Goal: Information Seeking & Learning: Compare options

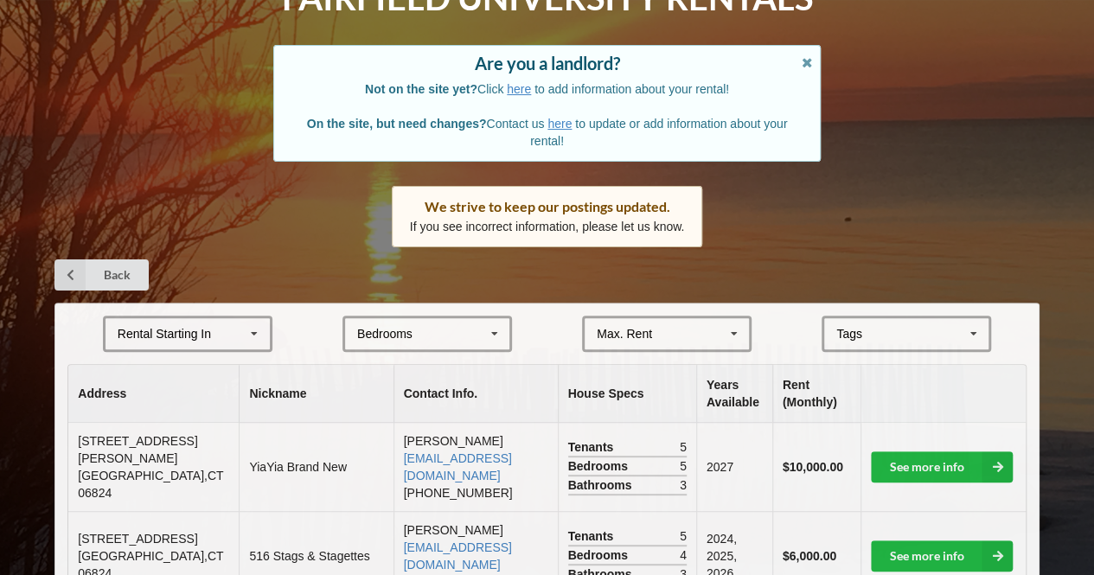
scroll to position [116, 0]
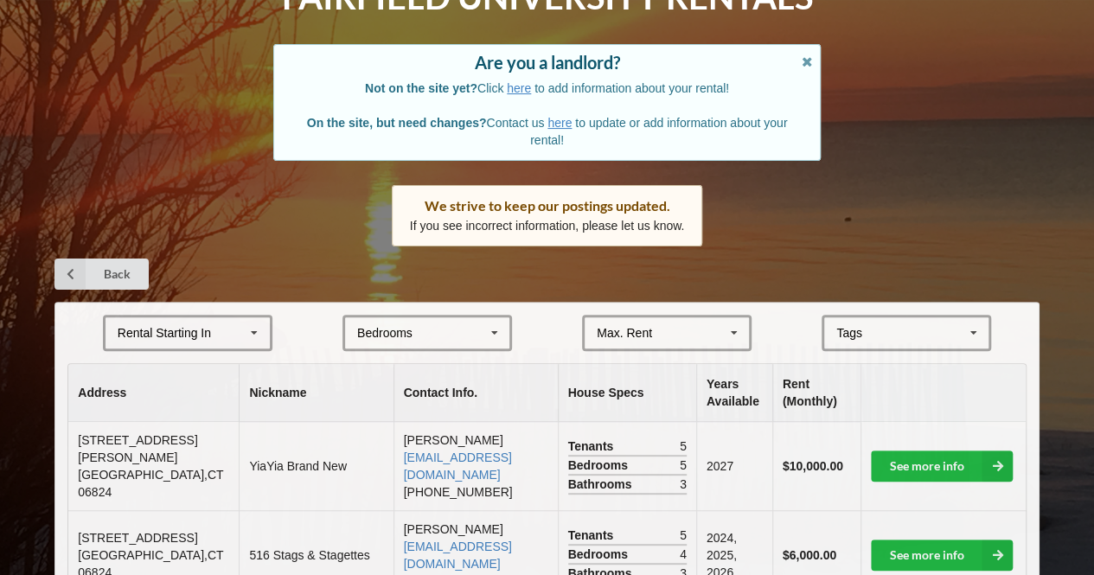
click at [216, 324] on div "Rental Starting In [DATE] 2026 2027 2028" at bounding box center [188, 333] width 170 height 36
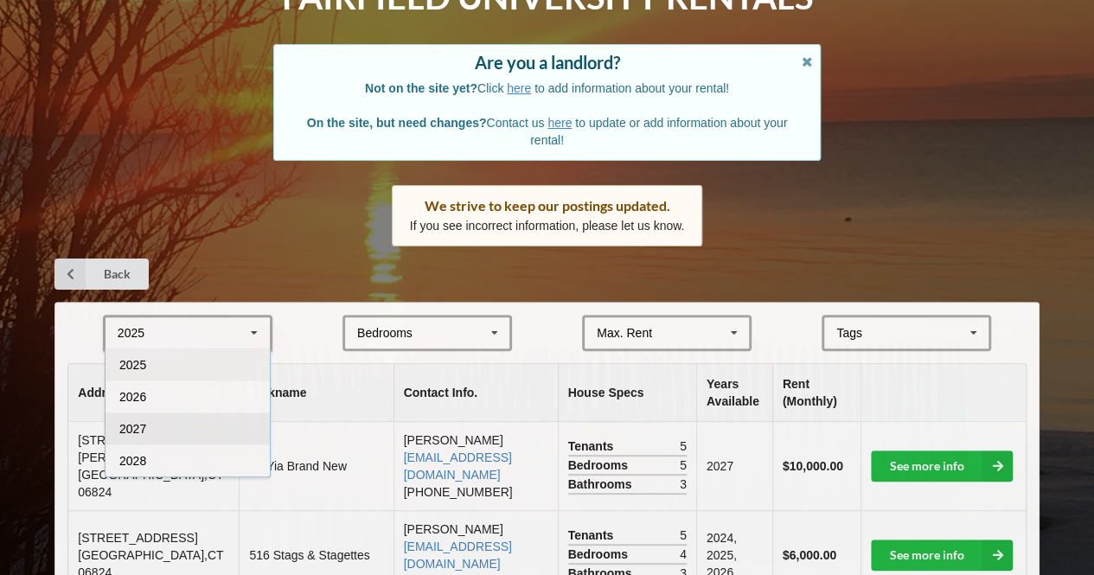
click at [175, 421] on div "2027" at bounding box center [188, 429] width 164 height 32
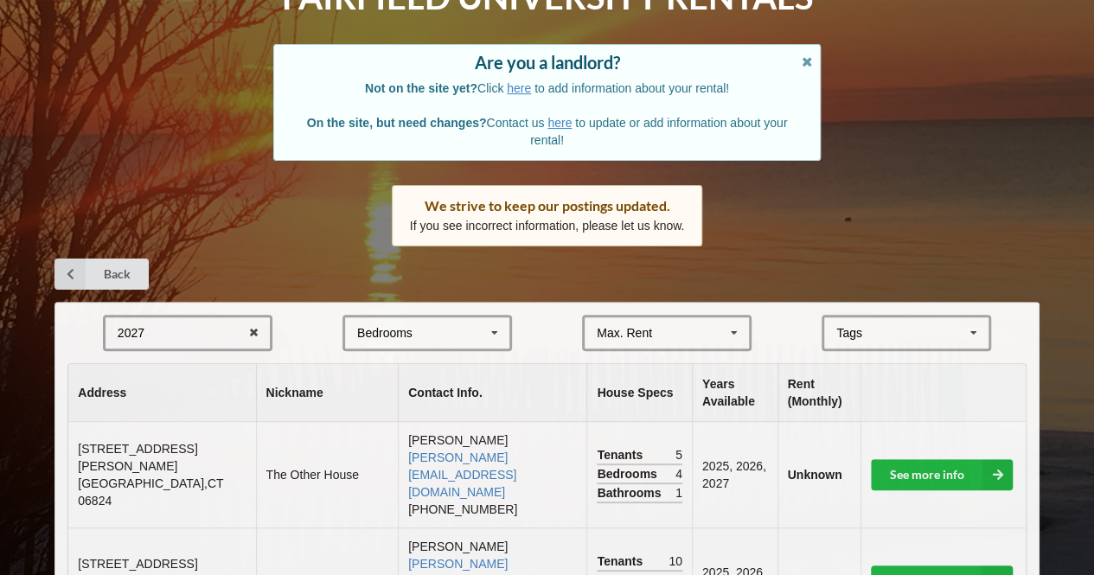
click at [433, 340] on div "Bedrooms 1 2 3 4 5 6 7 8" at bounding box center [428, 333] width 170 height 36
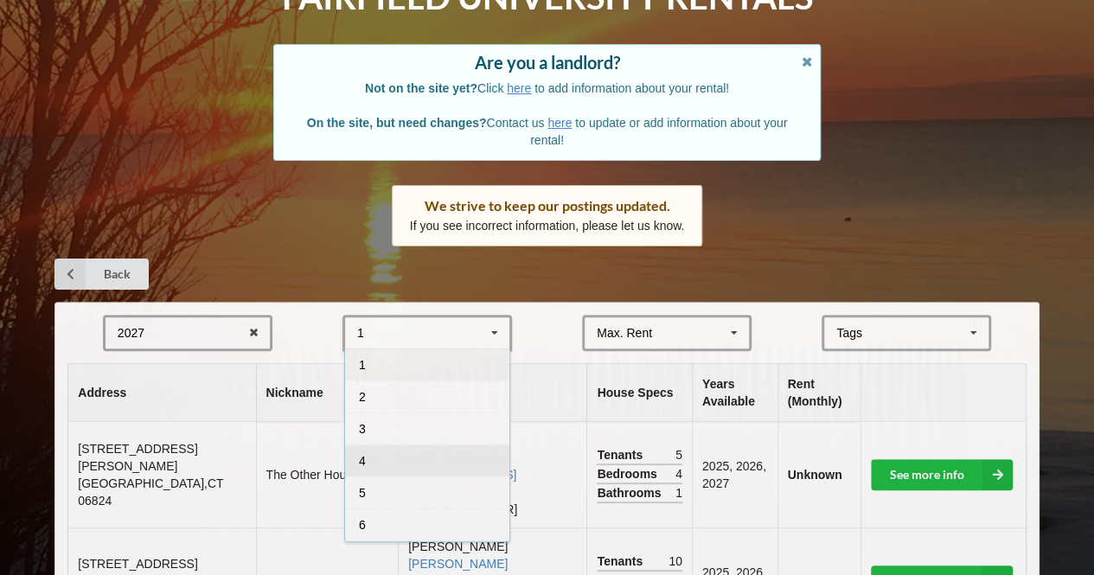
click at [394, 454] on div "4" at bounding box center [427, 461] width 164 height 32
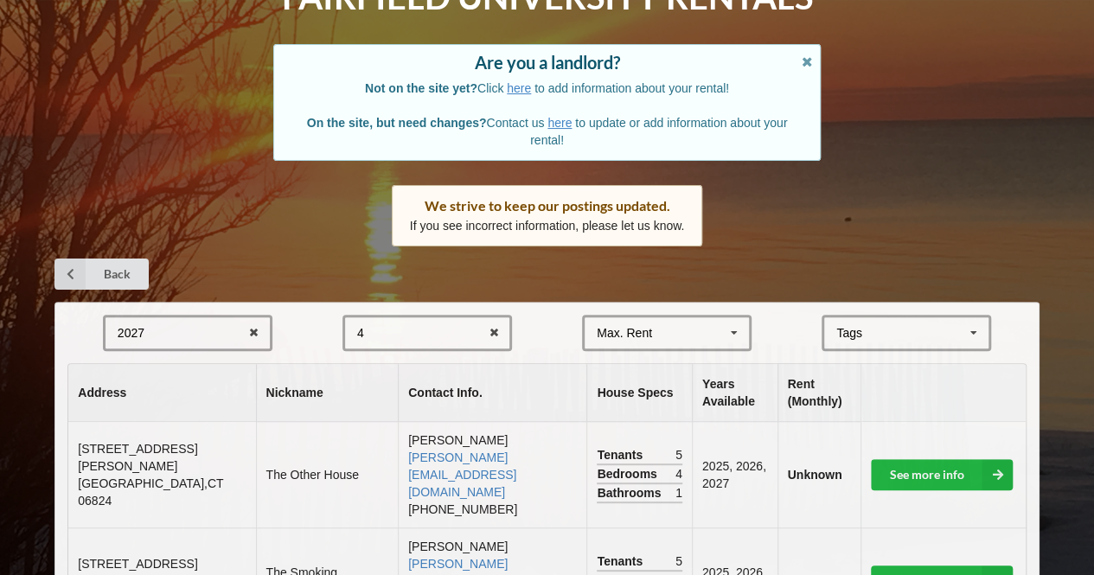
click at [701, 329] on div "Max. Rent $4,000 $5,000 $6,000 $7,000 $8,000 $9,000 $10,000 $11,000 $12,000 $13…" at bounding box center [667, 333] width 170 height 36
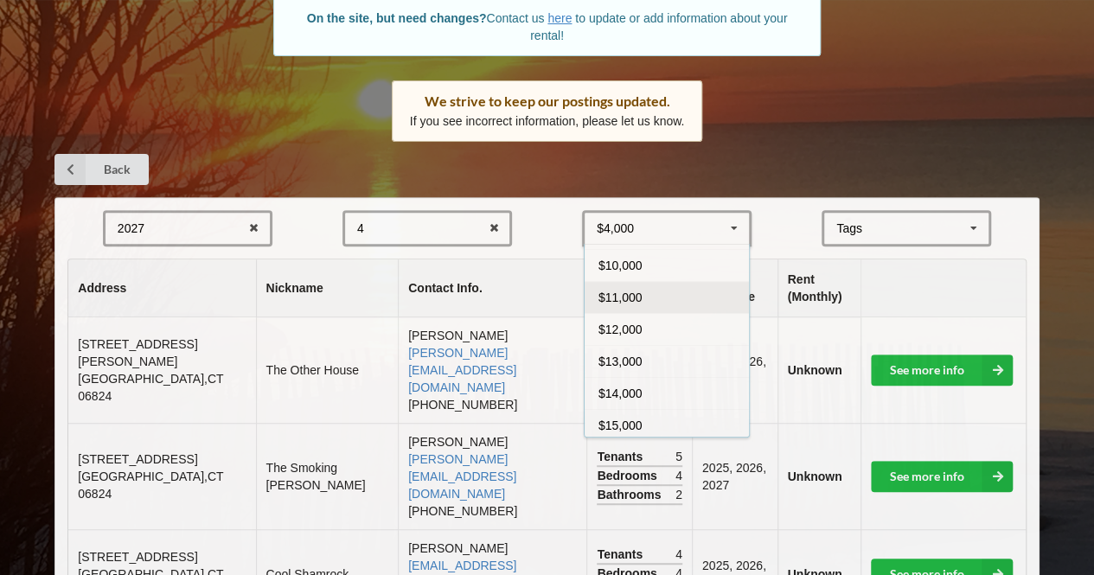
scroll to position [0, 0]
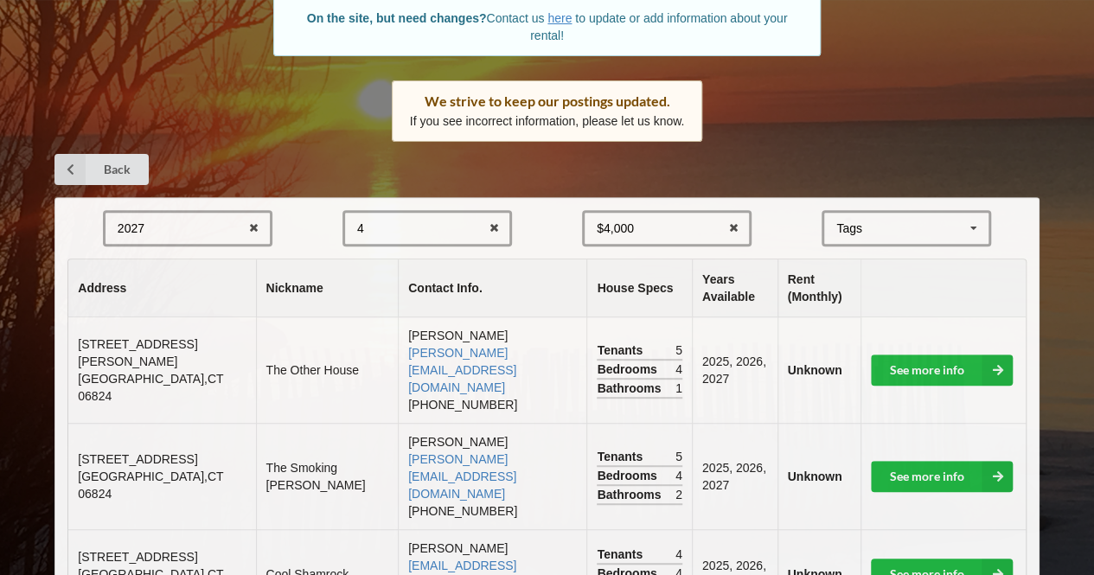
click at [883, 225] on div "Tags" at bounding box center [859, 229] width 55 height 20
click at [708, 232] on div "$4,000 $4,000 $5,000 $6,000 $7,000 $8,000 $9,000 $10,000 $11,000 $12,000 $13,00…" at bounding box center [667, 228] width 170 height 36
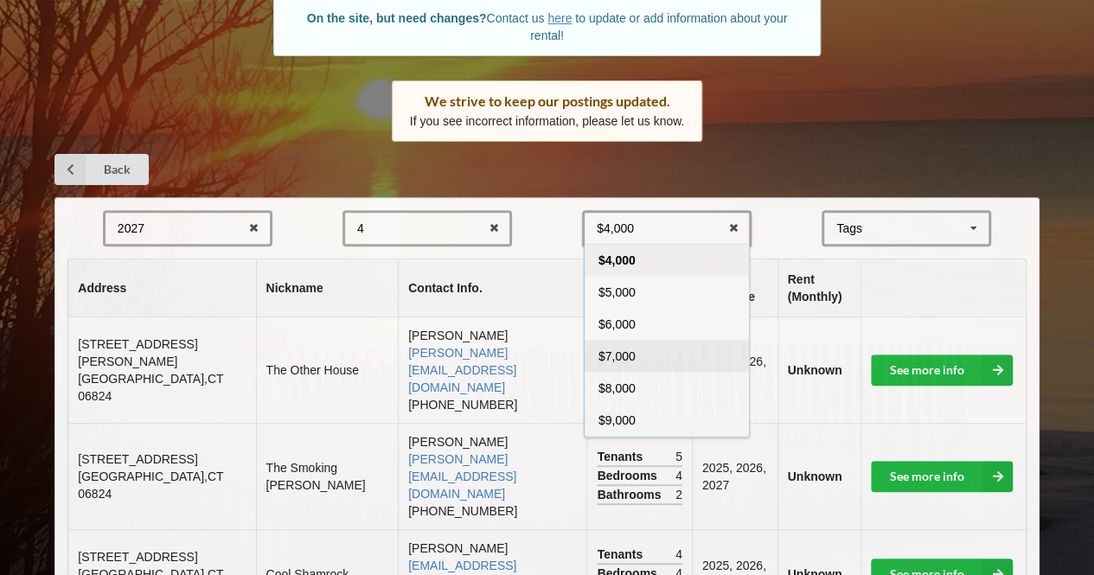
click at [661, 353] on div "$7,000" at bounding box center [667, 356] width 164 height 32
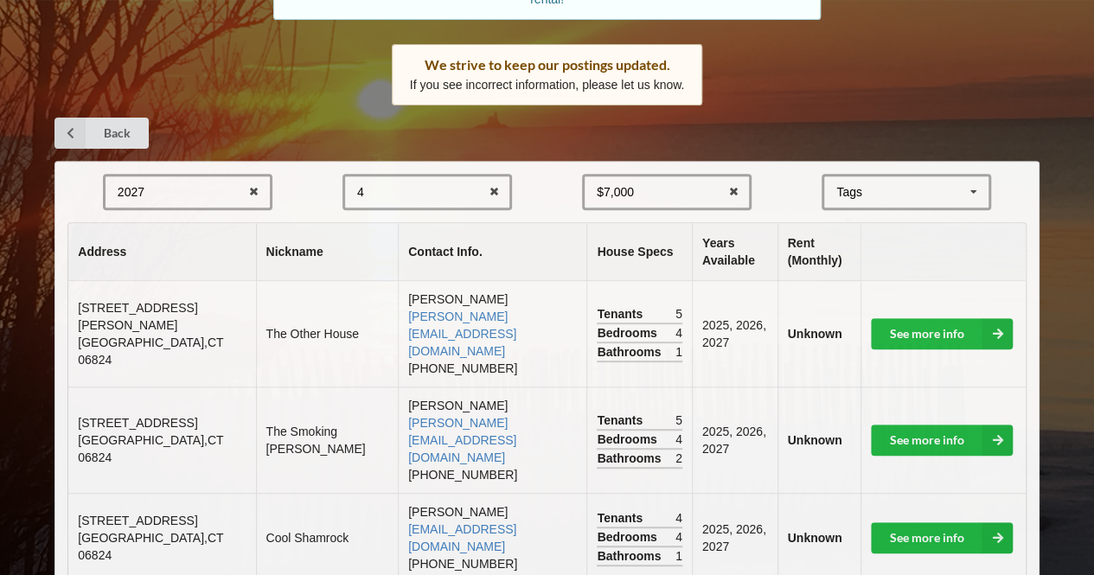
scroll to position [279, 0]
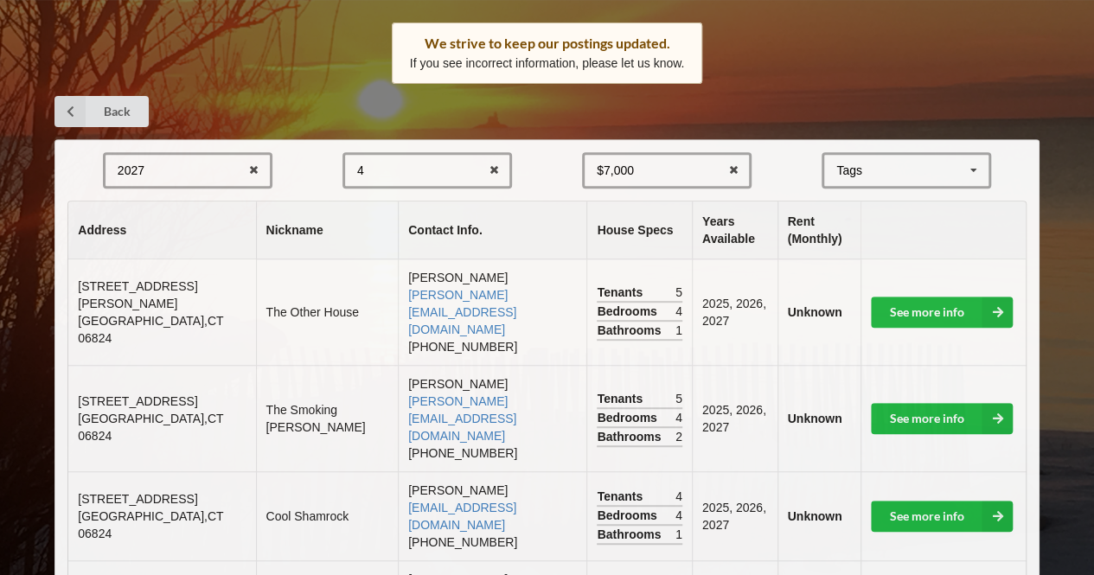
click at [656, 174] on div "$7,000 $4,000 $5,000 $6,000 $7,000 $8,000 $9,000 $10,000 $11,000 $12,000 $13,00…" at bounding box center [667, 170] width 170 height 36
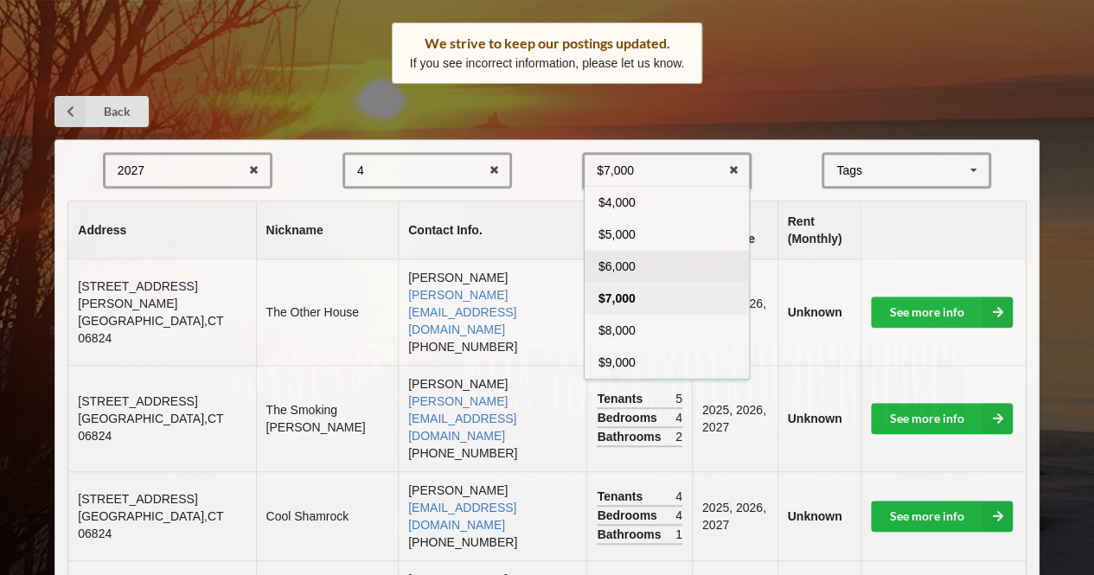
click at [628, 271] on span "$6,000" at bounding box center [617, 267] width 37 height 14
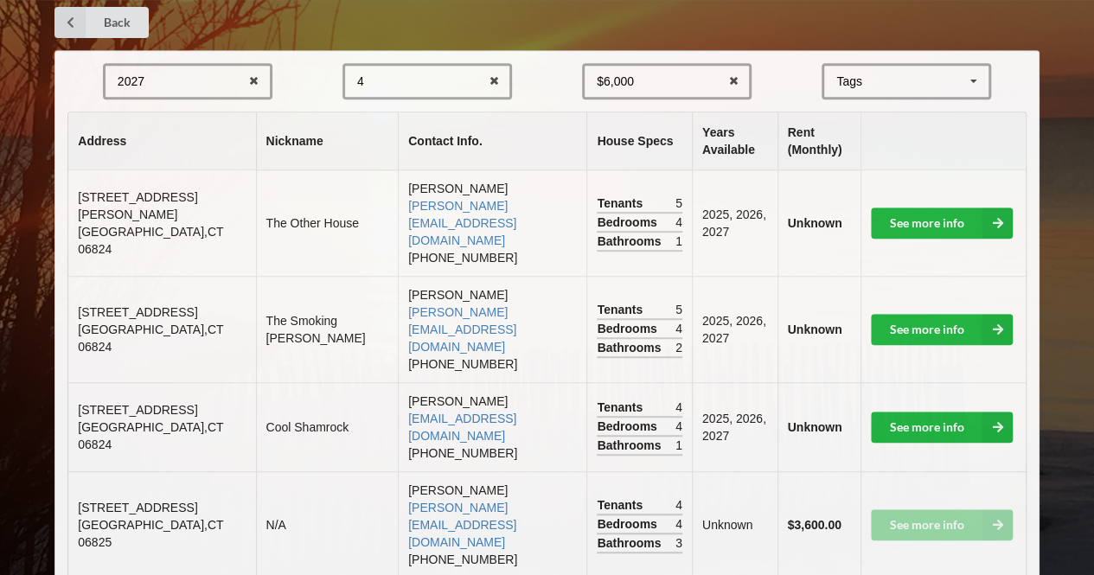
scroll to position [375, 0]
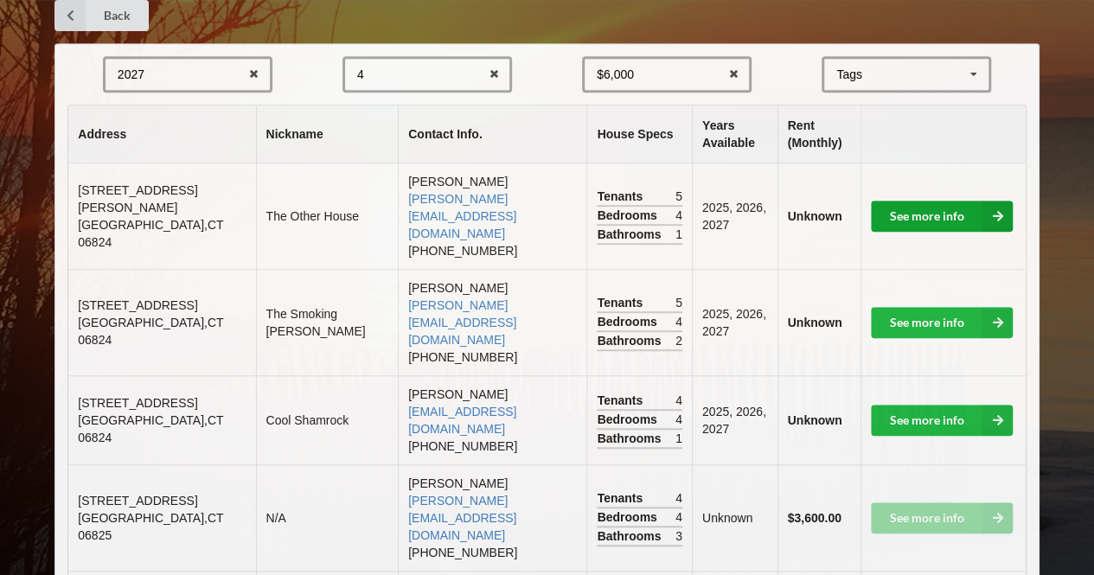
click at [928, 201] on link "See more info" at bounding box center [942, 216] width 142 height 31
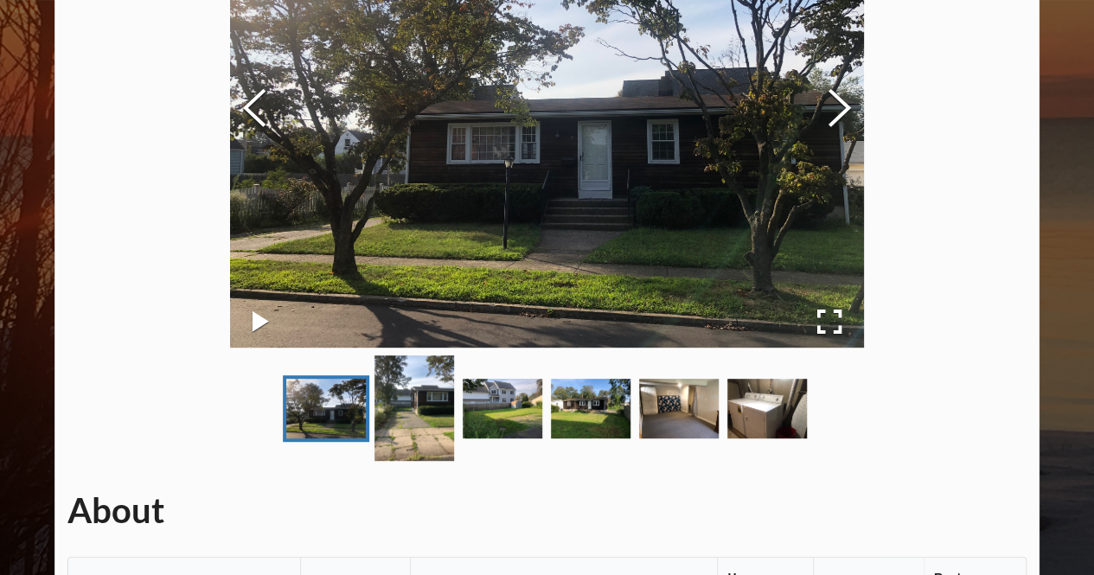
scroll to position [255, 0]
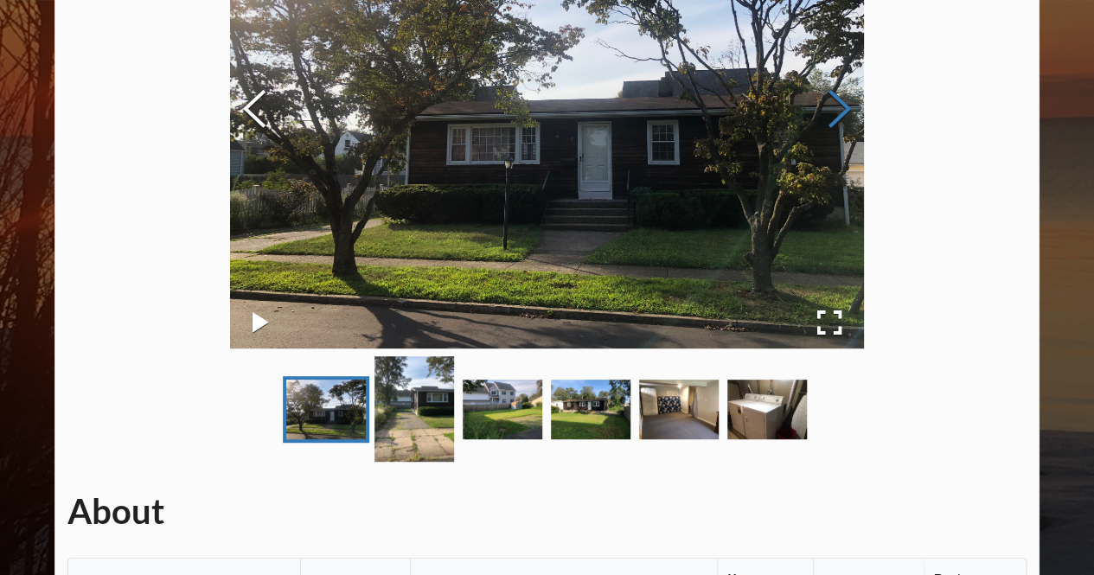
click at [848, 117] on button "Next Slide" at bounding box center [840, 111] width 48 height 157
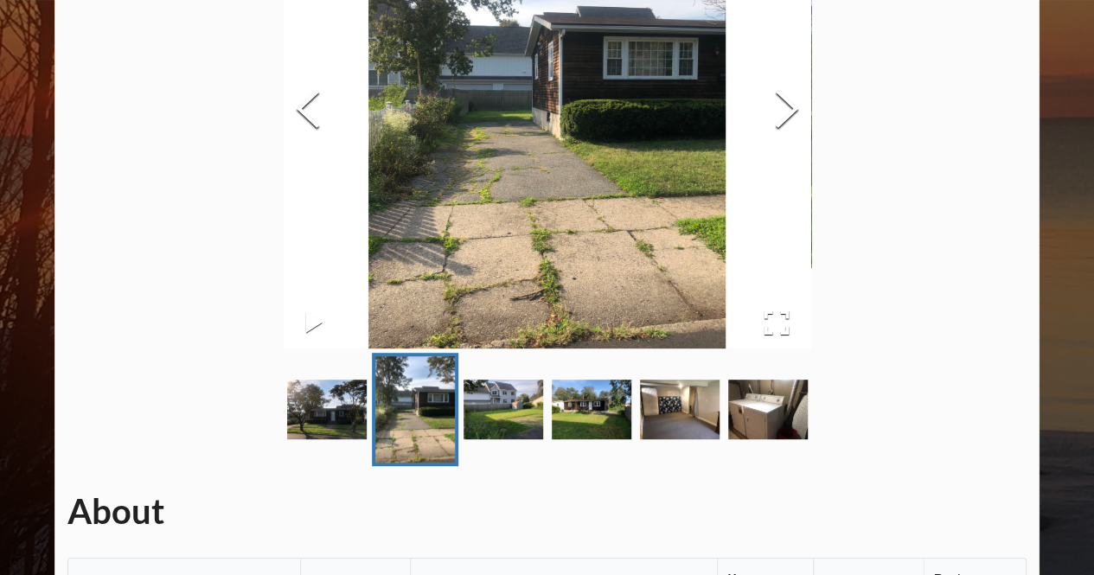
scroll to position [375, 0]
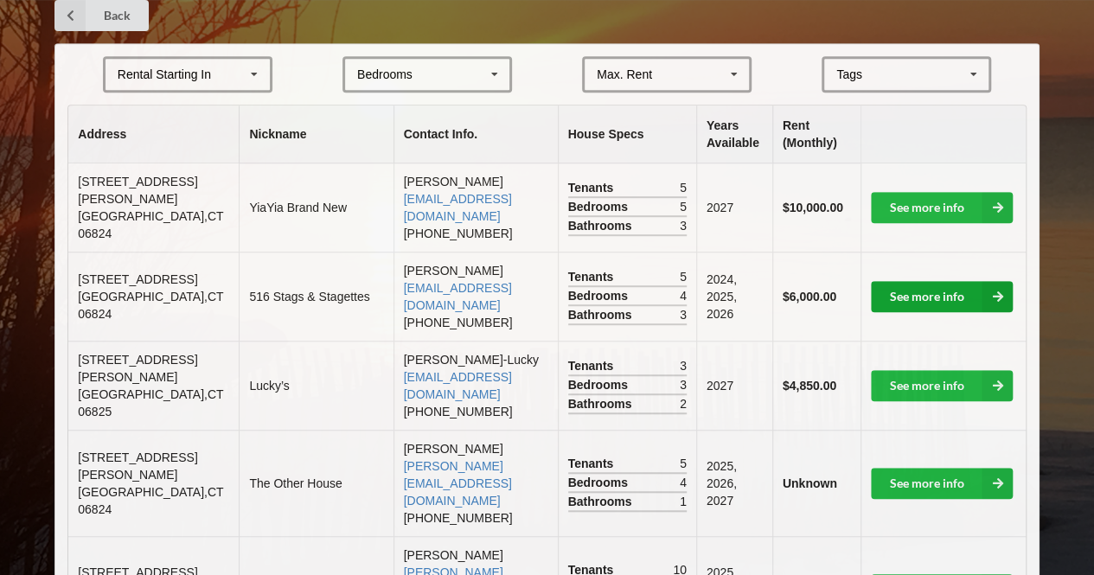
click at [913, 281] on link "See more info" at bounding box center [942, 296] width 142 height 31
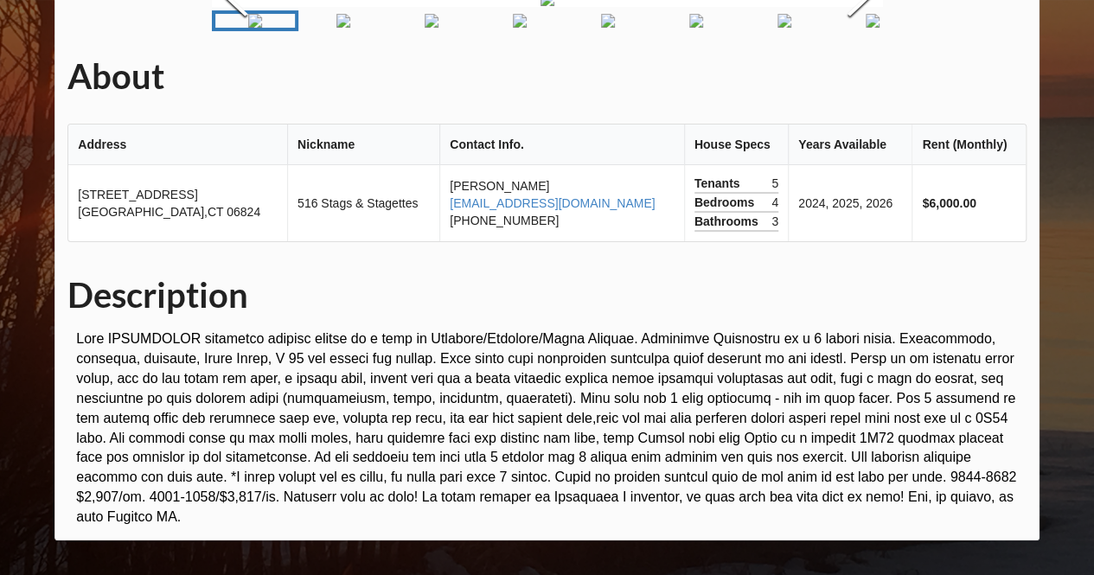
scroll to position [138, 0]
click at [841, 78] on button "Next Slide" at bounding box center [858, -1] width 48 height 157
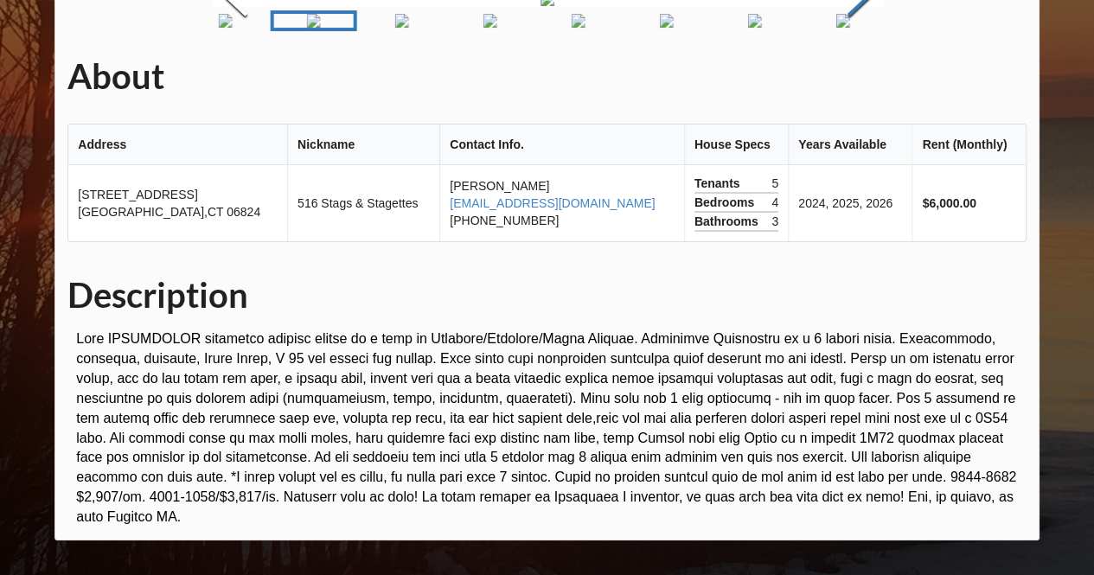
click at [841, 78] on button "Next Slide" at bounding box center [858, -1] width 48 height 157
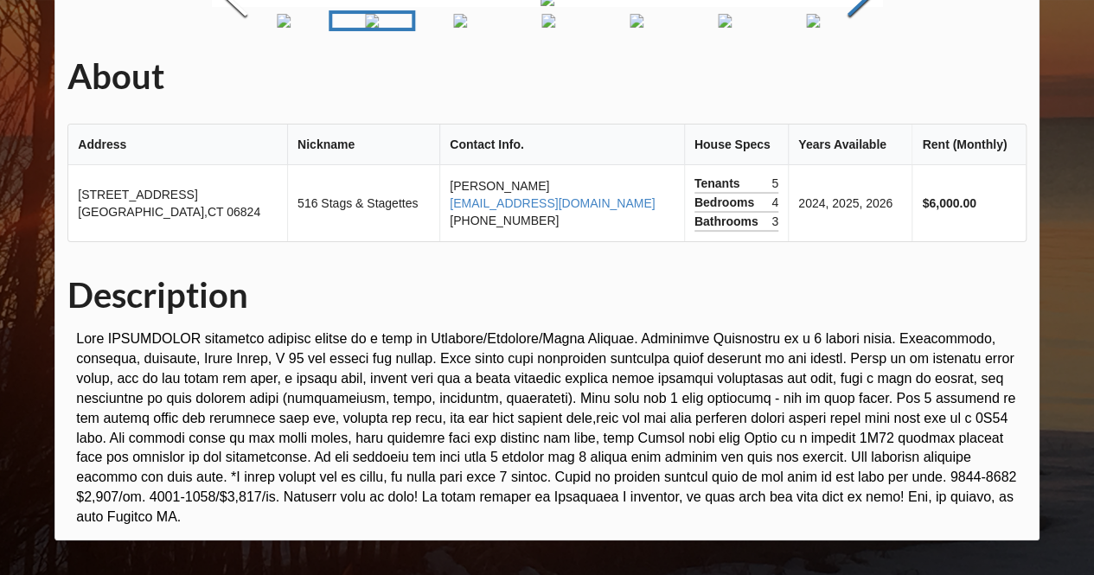
click at [841, 78] on button "Next Slide" at bounding box center [858, -1] width 48 height 157
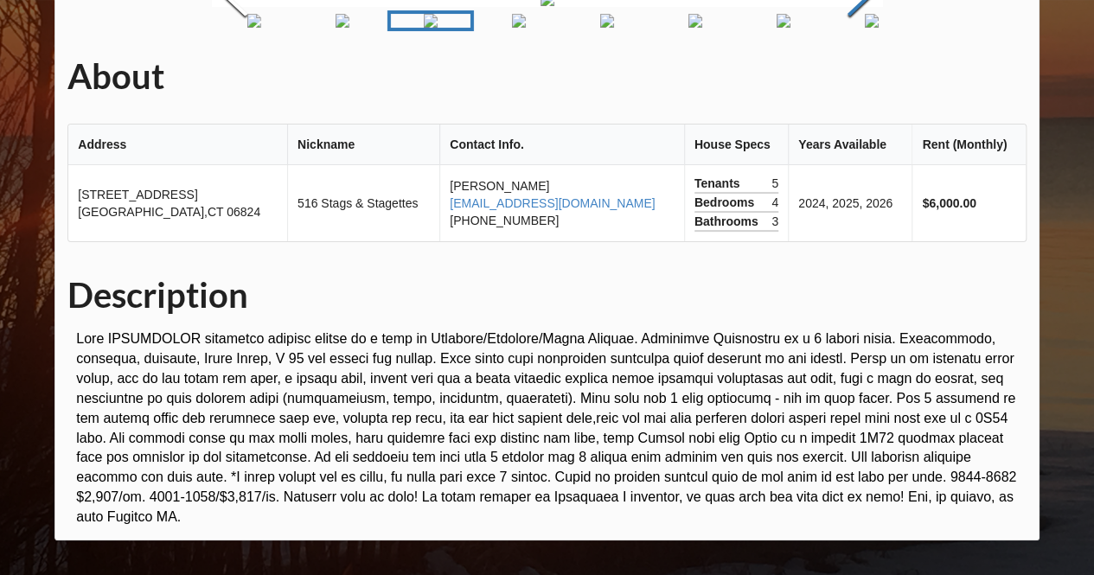
click at [841, 78] on button "Next Slide" at bounding box center [858, -1] width 48 height 157
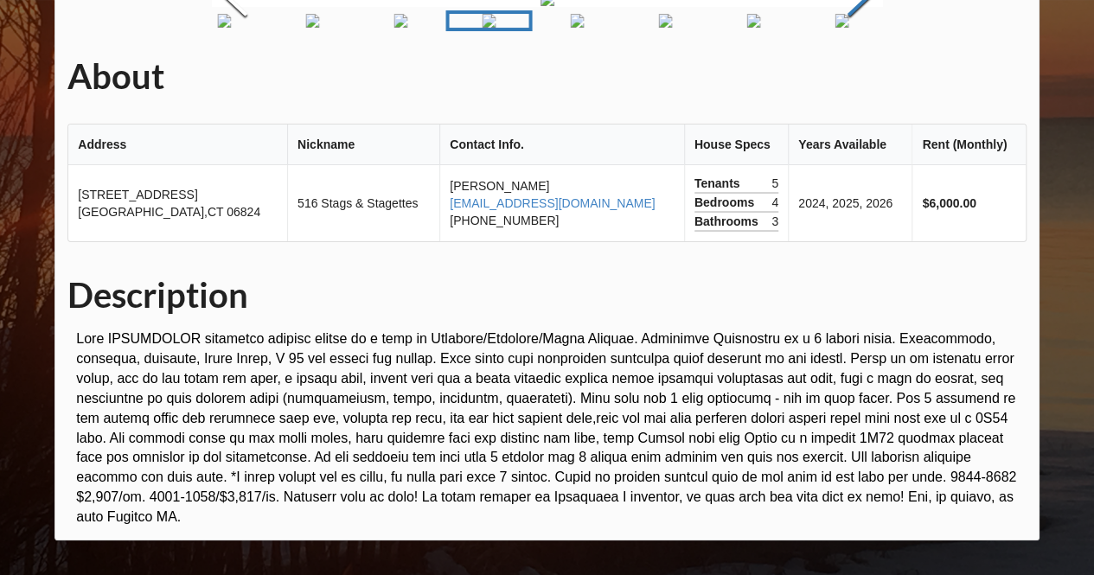
click at [841, 78] on button "Next Slide" at bounding box center [858, -1] width 48 height 157
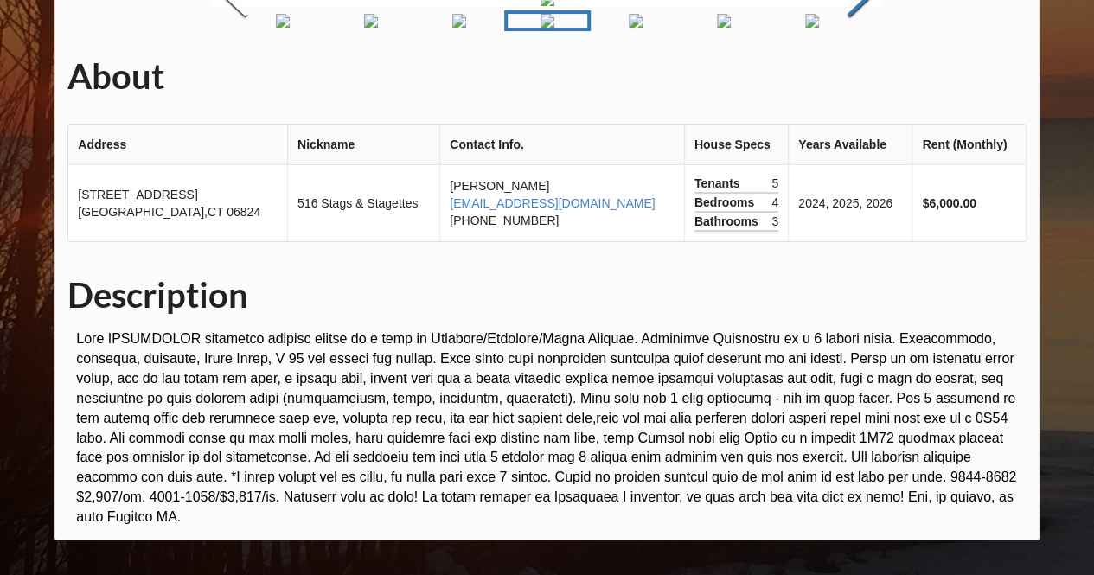
click at [841, 78] on button "Next Slide" at bounding box center [858, -1] width 48 height 157
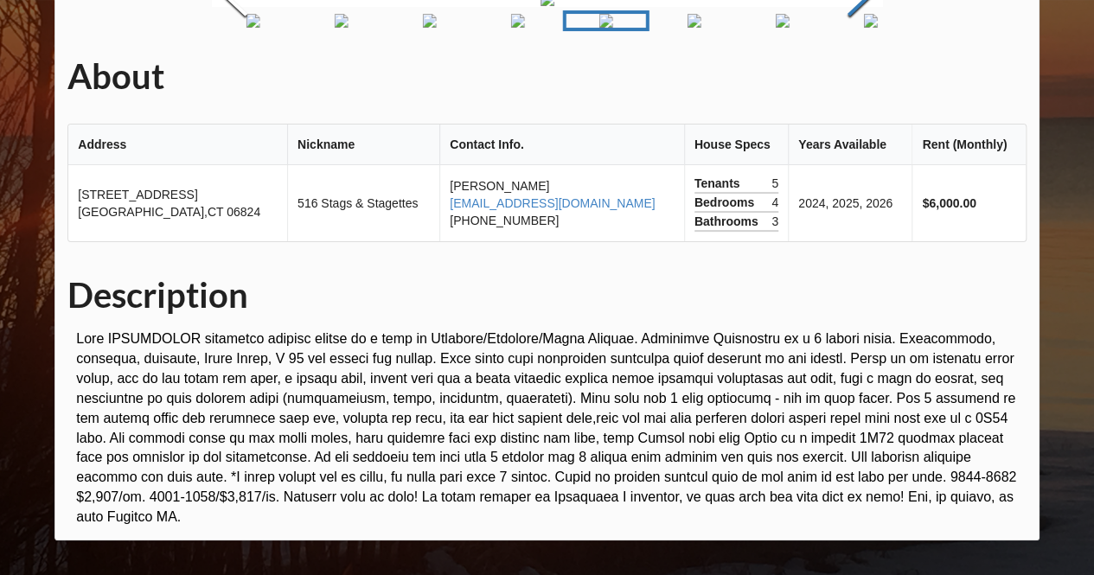
scroll to position [513, 0]
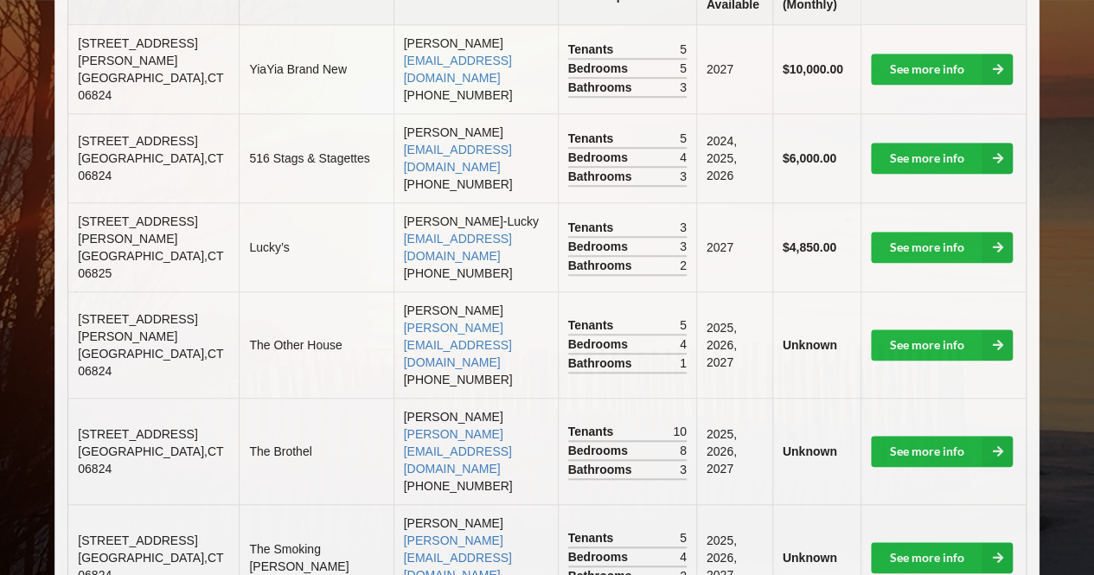
scroll to position [375, 0]
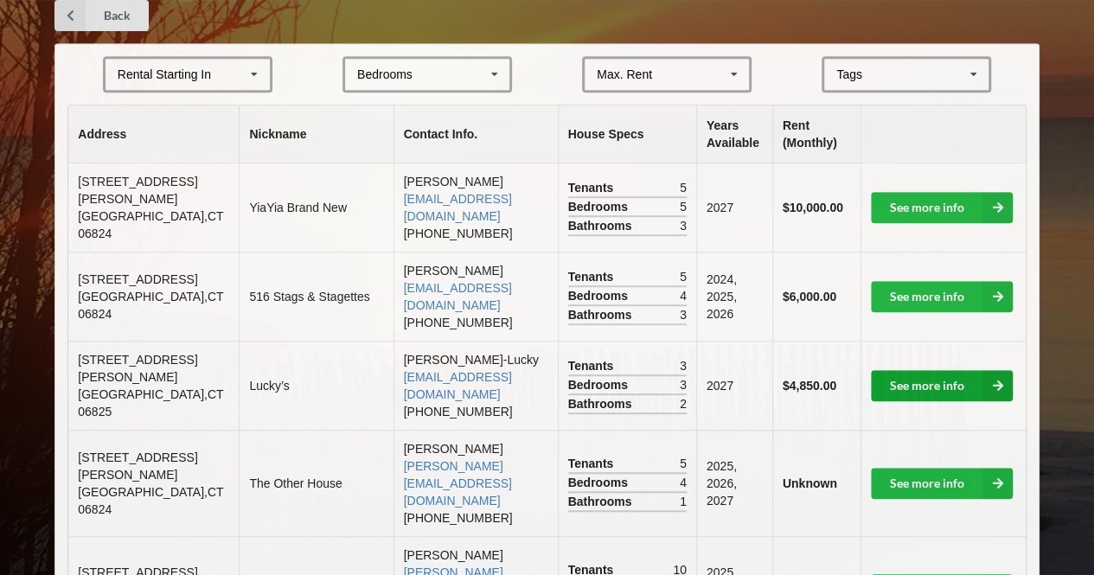
click at [937, 370] on link "See more info" at bounding box center [942, 385] width 142 height 31
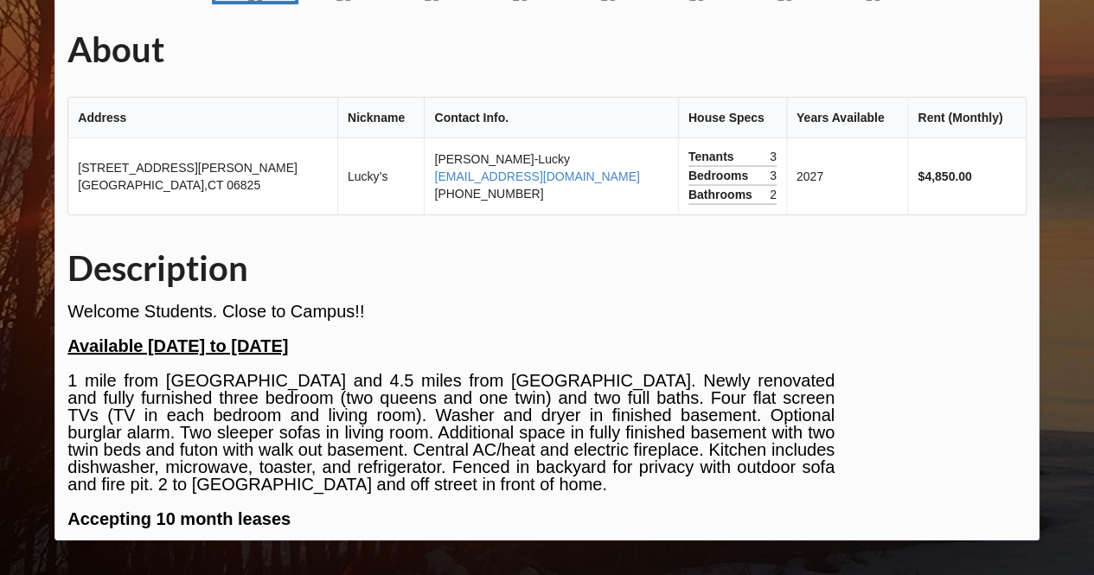
scroll to position [201, 0]
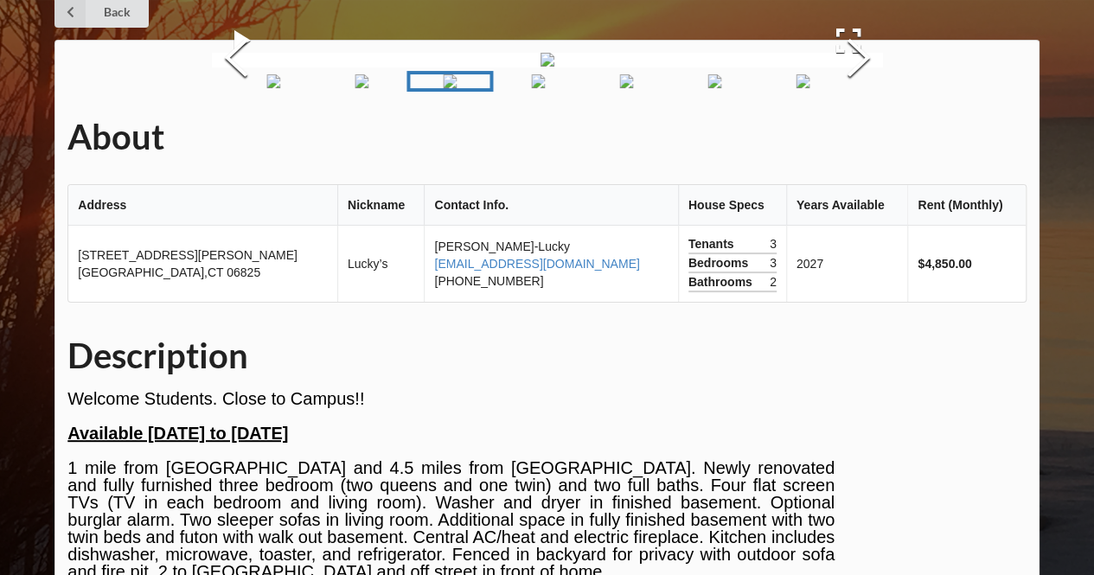
scroll to position [68, 0]
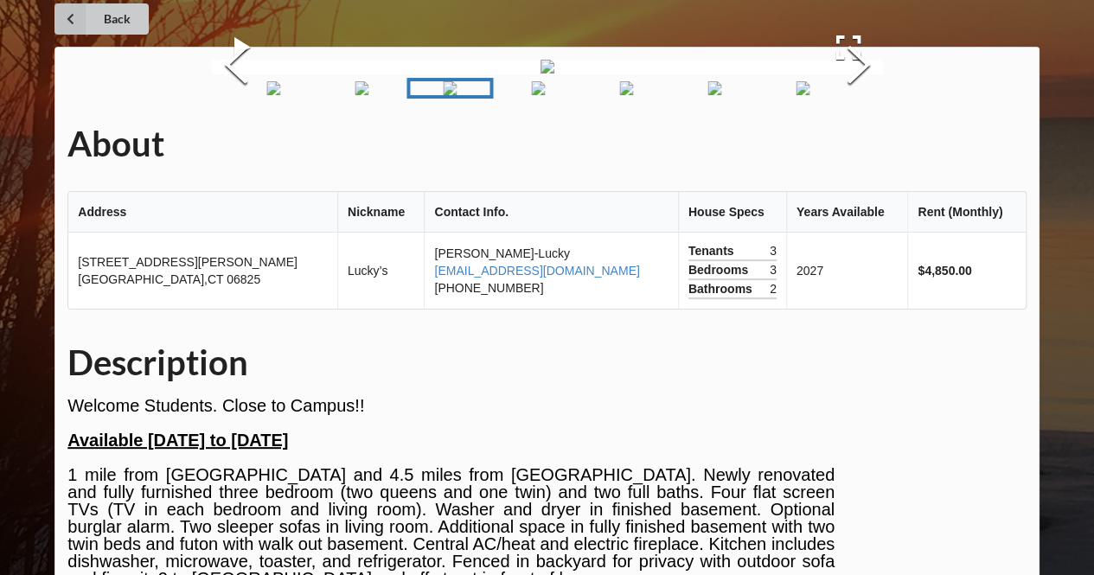
click at [118, 13] on link "Back" at bounding box center [101, 18] width 94 height 31
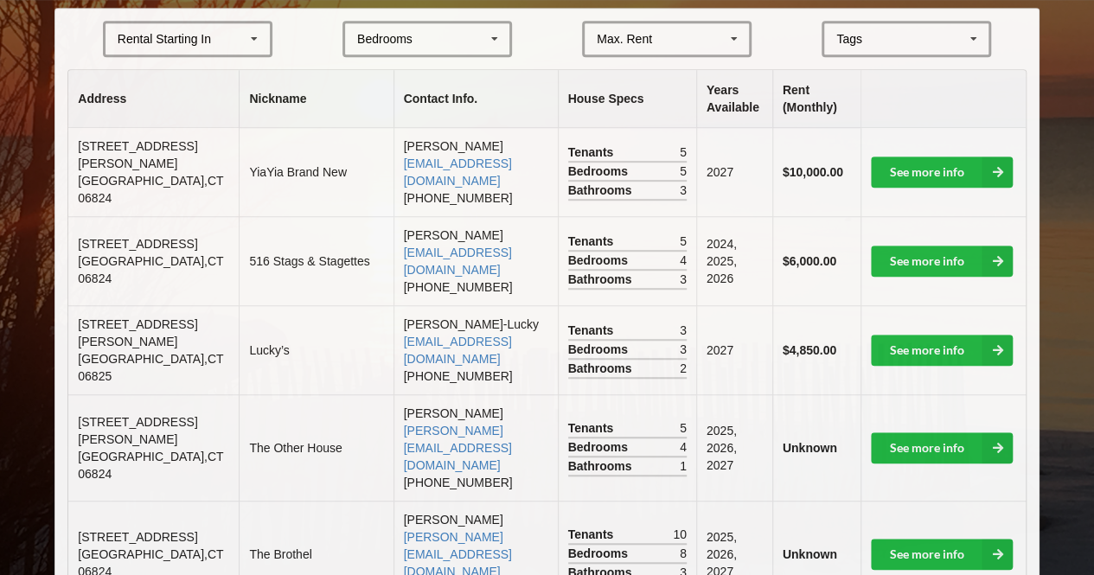
scroll to position [411, 0]
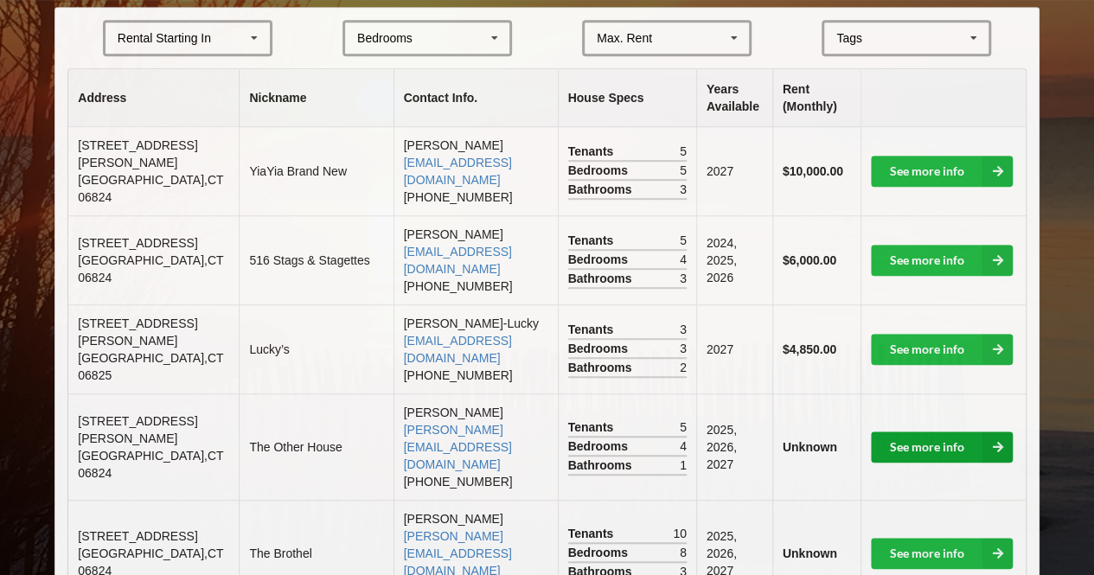
click at [896, 432] on link "See more info" at bounding box center [942, 447] width 142 height 31
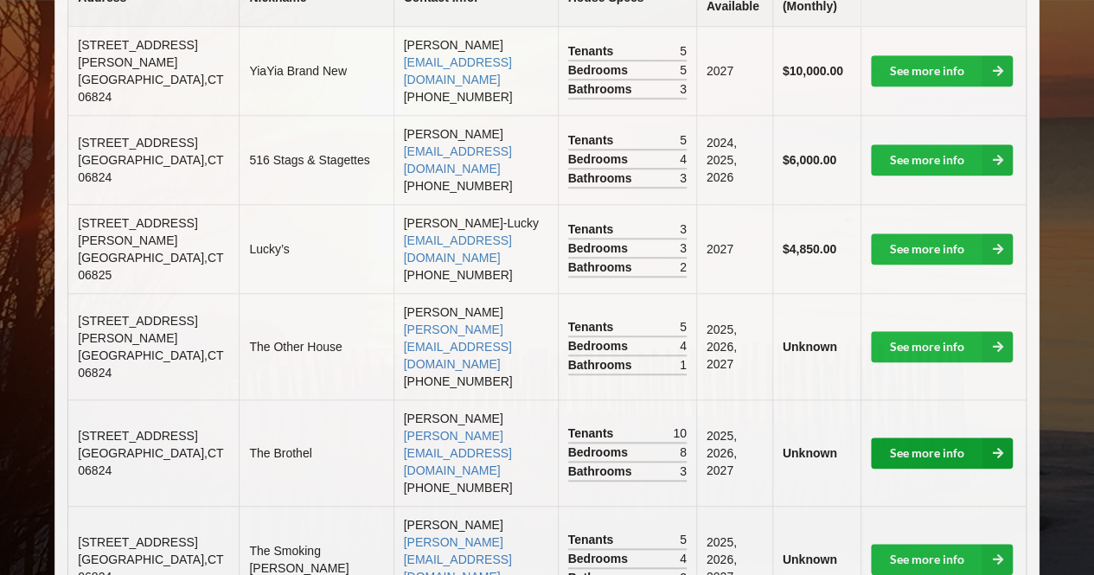
click at [919, 438] on link "See more info" at bounding box center [942, 453] width 142 height 31
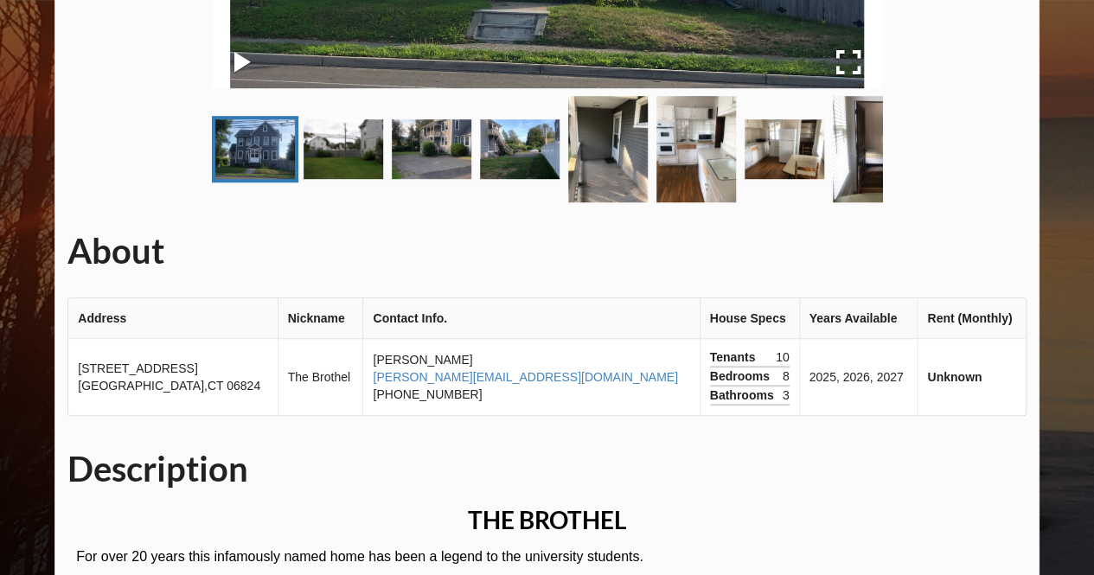
scroll to position [516, 0]
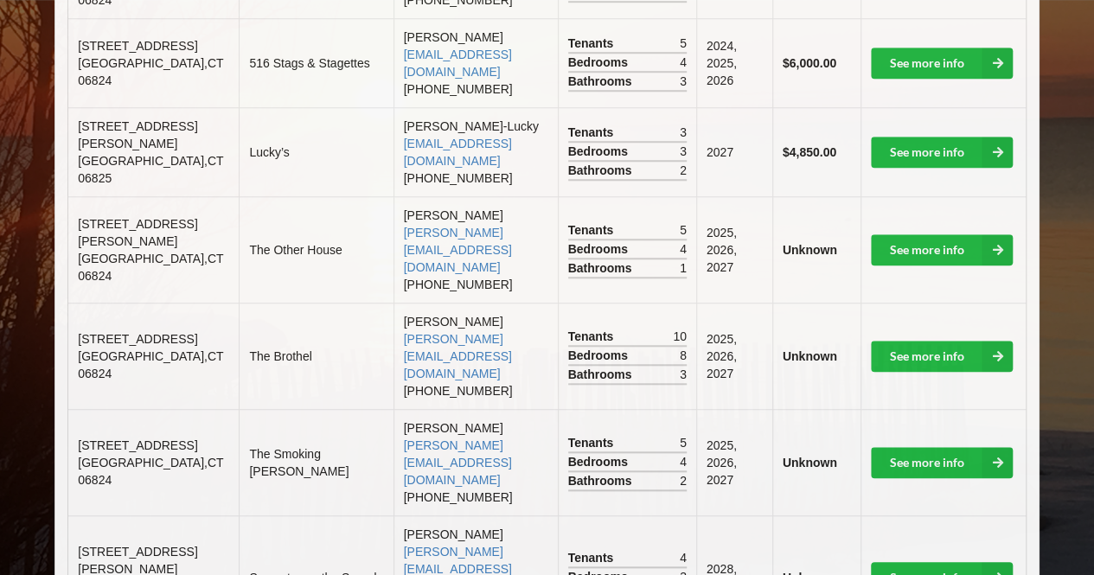
scroll to position [610, 0]
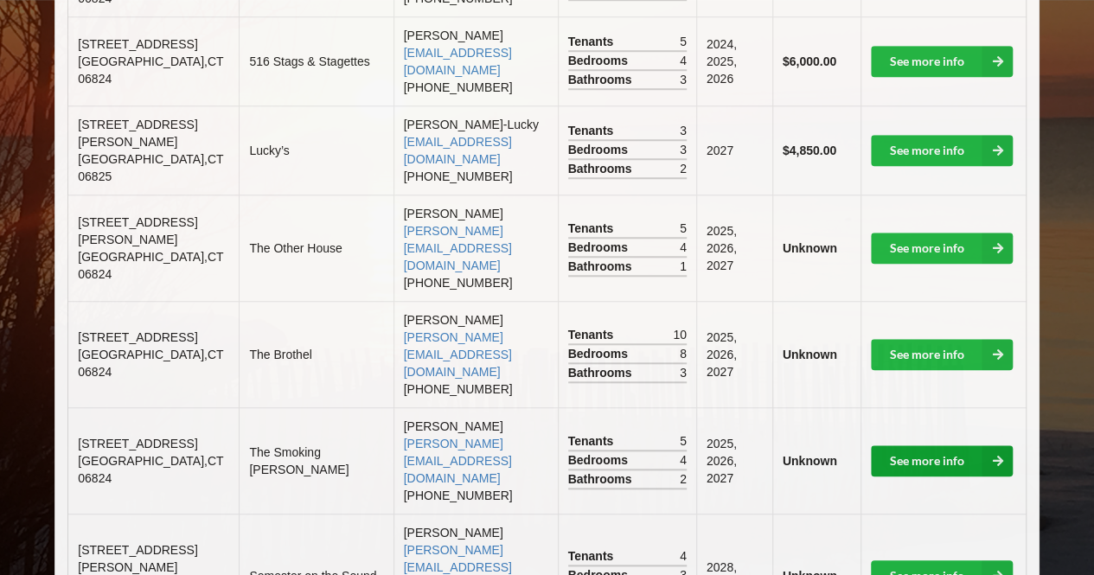
click at [897, 446] on link "See more info" at bounding box center [942, 461] width 142 height 31
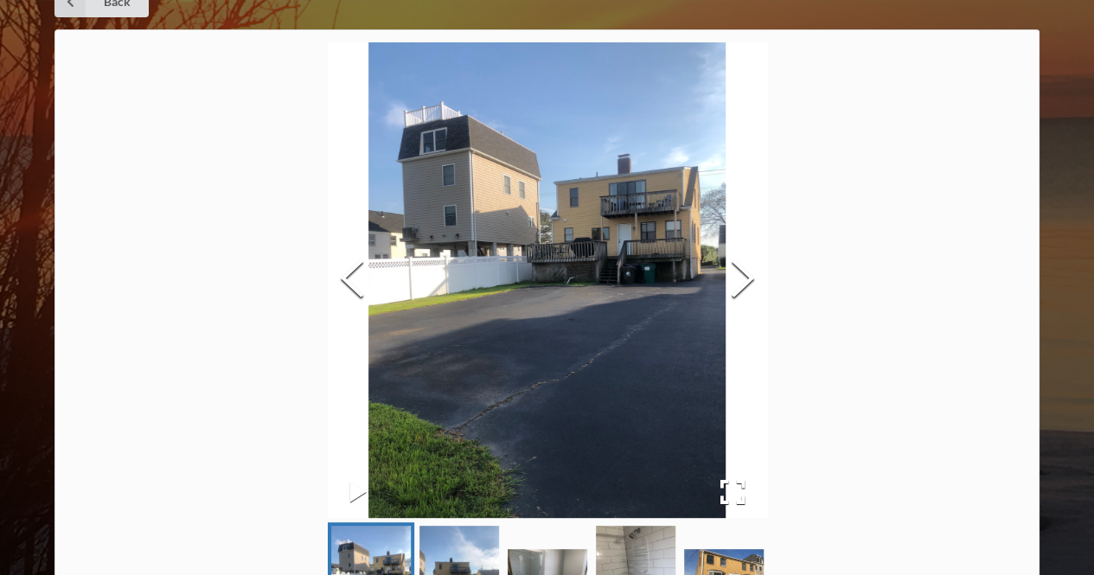
scroll to position [96, 0]
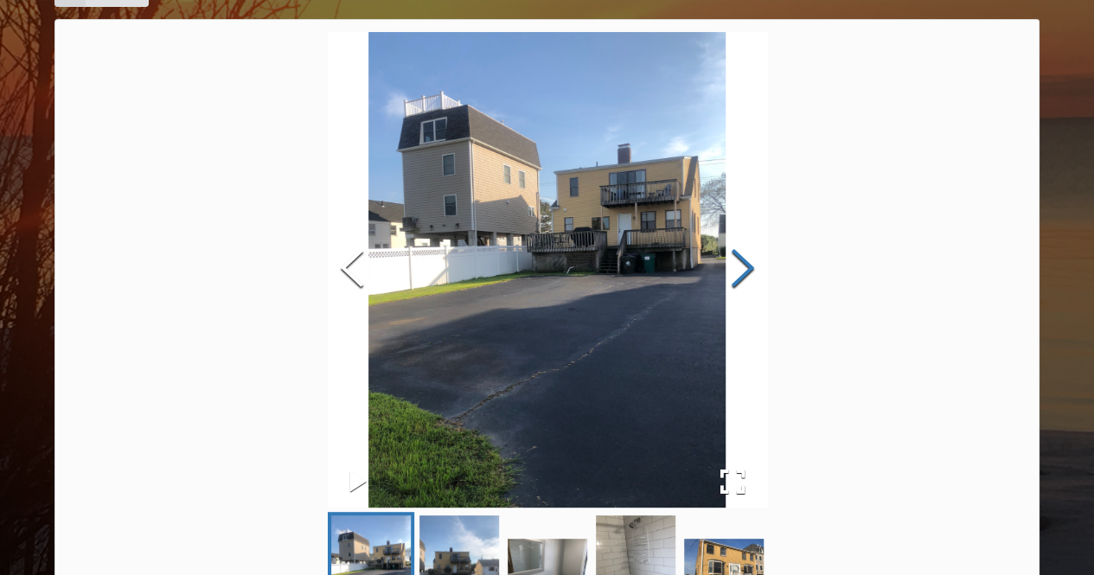
click at [741, 276] on button "Next Slide" at bounding box center [743, 270] width 48 height 157
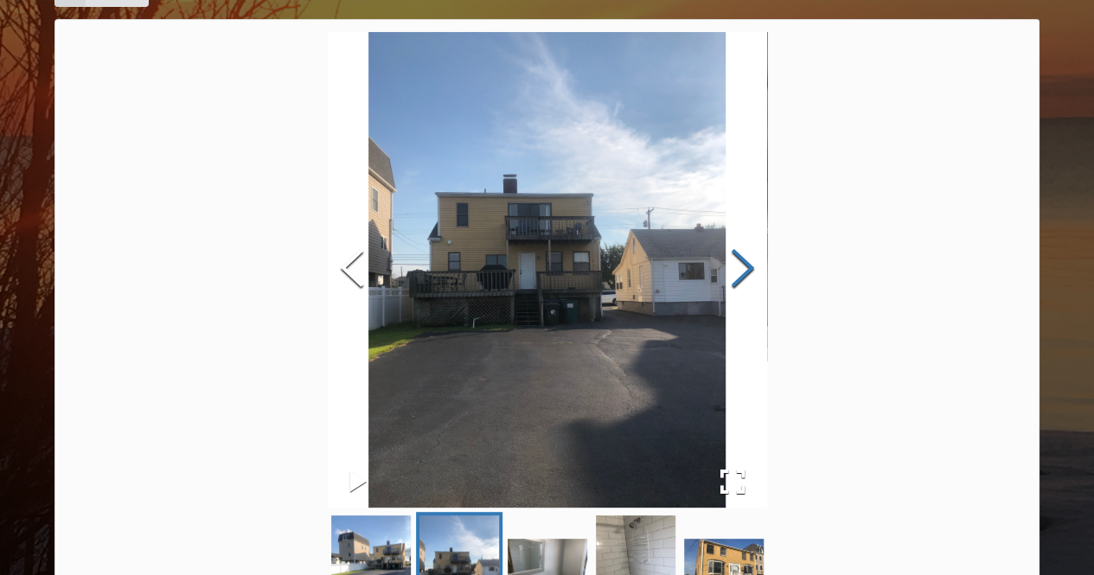
click at [741, 276] on button "Next Slide" at bounding box center [743, 270] width 48 height 157
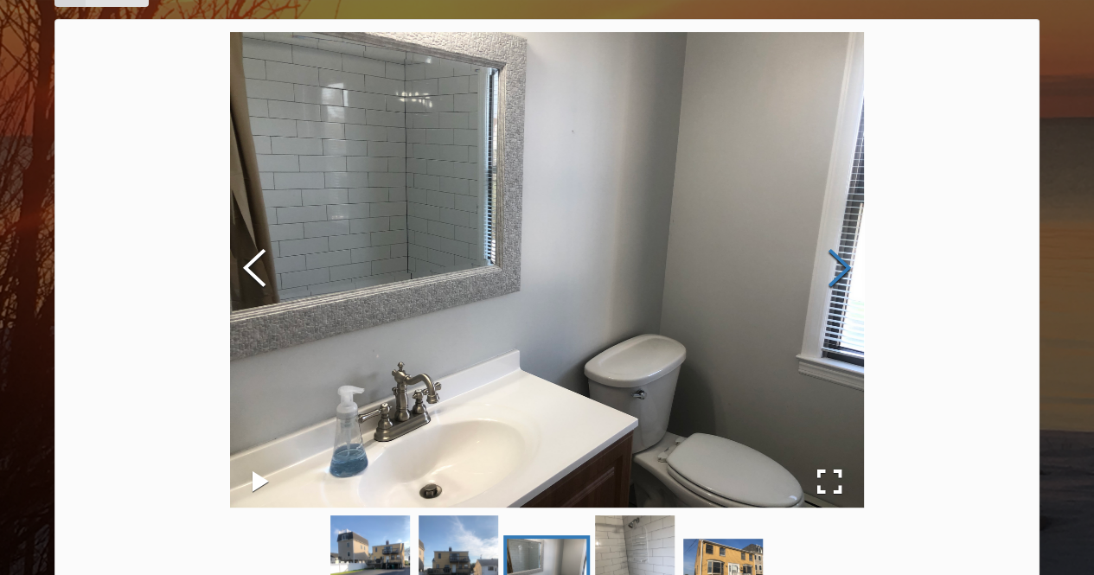
click at [843, 270] on button "Next Slide" at bounding box center [840, 270] width 48 height 157
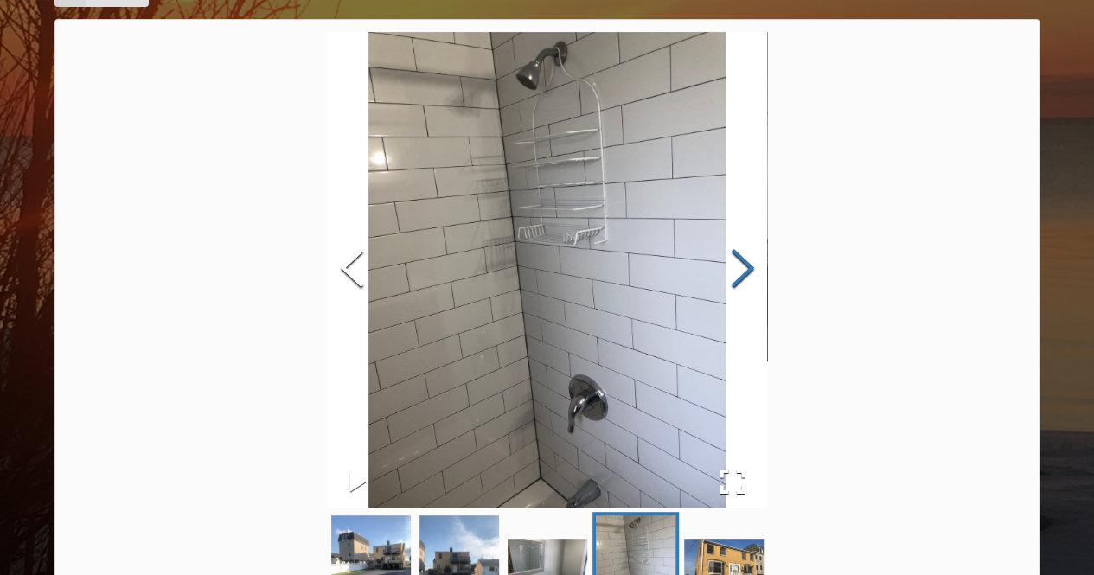
click at [741, 271] on button "Next Slide" at bounding box center [743, 270] width 48 height 157
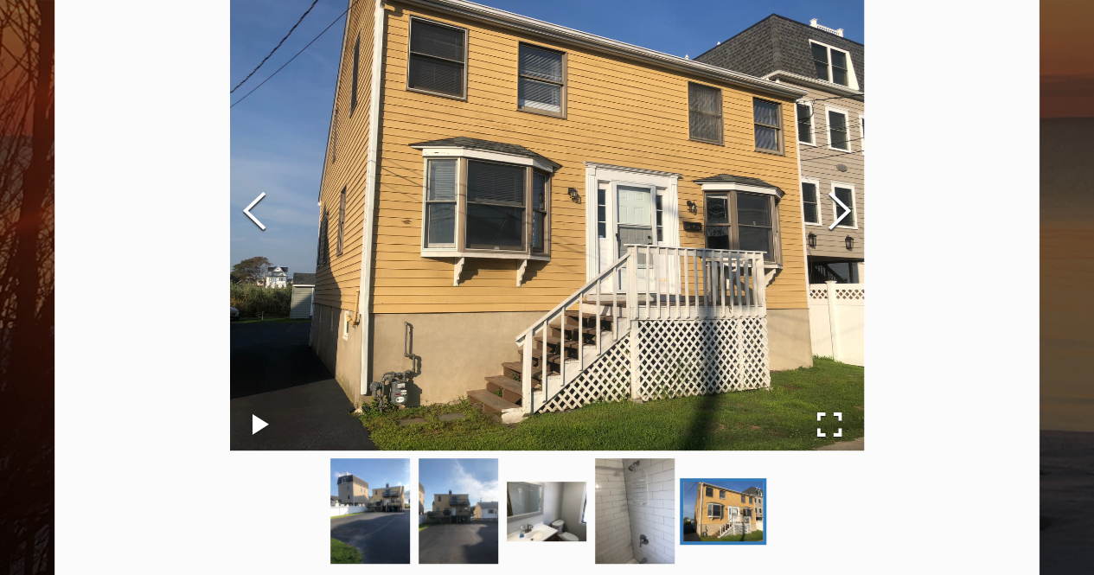
scroll to position [157, 0]
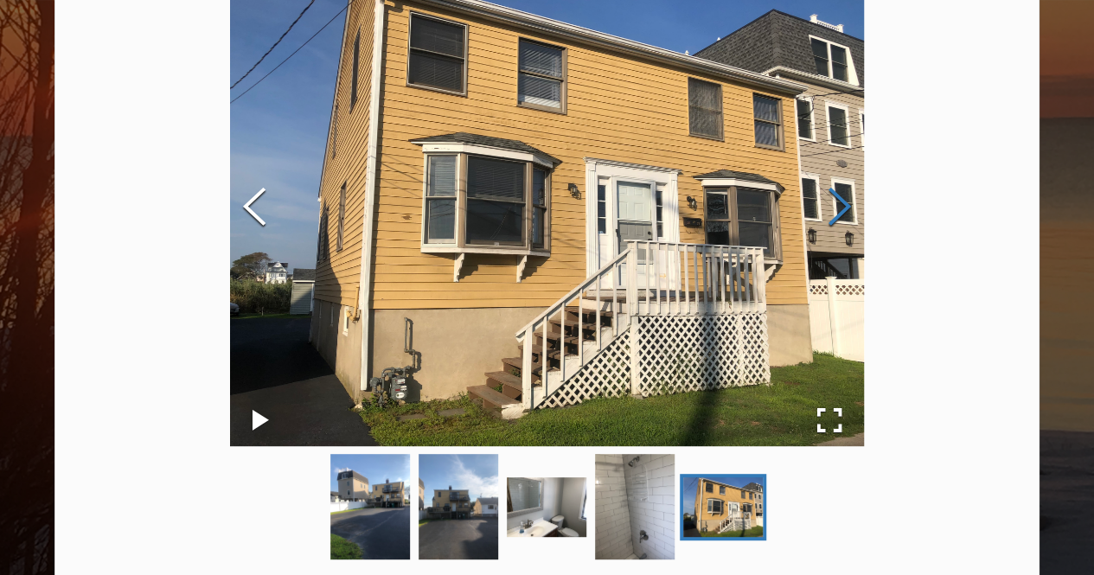
click at [848, 208] on button "Next Slide" at bounding box center [840, 209] width 48 height 157
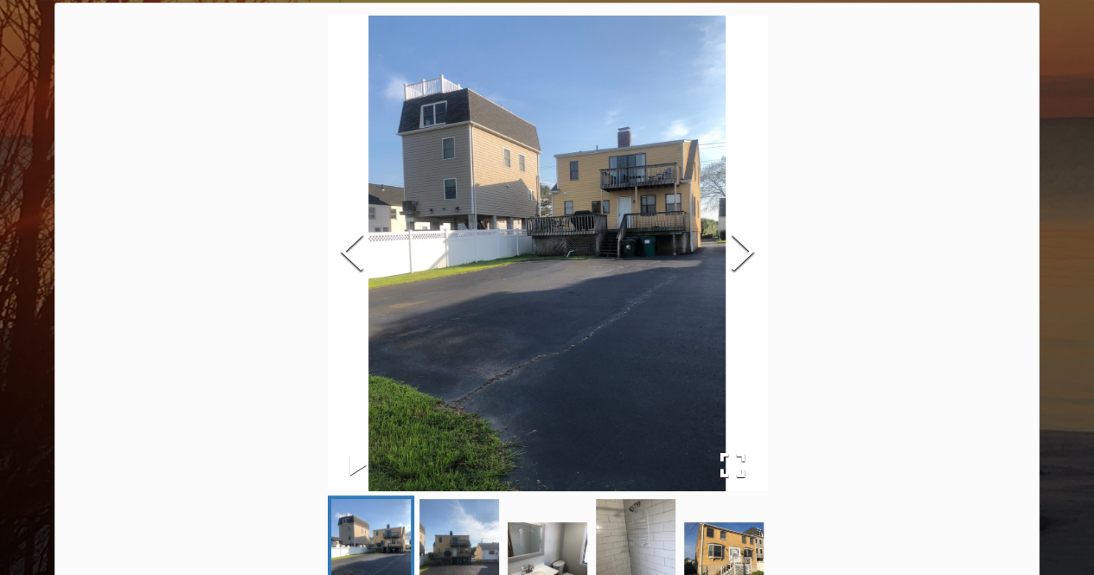
scroll to position [112, 0]
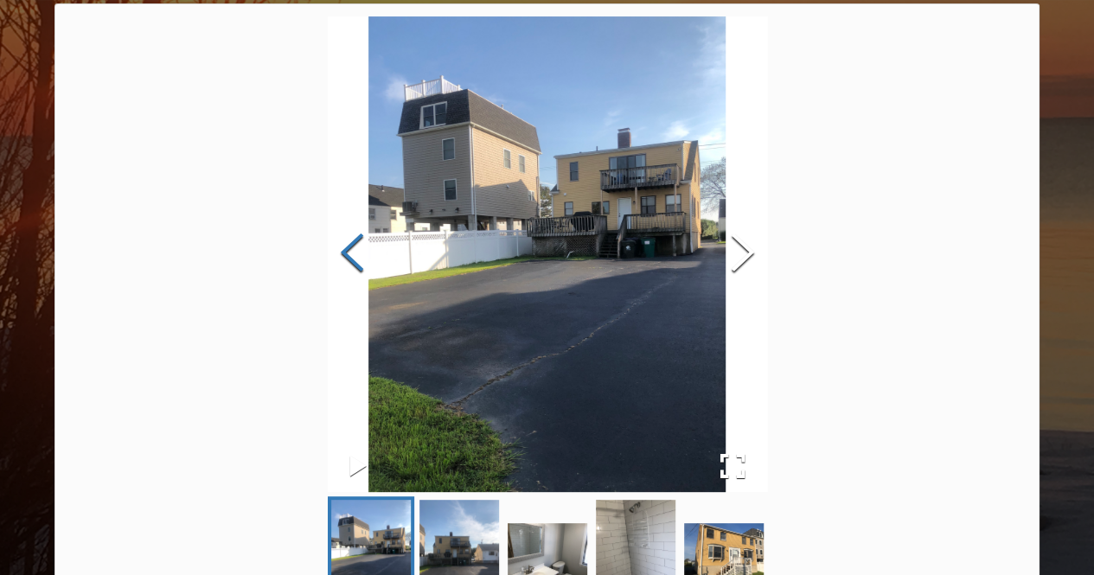
click at [345, 259] on button "Previous Slide" at bounding box center [352, 254] width 48 height 157
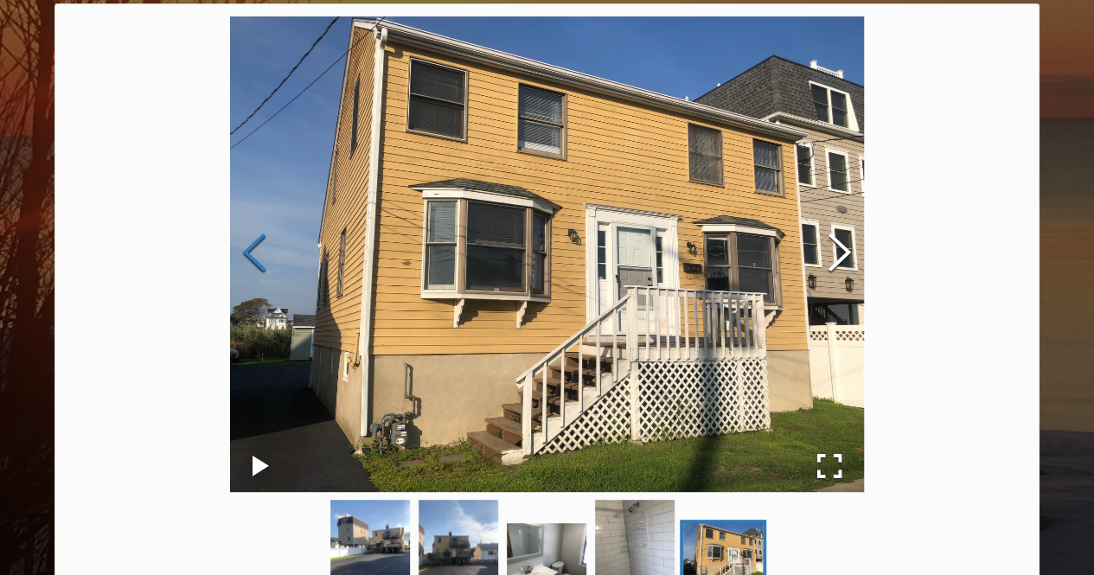
click at [251, 260] on button "Previous Slide" at bounding box center [254, 254] width 48 height 157
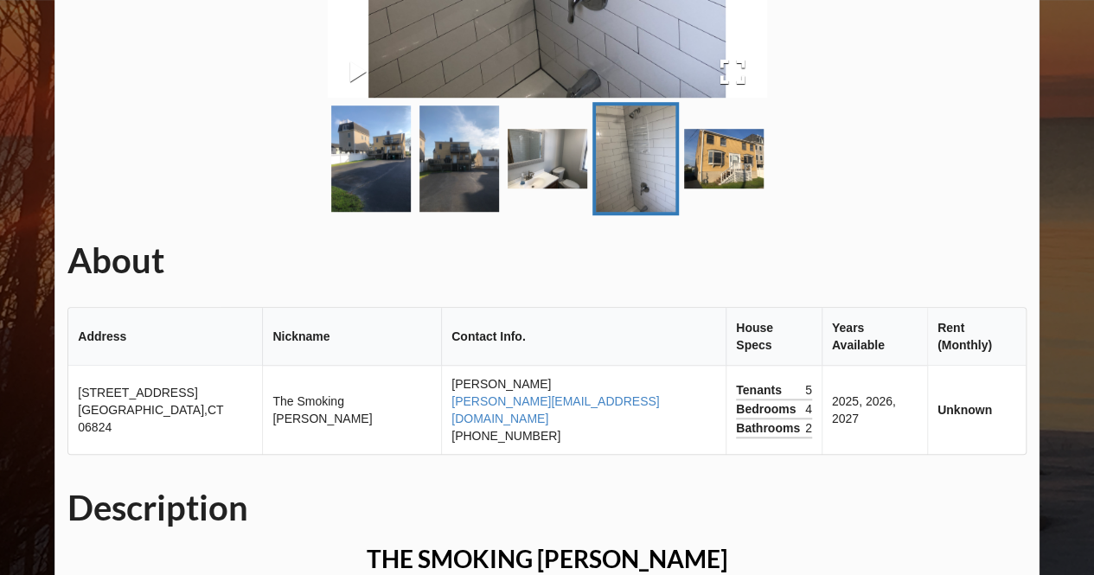
scroll to position [504, 0]
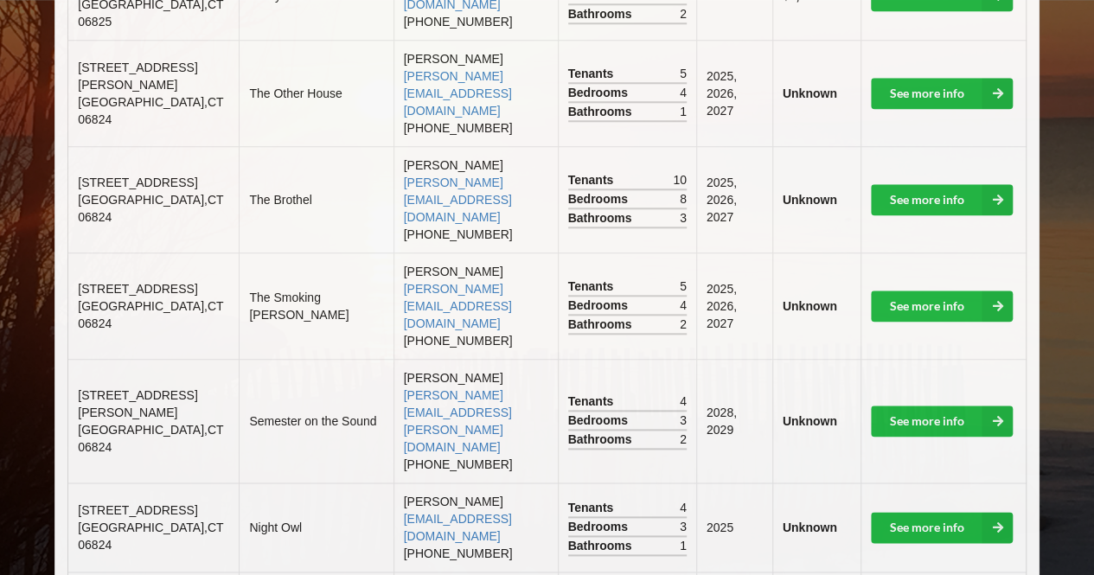
scroll to position [938, 0]
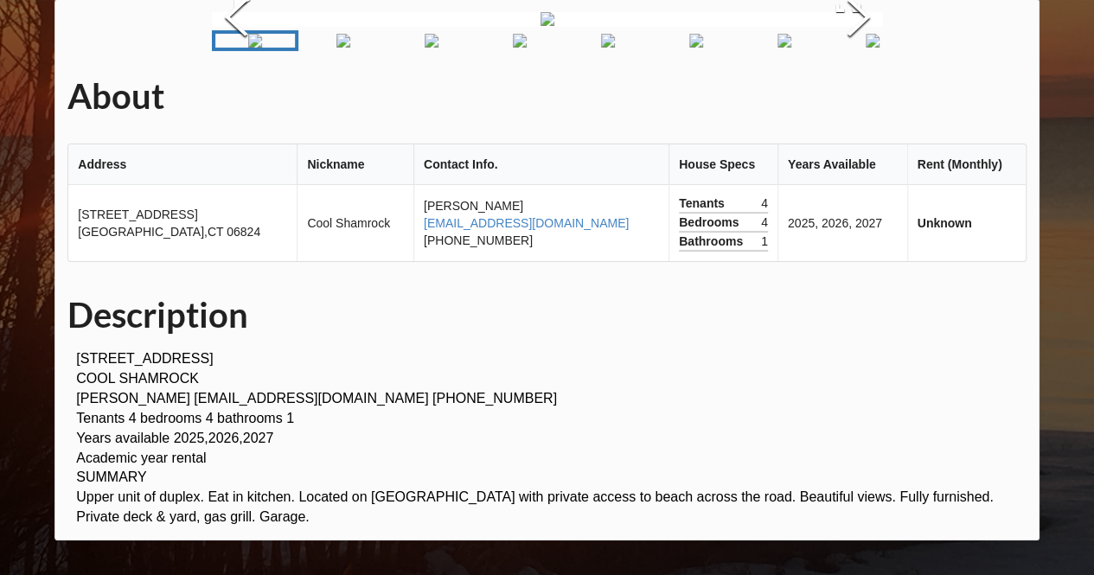
scroll to position [157, 0]
click at [856, 98] on button "Next Slide" at bounding box center [858, 19] width 48 height 157
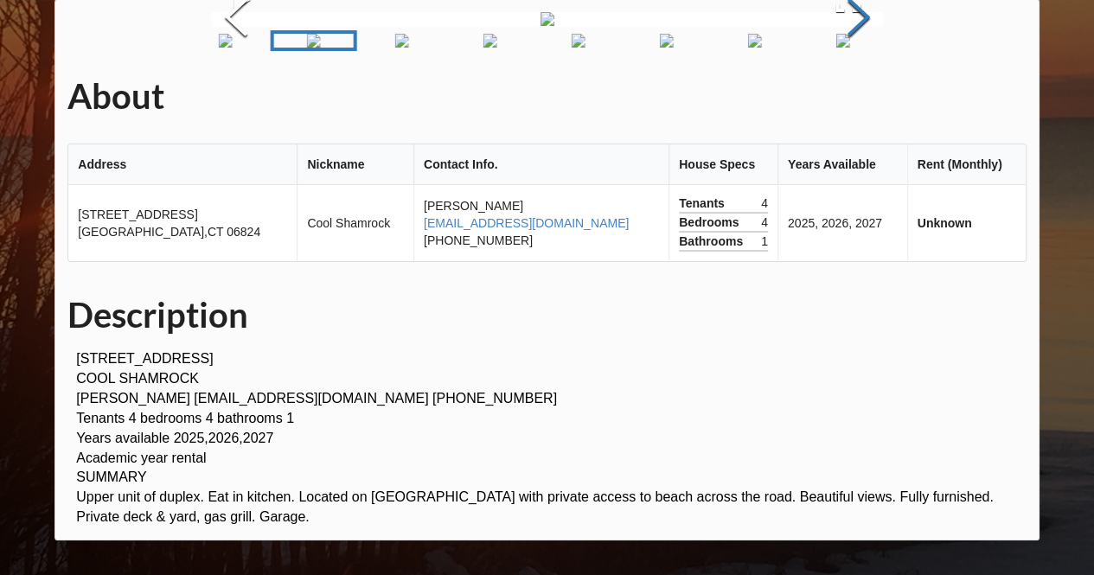
click at [858, 98] on button "Next Slide" at bounding box center [858, 19] width 48 height 157
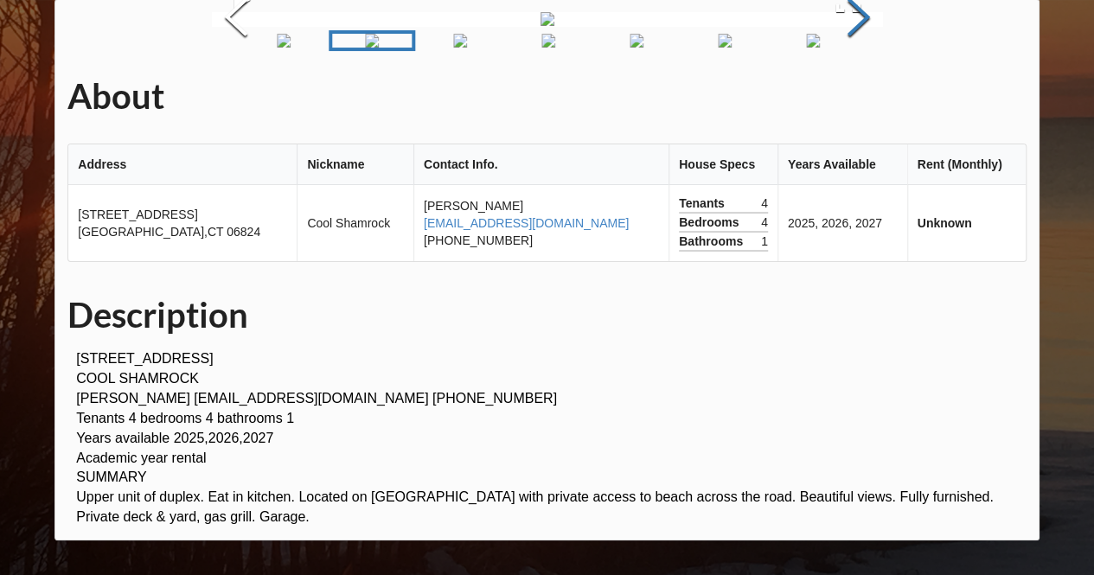
click at [858, 98] on button "Next Slide" at bounding box center [858, 19] width 48 height 157
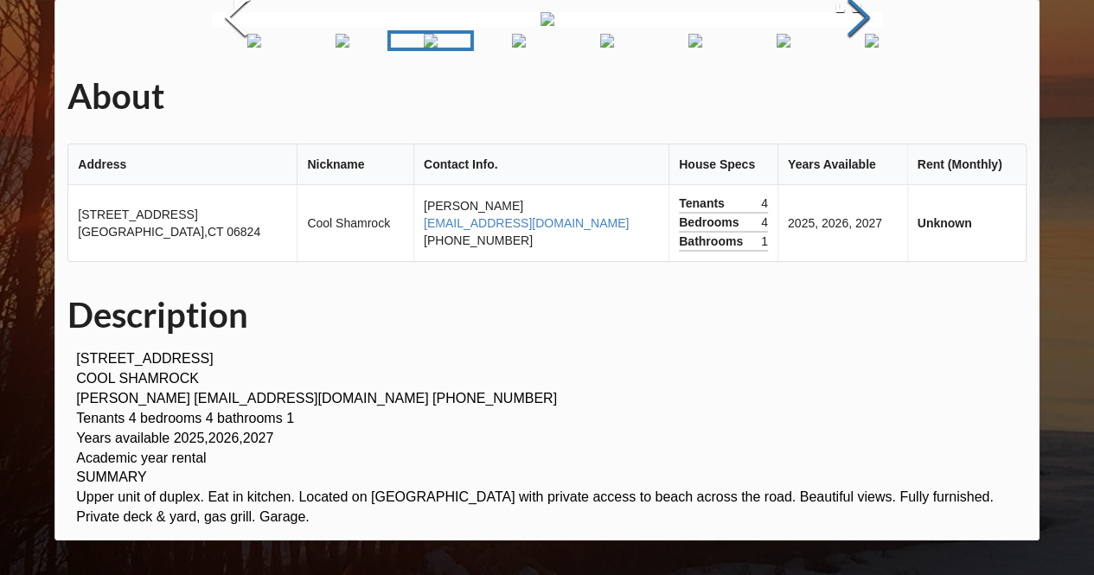
click at [858, 98] on button "Next Slide" at bounding box center [858, 19] width 48 height 157
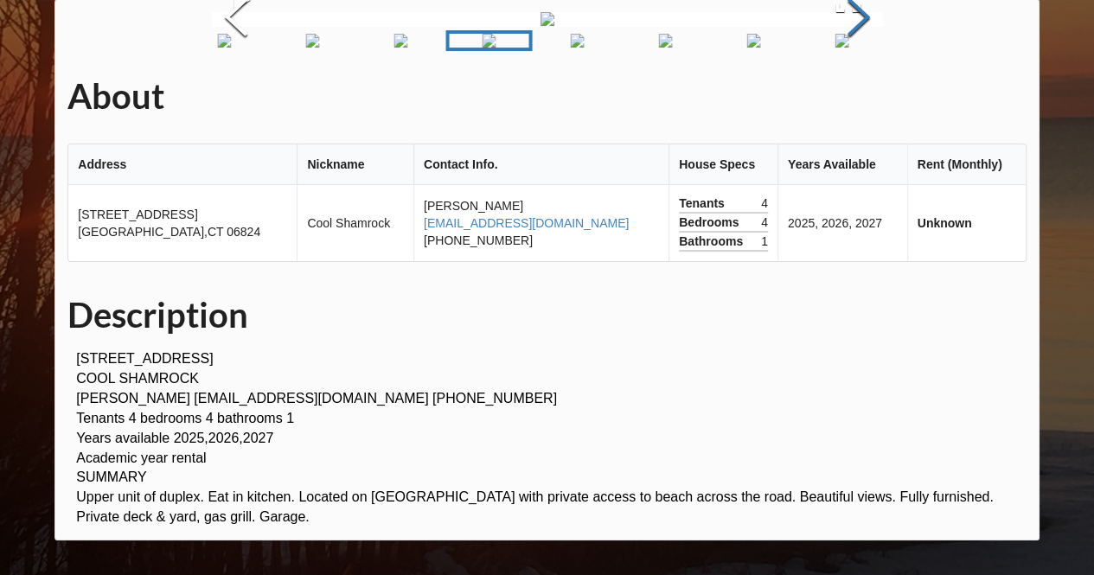
scroll to position [571, 0]
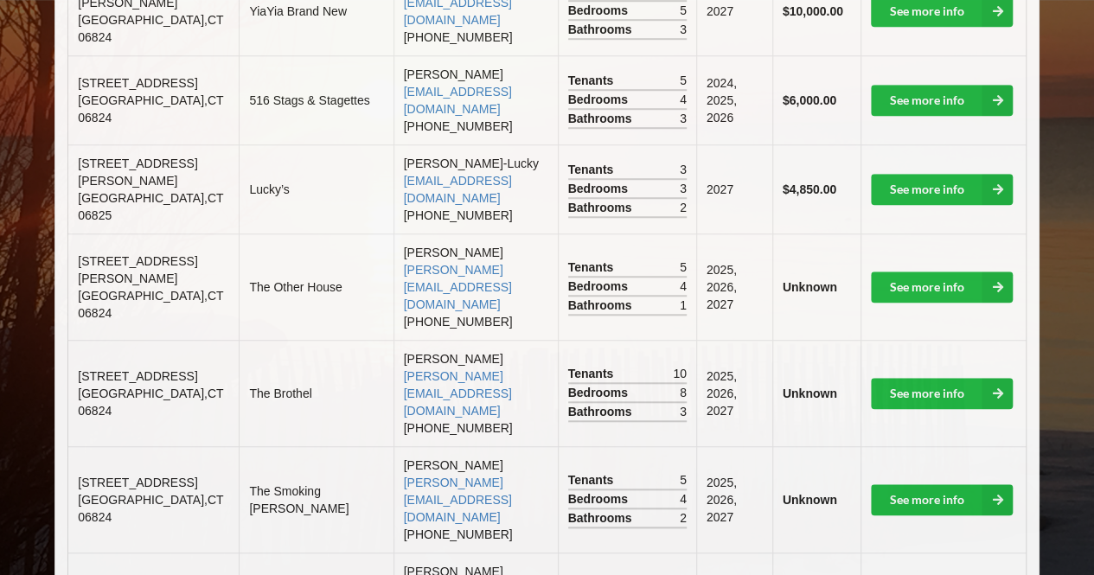
scroll to position [938, 0]
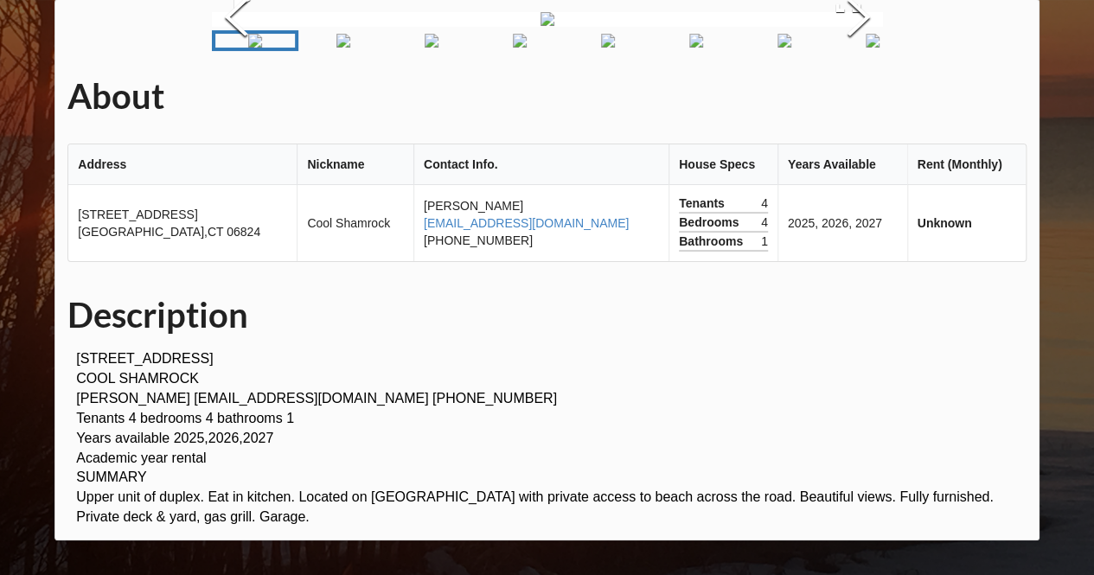
scroll to position [223, 0]
click at [865, 98] on button "Next Slide" at bounding box center [858, 19] width 48 height 157
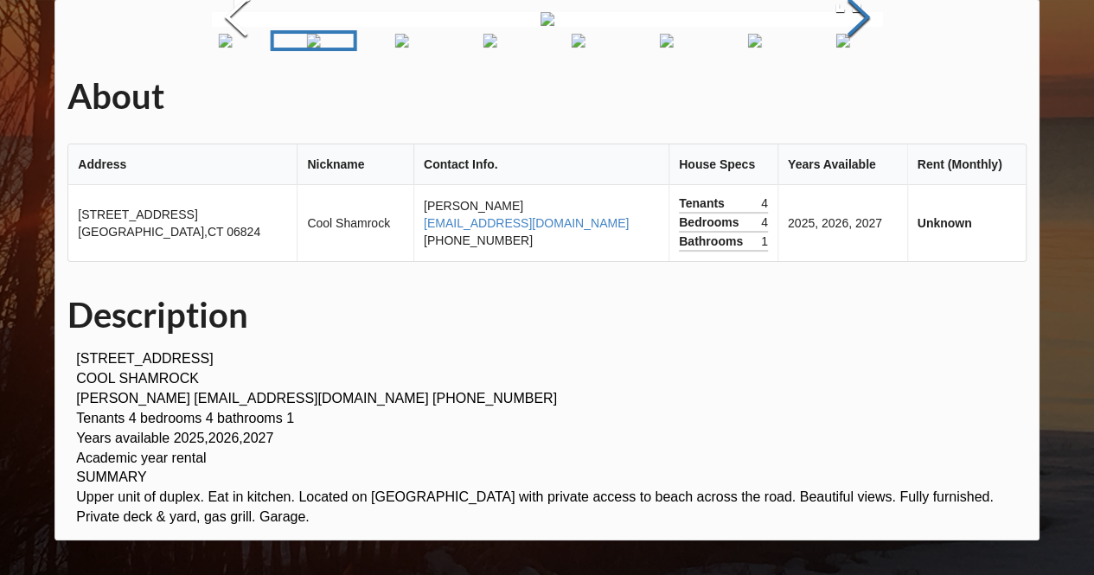
click at [865, 98] on button "Next Slide" at bounding box center [858, 19] width 48 height 157
click at [856, 98] on button "Next Slide" at bounding box center [858, 19] width 48 height 157
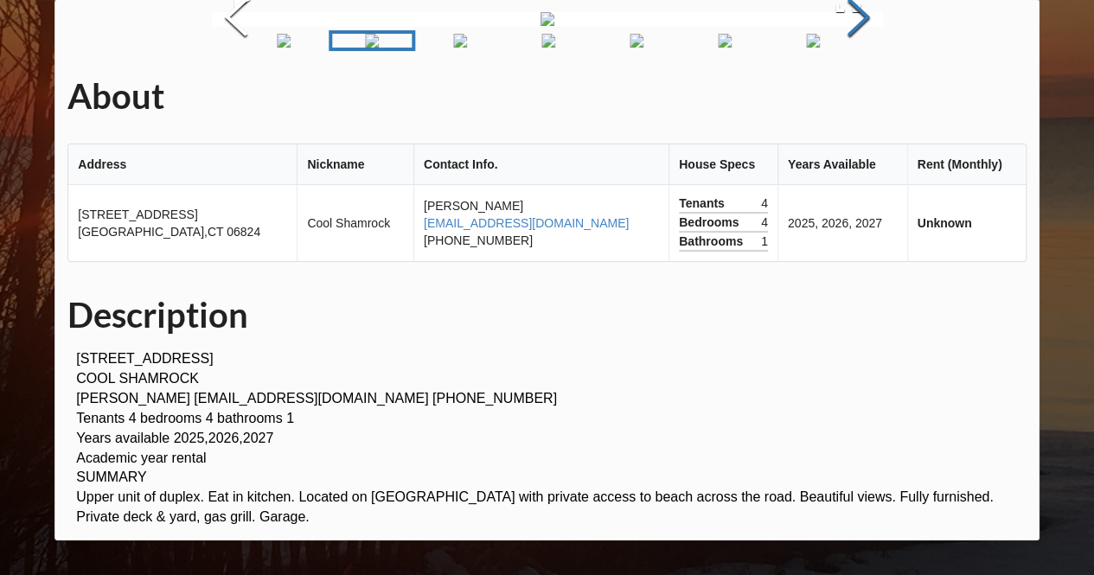
click at [856, 98] on button "Next Slide" at bounding box center [858, 19] width 48 height 157
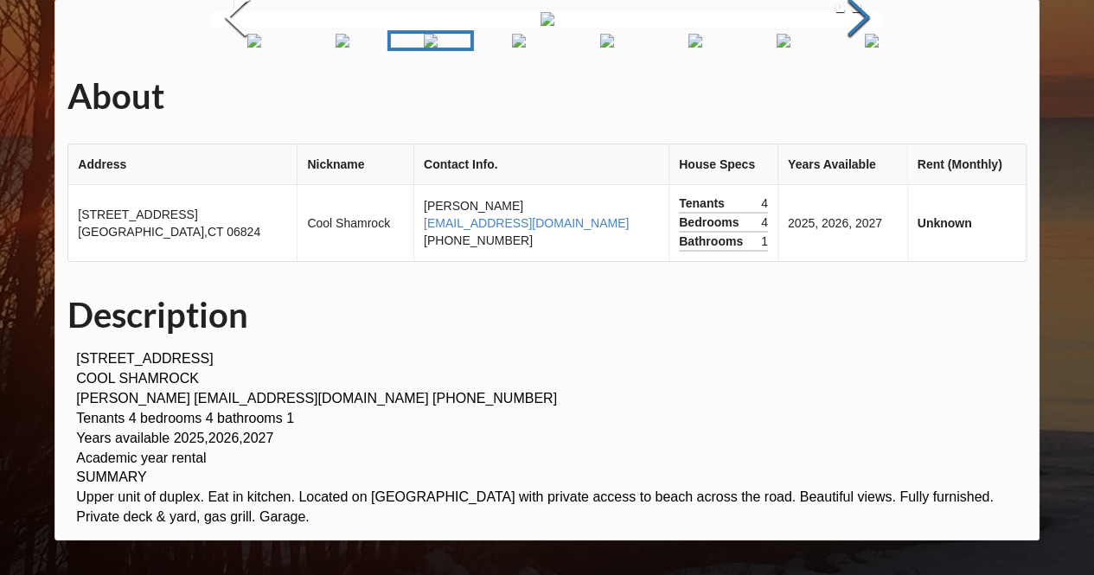
click at [856, 98] on button "Next Slide" at bounding box center [858, 19] width 48 height 157
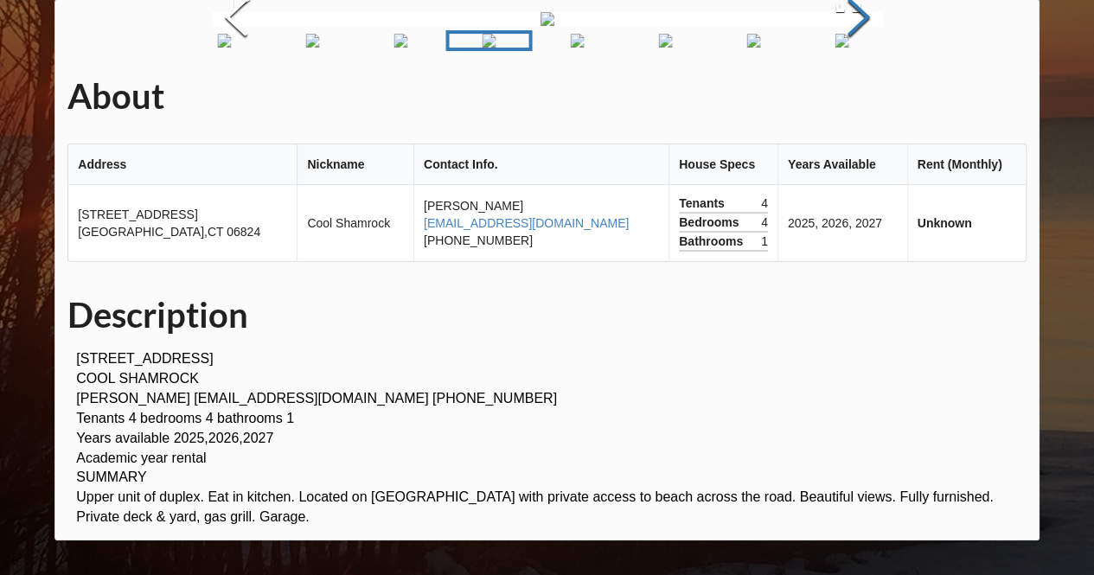
scroll to position [220, 0]
click at [856, 98] on button "Next Slide" at bounding box center [858, 19] width 48 height 157
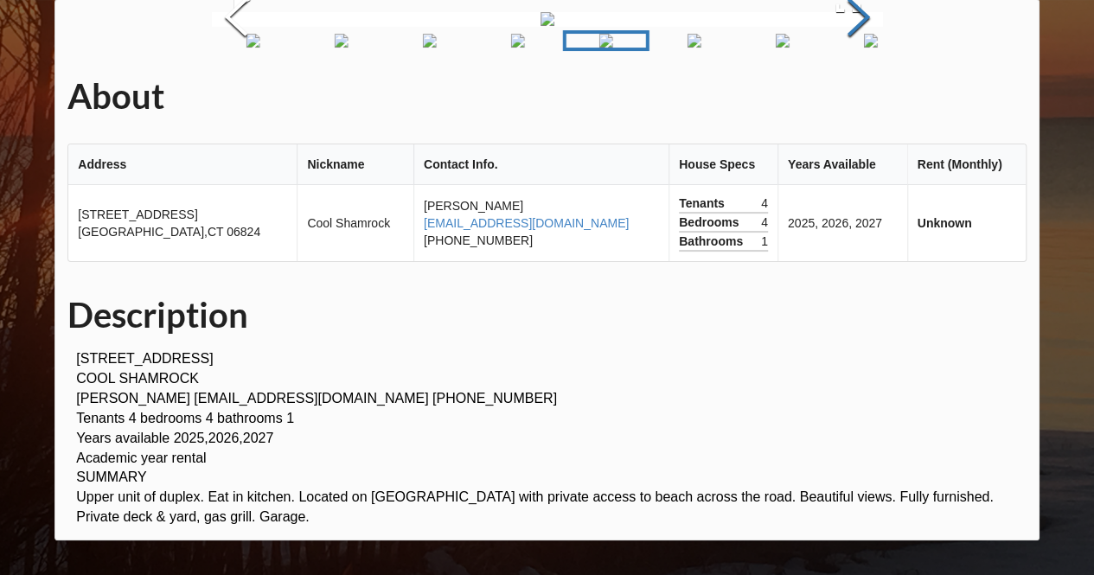
click at [859, 98] on button "Next Slide" at bounding box center [858, 19] width 48 height 157
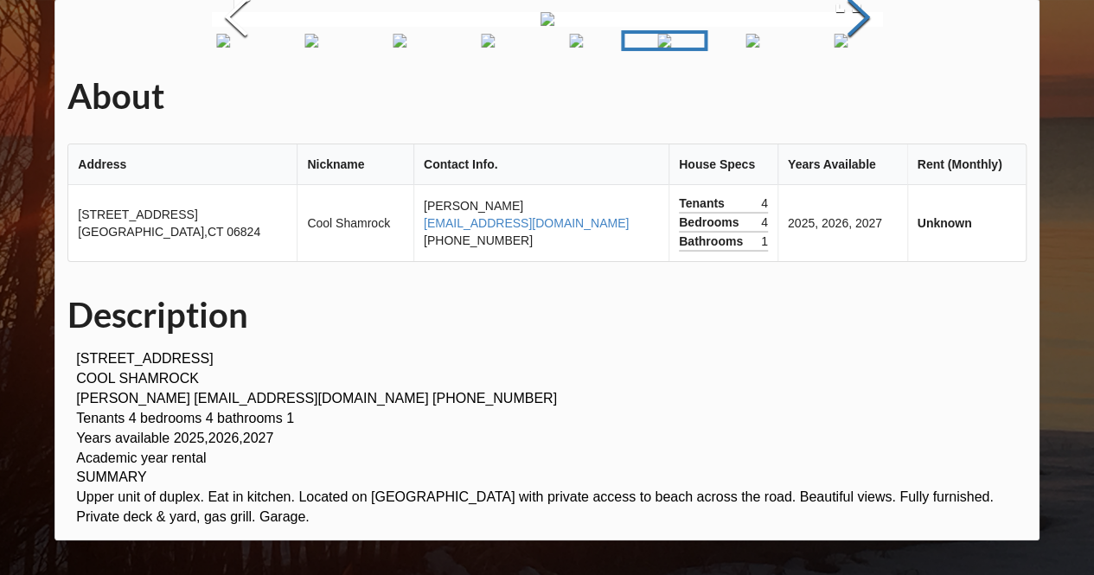
click at [859, 98] on button "Next Slide" at bounding box center [858, 19] width 48 height 157
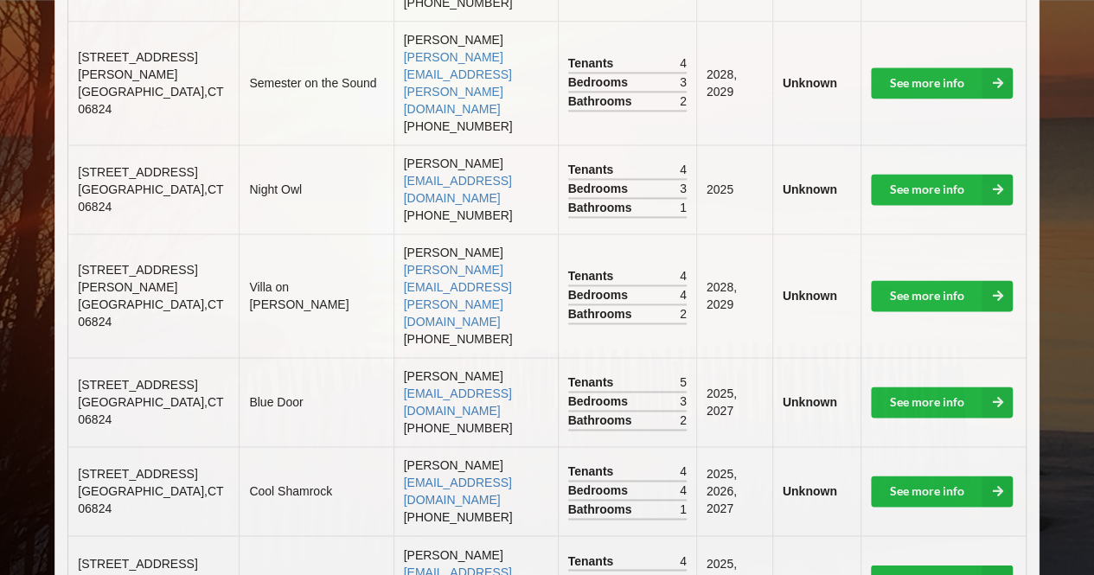
scroll to position [1106, 0]
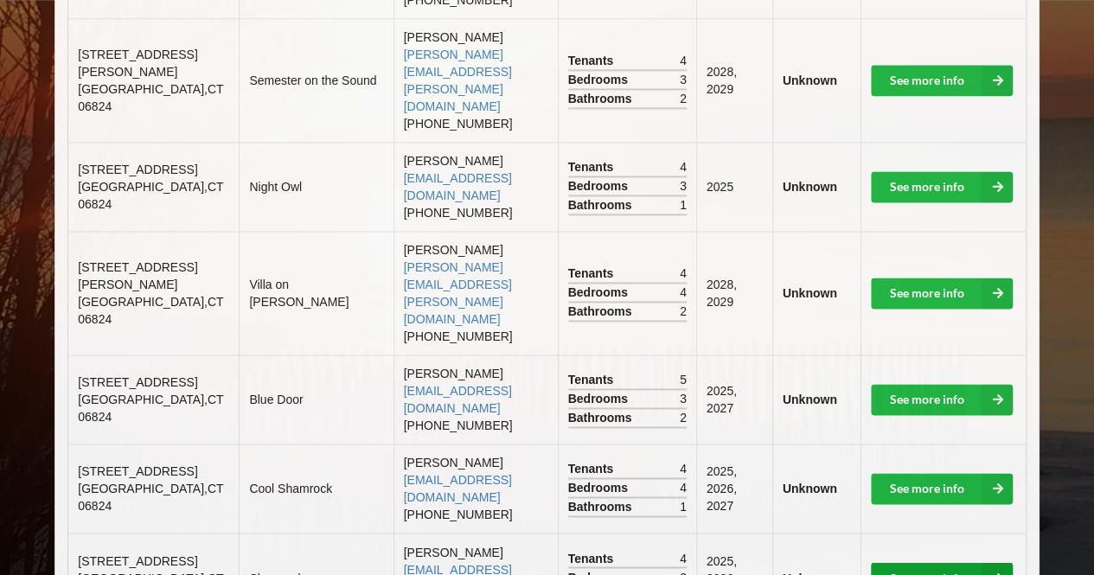
click at [921, 562] on link "See more info" at bounding box center [942, 577] width 142 height 31
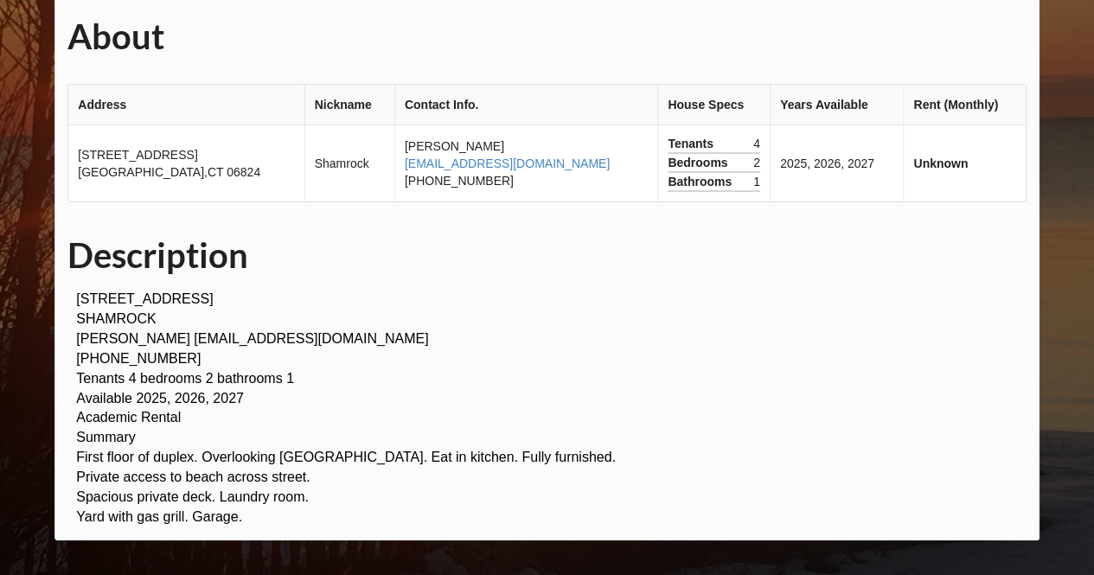
scroll to position [728, 0]
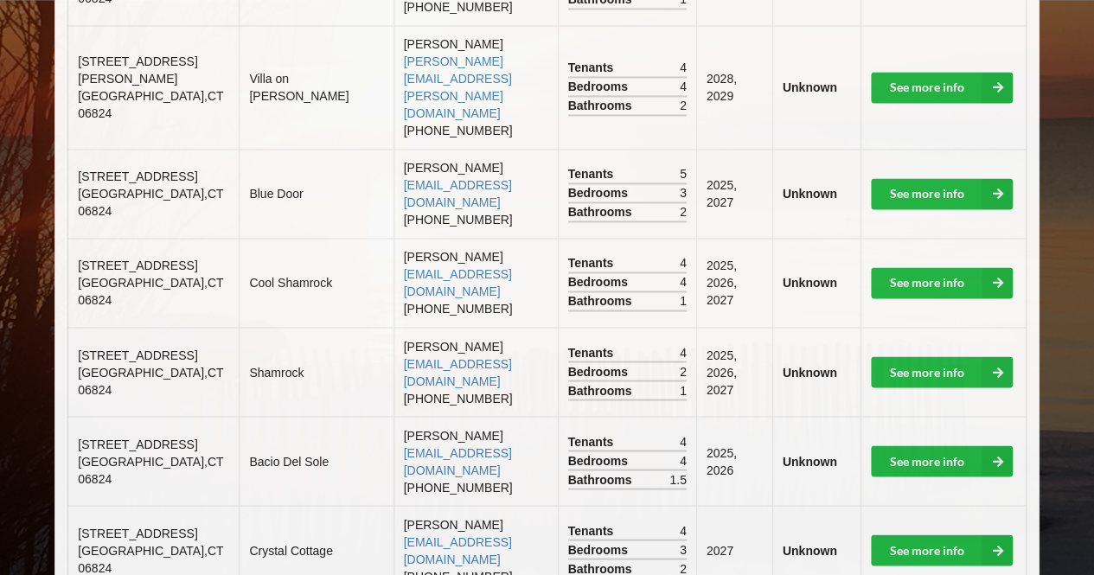
scroll to position [1311, 0]
click at [912, 535] on link "See more info" at bounding box center [942, 550] width 142 height 31
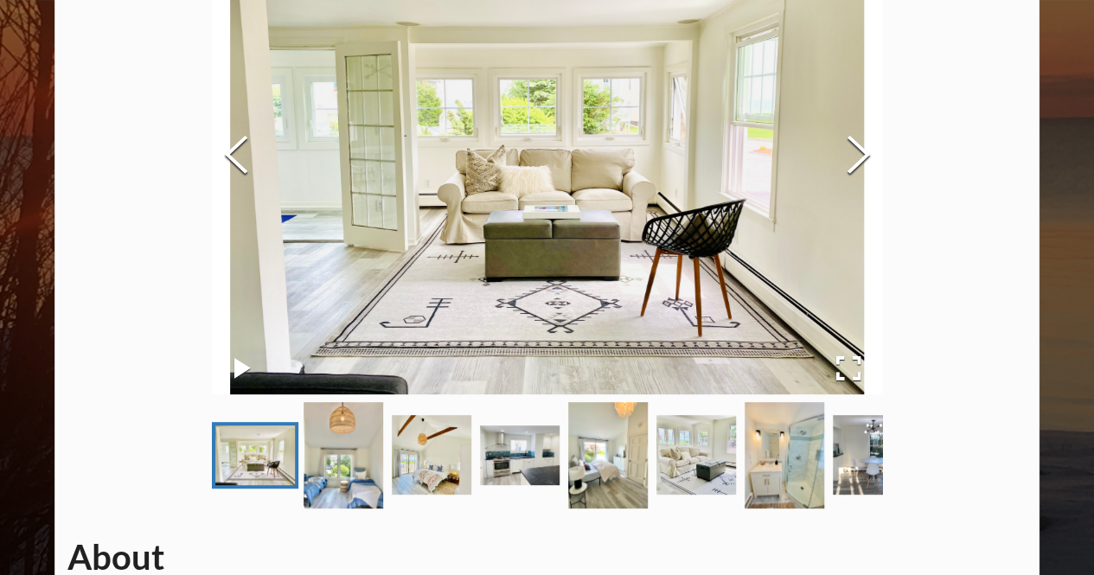
scroll to position [201, 0]
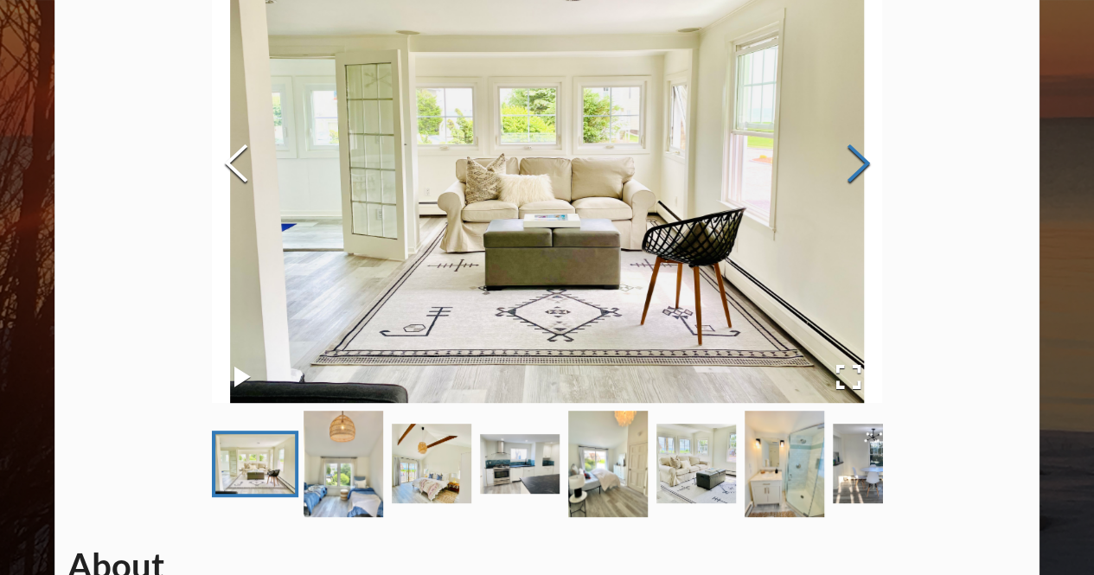
click at [851, 160] on button "Next Slide" at bounding box center [858, 165] width 48 height 157
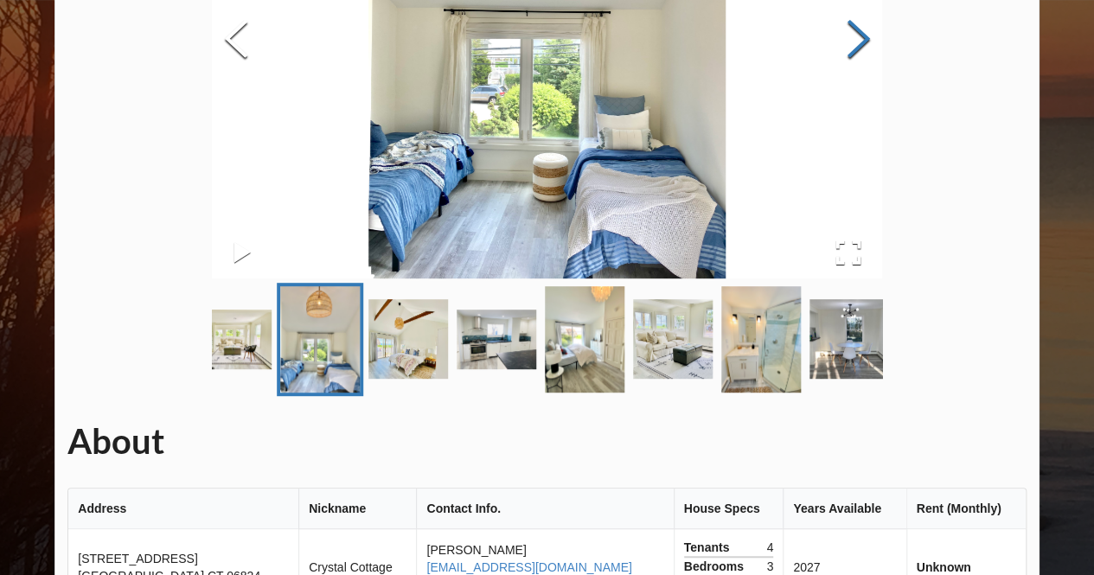
scroll to position [260, 0]
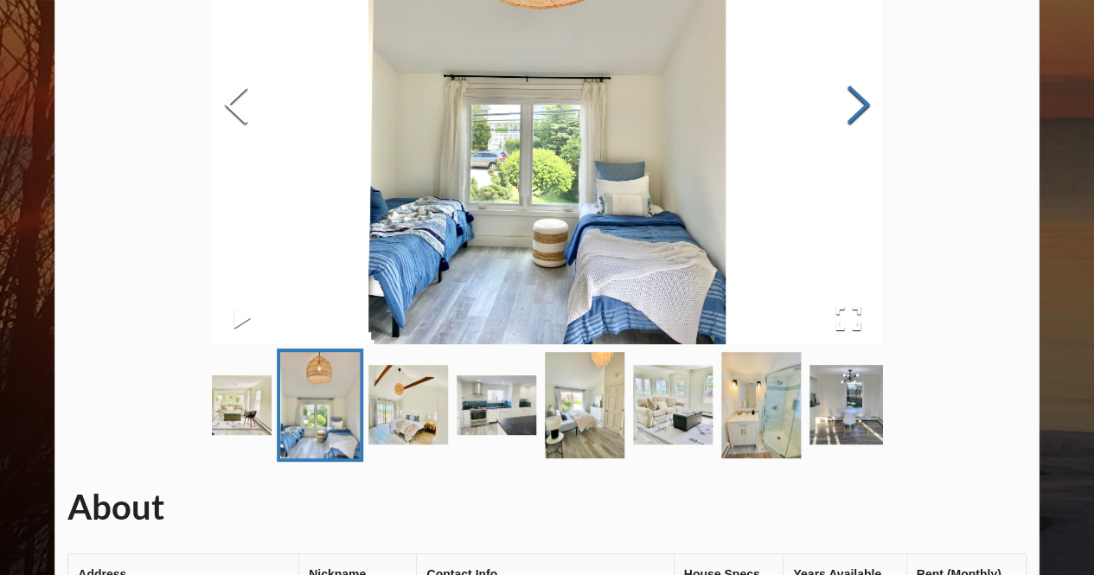
click at [858, 112] on button "Next Slide" at bounding box center [858, 107] width 48 height 157
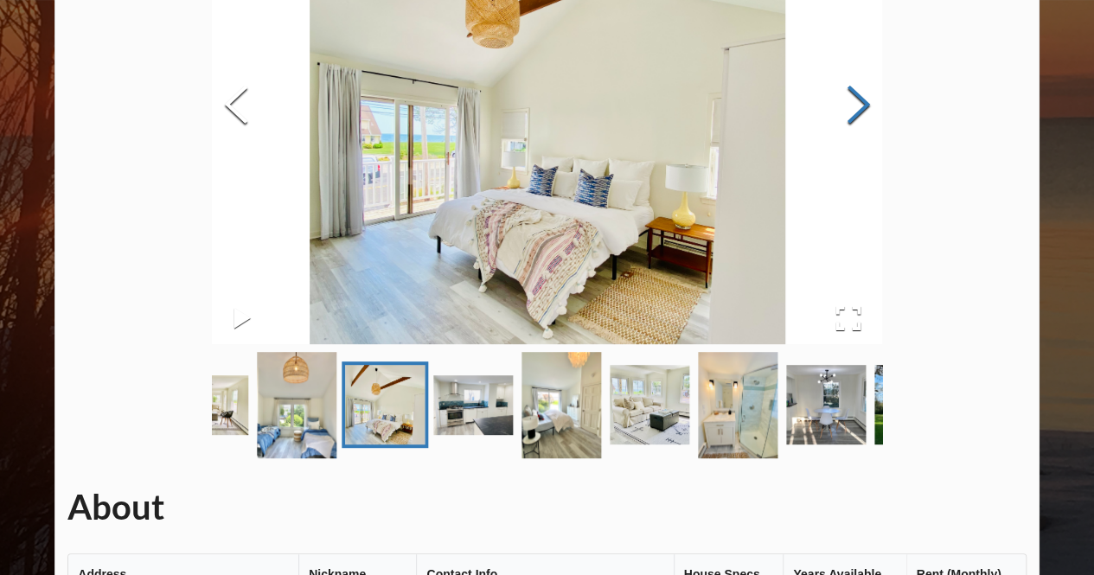
click at [858, 112] on button "Next Slide" at bounding box center [858, 107] width 48 height 157
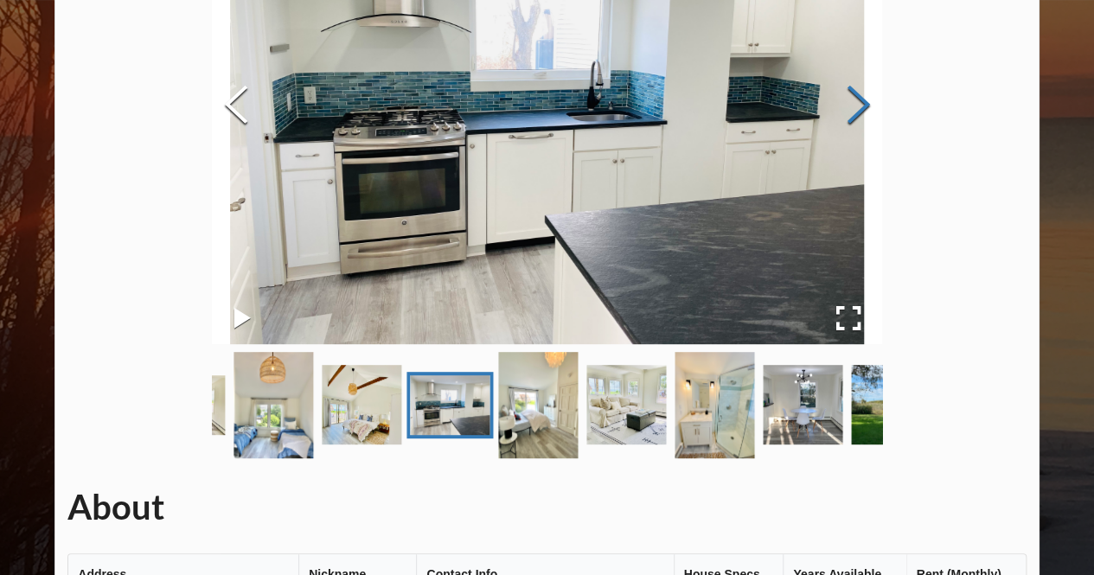
click at [858, 112] on button "Next Slide" at bounding box center [858, 107] width 48 height 157
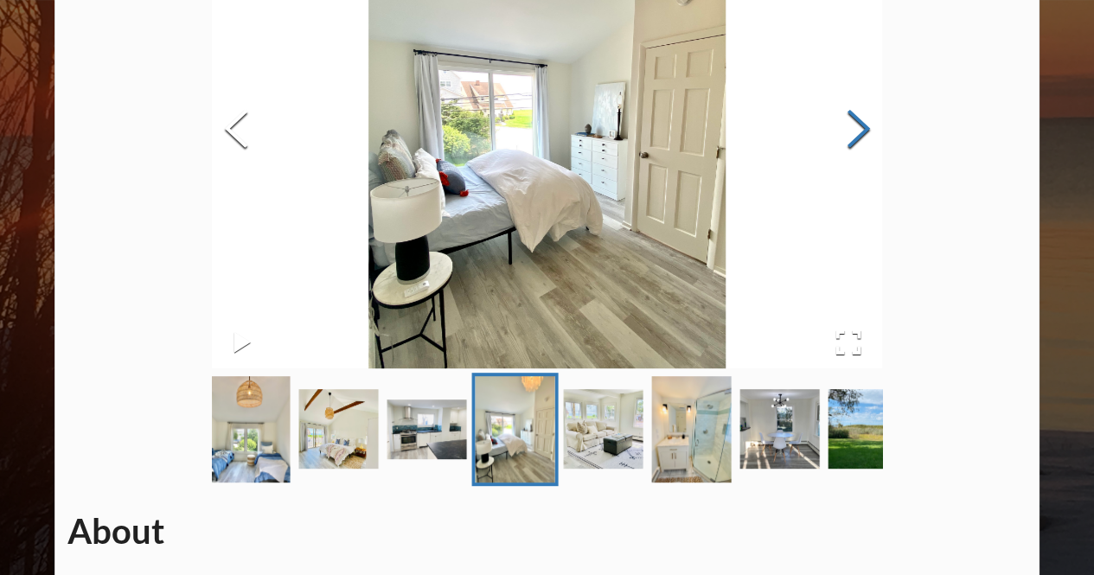
scroll to position [232, 0]
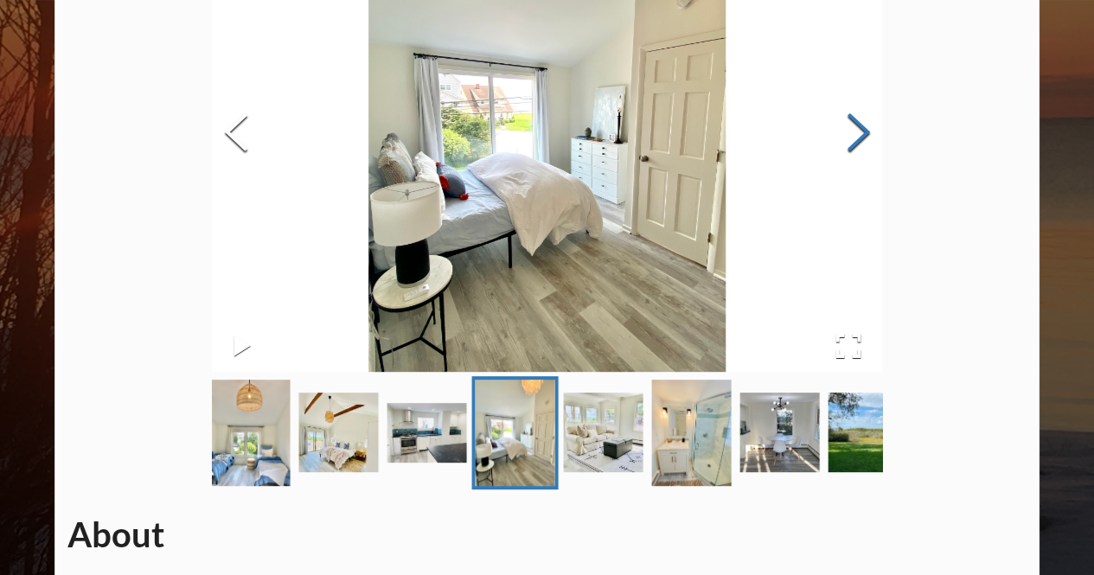
click at [858, 112] on button "Next Slide" at bounding box center [858, 134] width 48 height 157
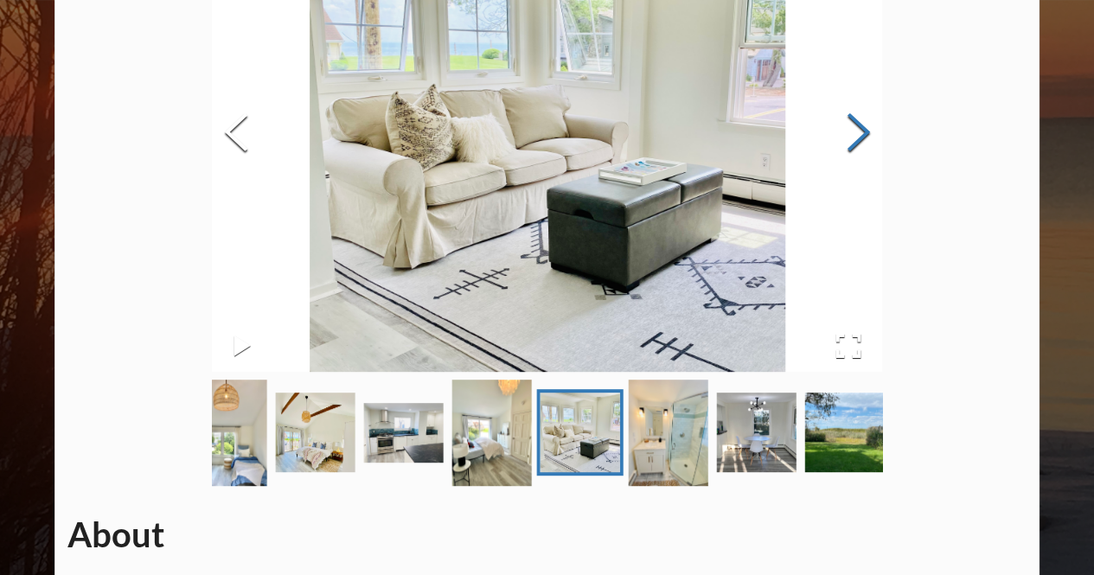
click at [858, 112] on button "Next Slide" at bounding box center [858, 134] width 48 height 157
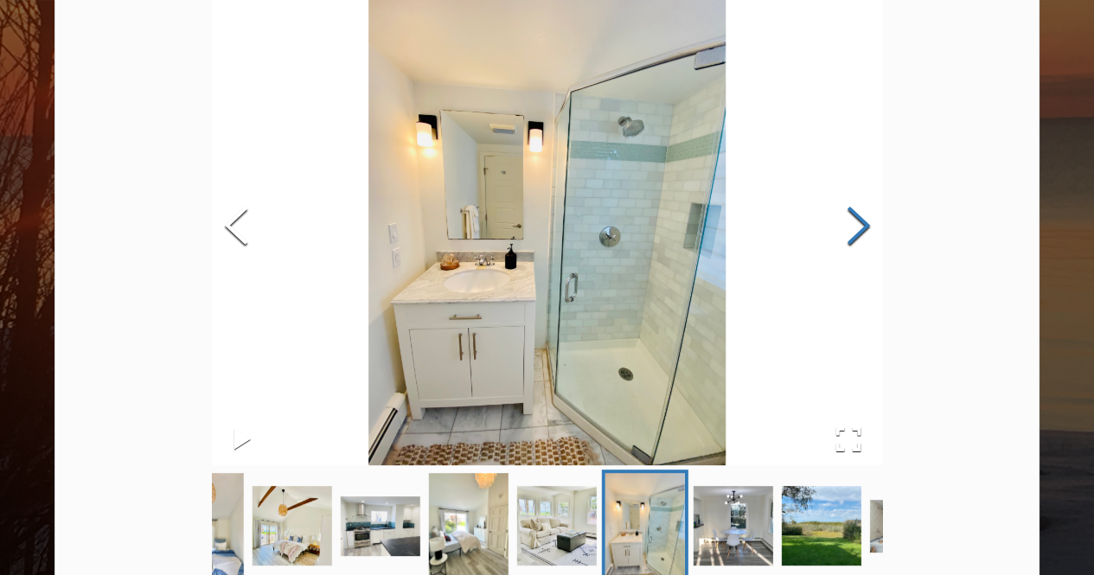
scroll to position [137, 0]
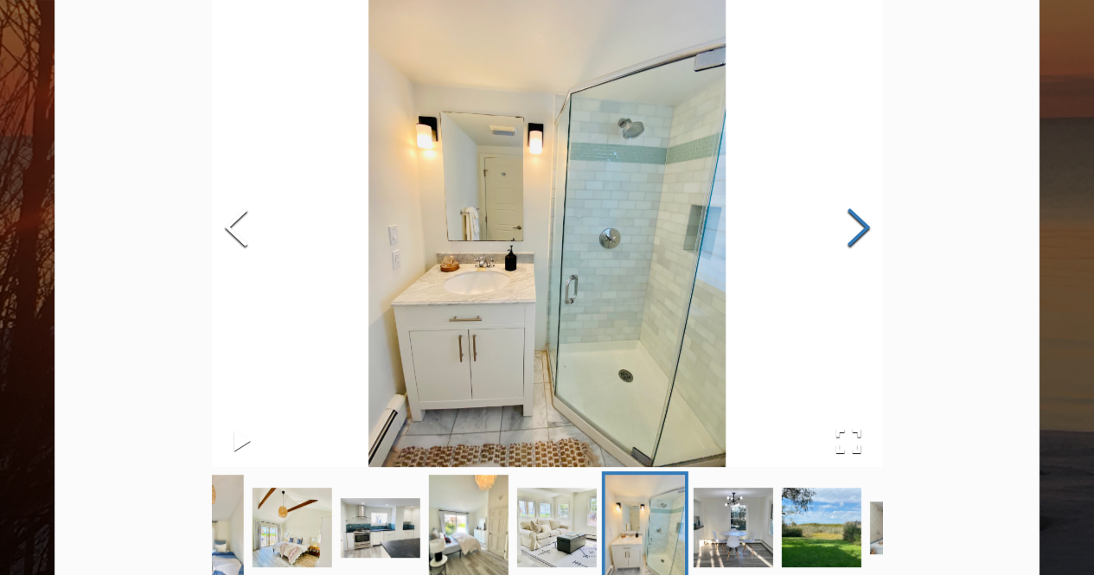
click at [857, 224] on button "Next Slide" at bounding box center [858, 229] width 48 height 157
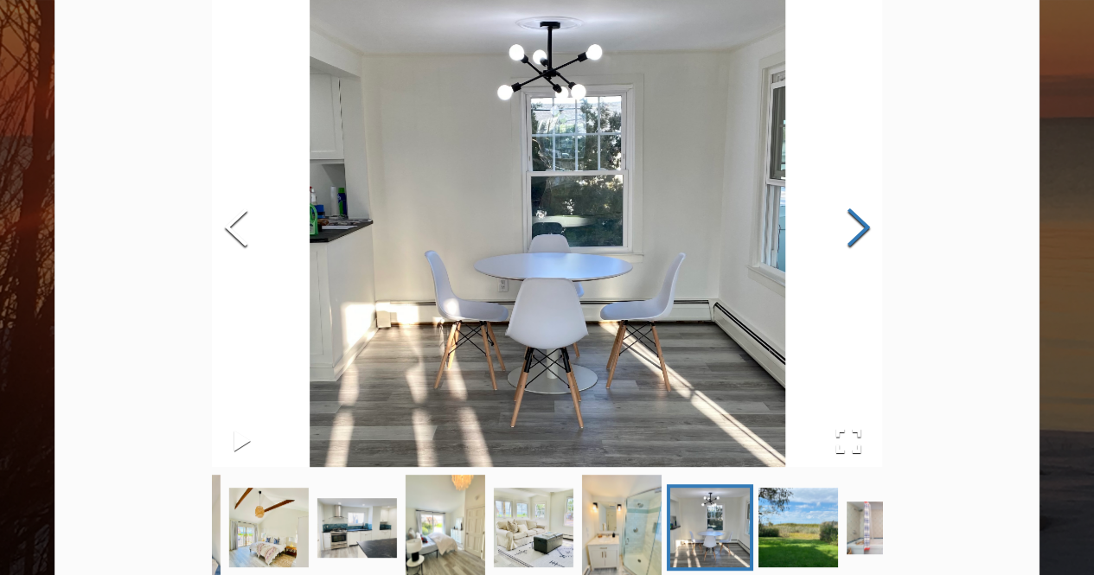
click at [857, 224] on button "Next Slide" at bounding box center [858, 229] width 48 height 157
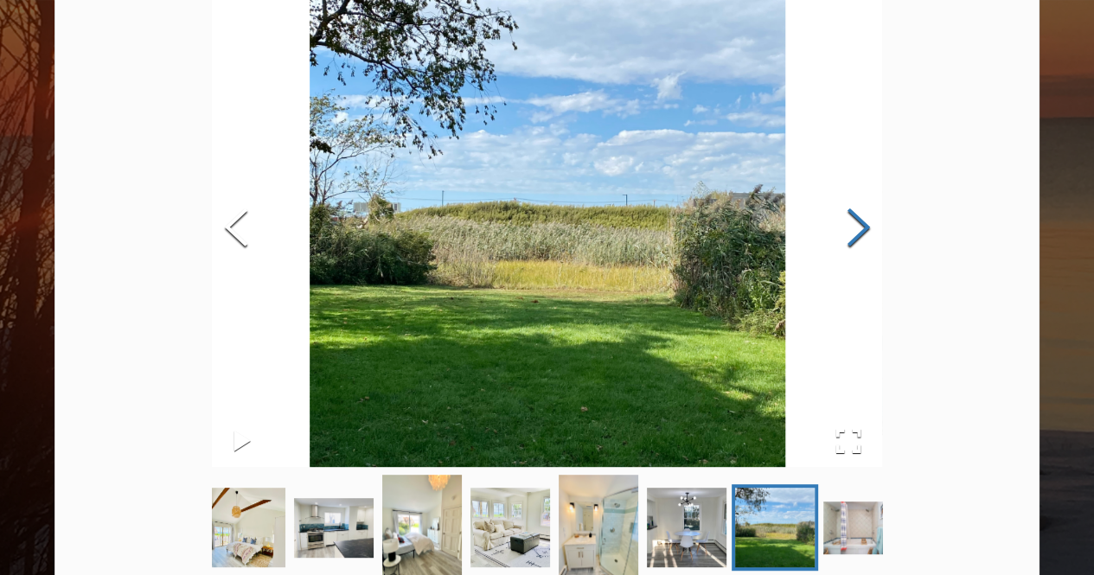
click at [857, 224] on button "Next Slide" at bounding box center [858, 229] width 48 height 157
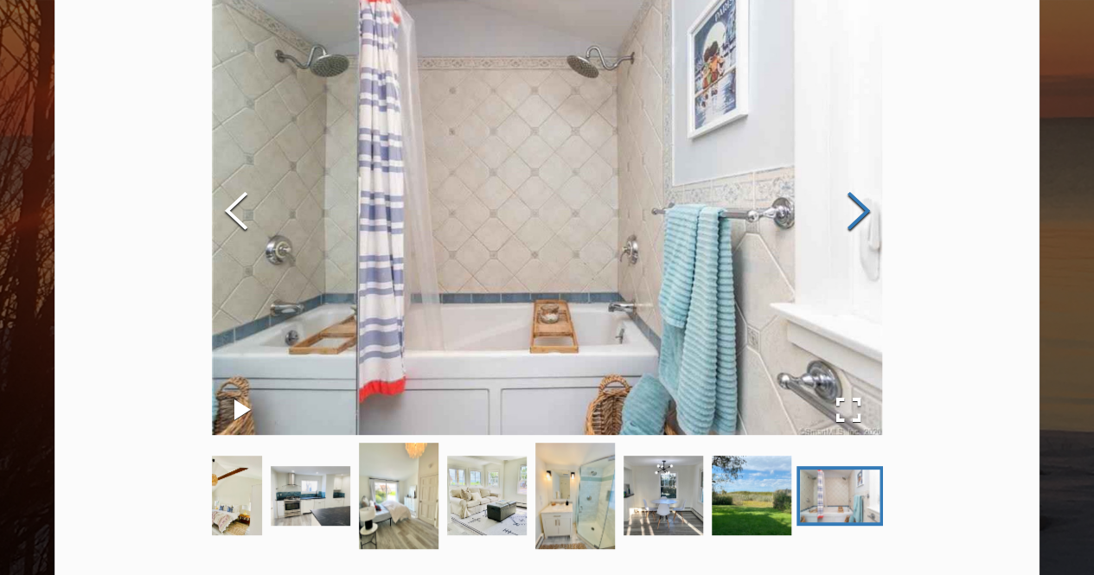
scroll to position [105, 0]
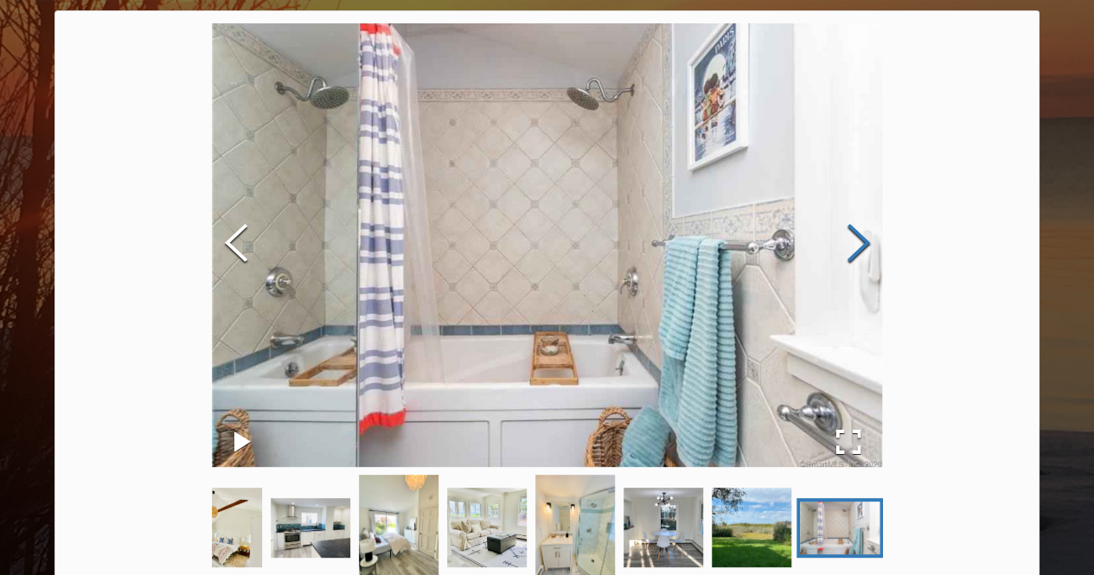
click at [857, 224] on button "Next Slide" at bounding box center [858, 245] width 48 height 157
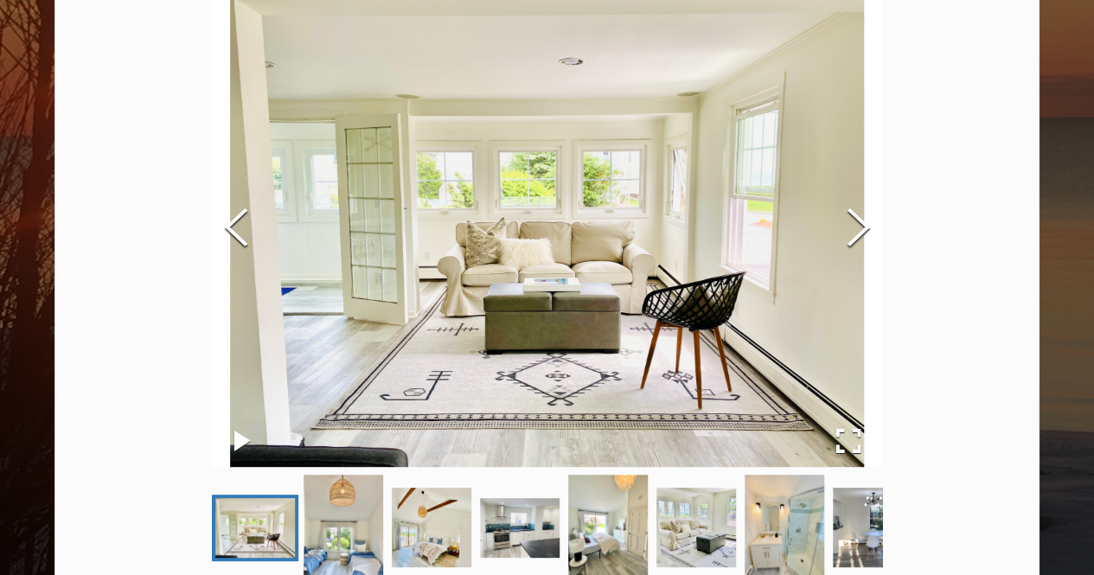
scroll to position [0, 0]
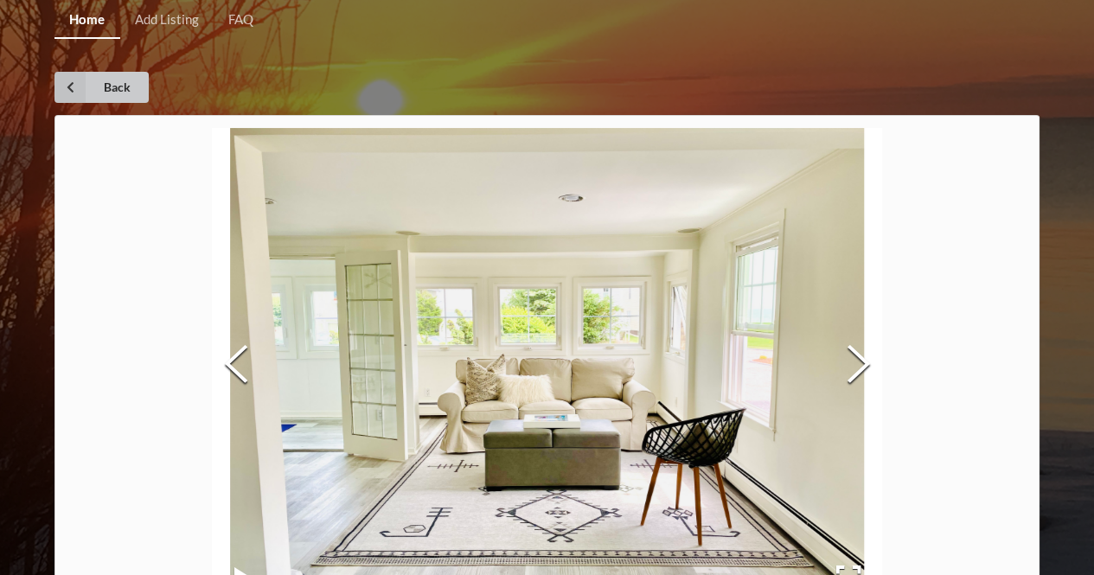
click at [97, 89] on link "Back" at bounding box center [101, 87] width 94 height 31
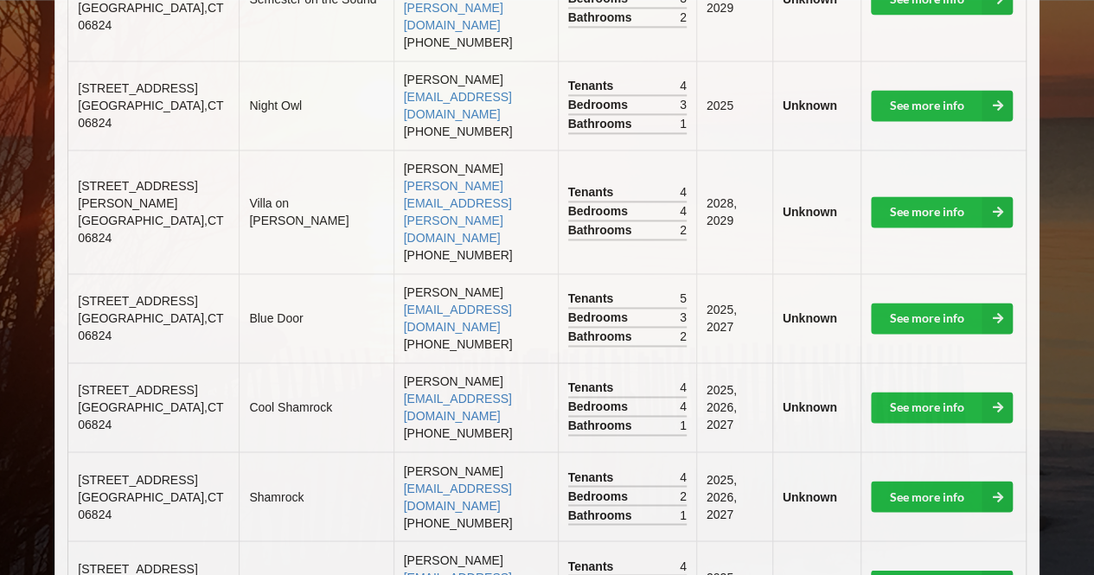
scroll to position [1189, 0]
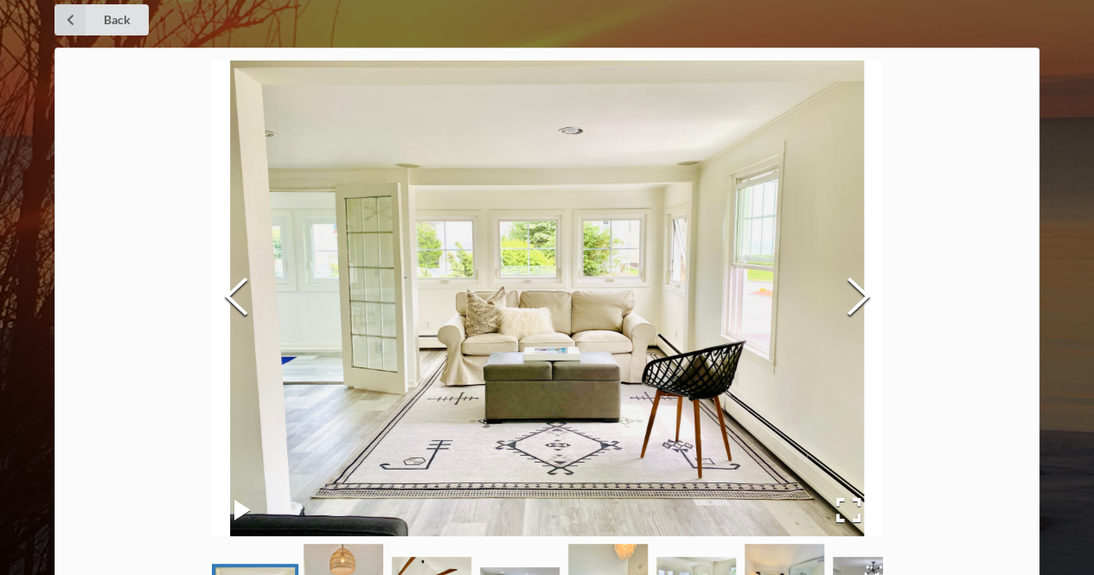
scroll to position [66, 0]
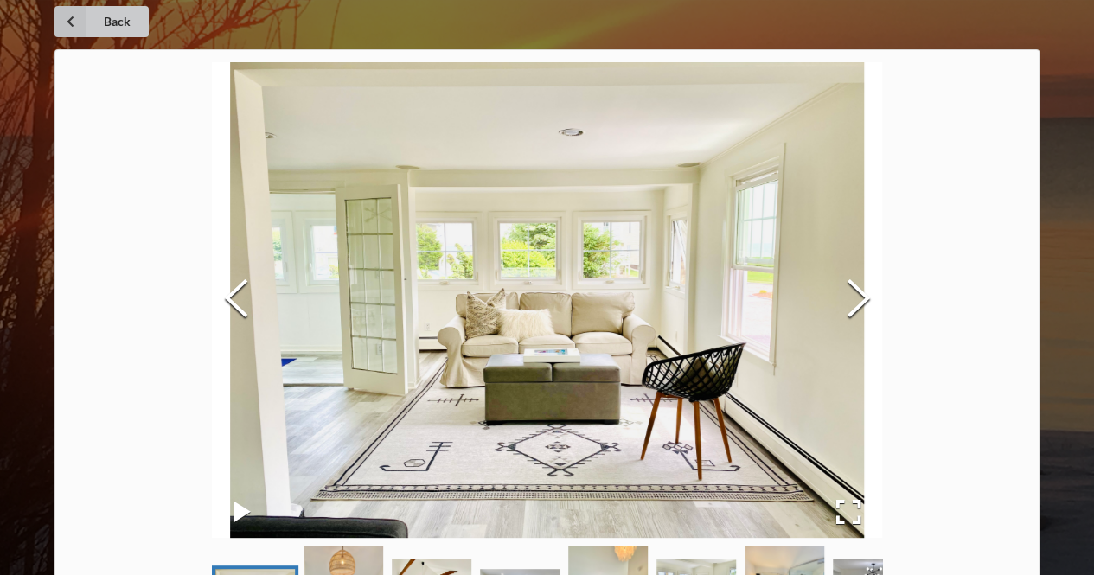
click at [105, 25] on link "Back" at bounding box center [101, 21] width 94 height 31
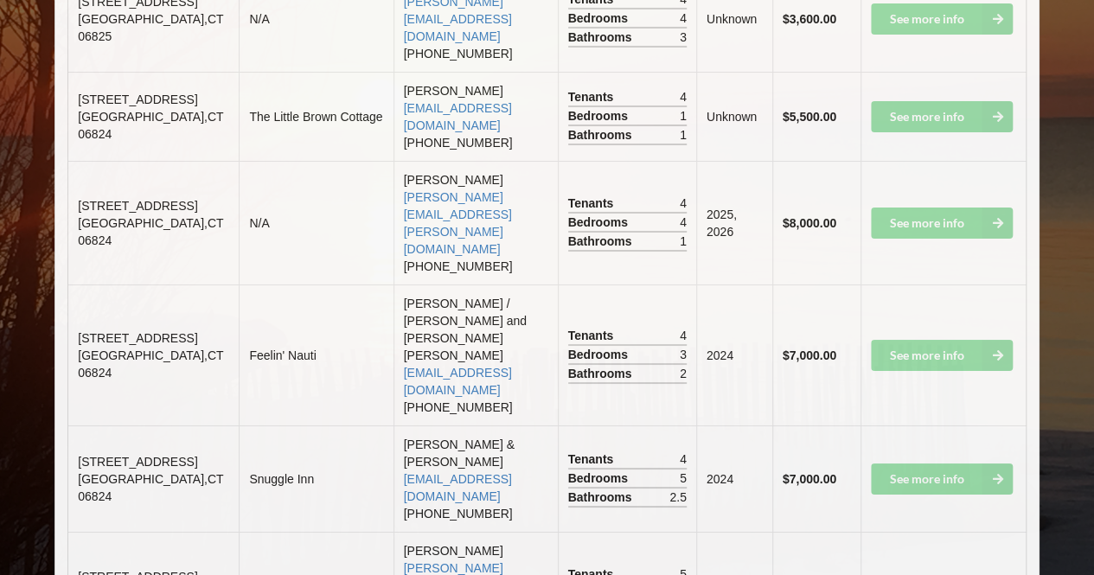
scroll to position [3100, 0]
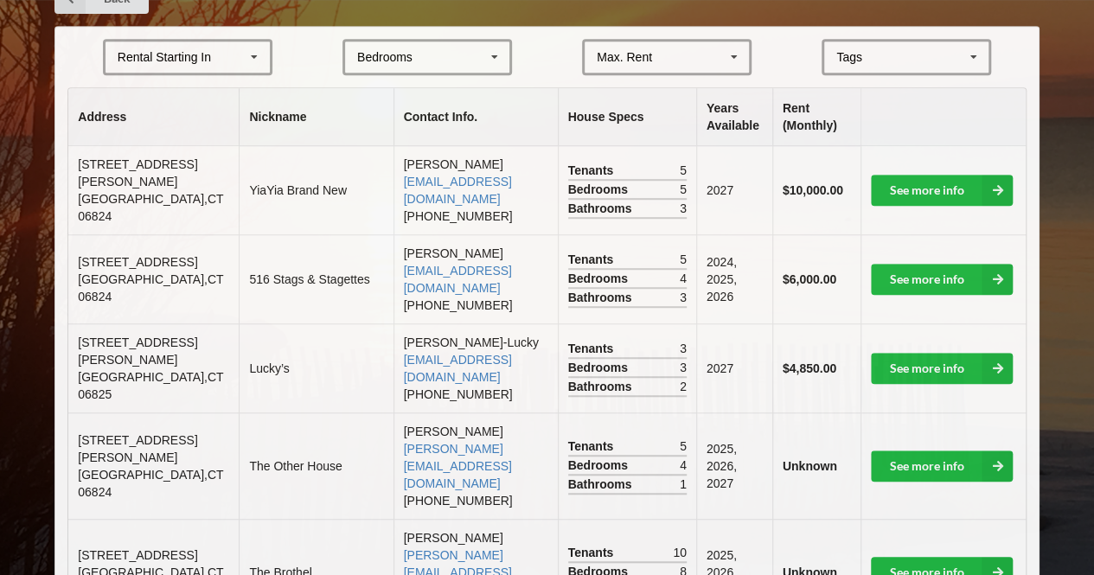
scroll to position [393, 0]
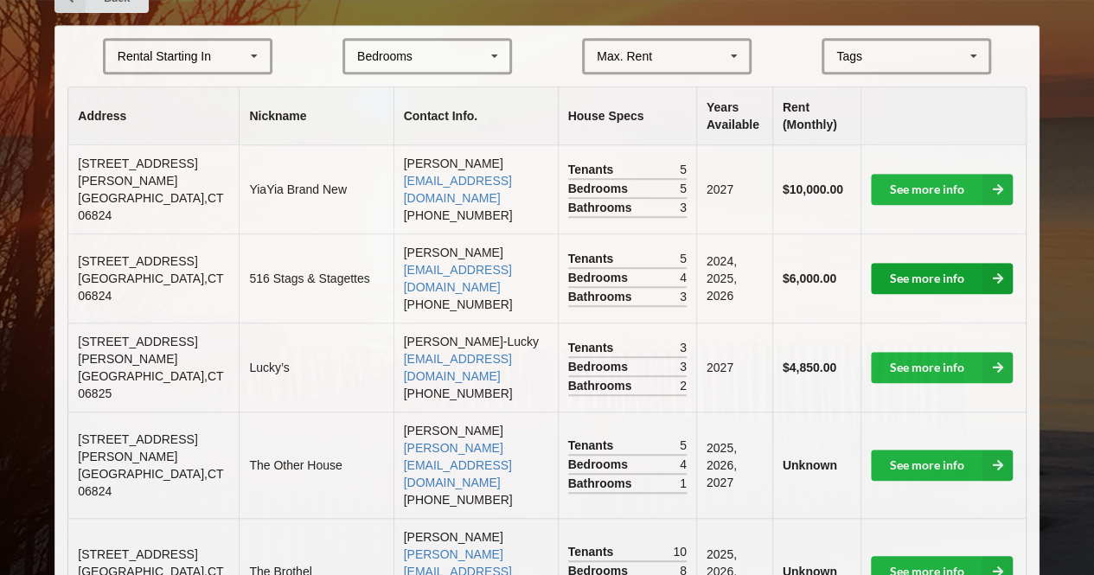
click at [900, 265] on link "See more info" at bounding box center [942, 278] width 142 height 31
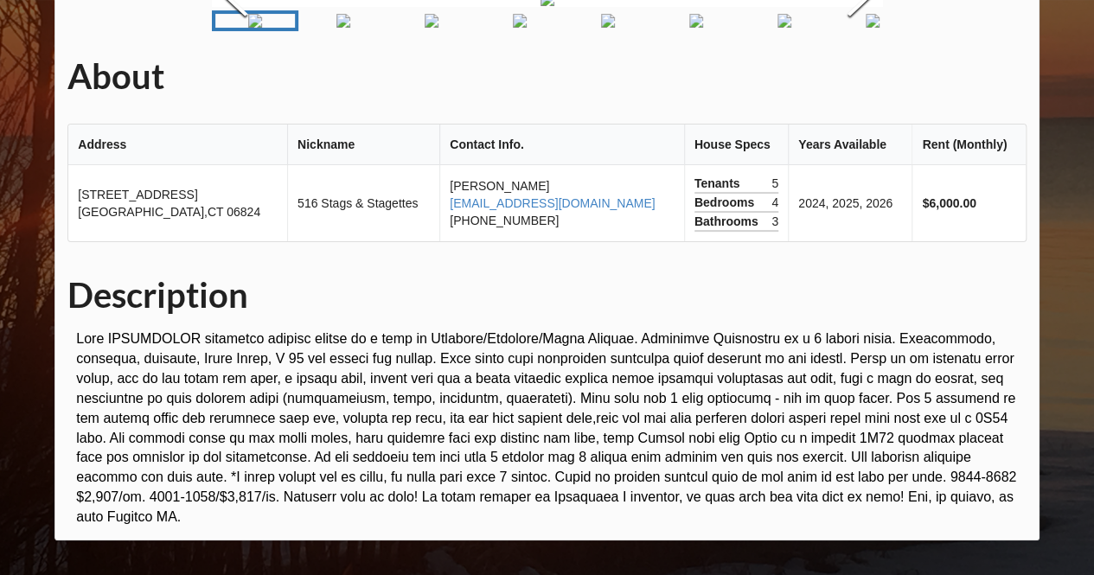
scroll to position [214, 0]
click at [337, 28] on img "Go to Slide 2" at bounding box center [344, 21] width 14 height 14
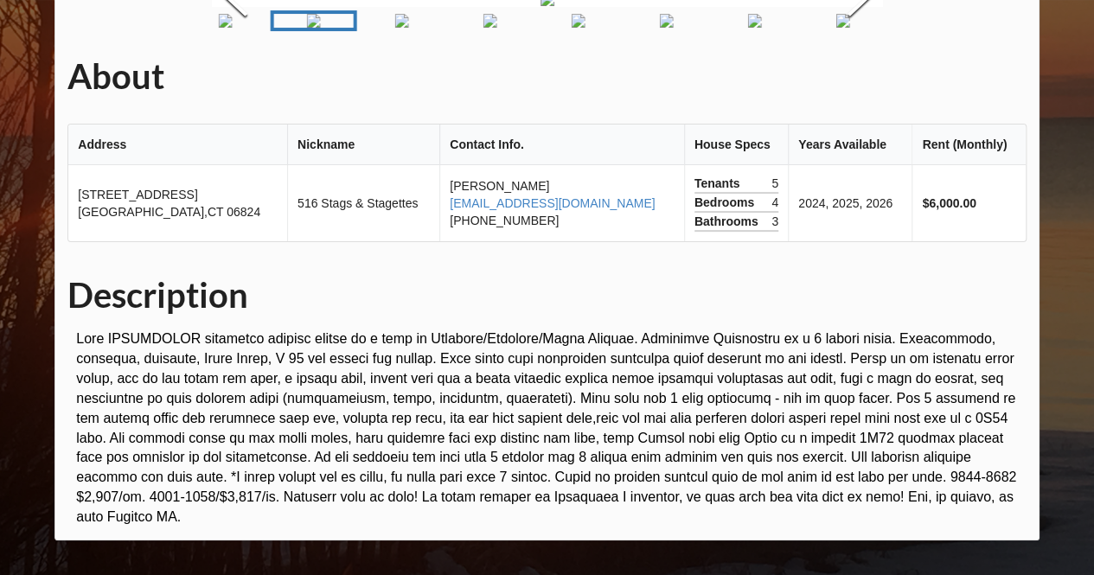
click at [408, 28] on img "Go to Slide 3" at bounding box center [401, 21] width 14 height 14
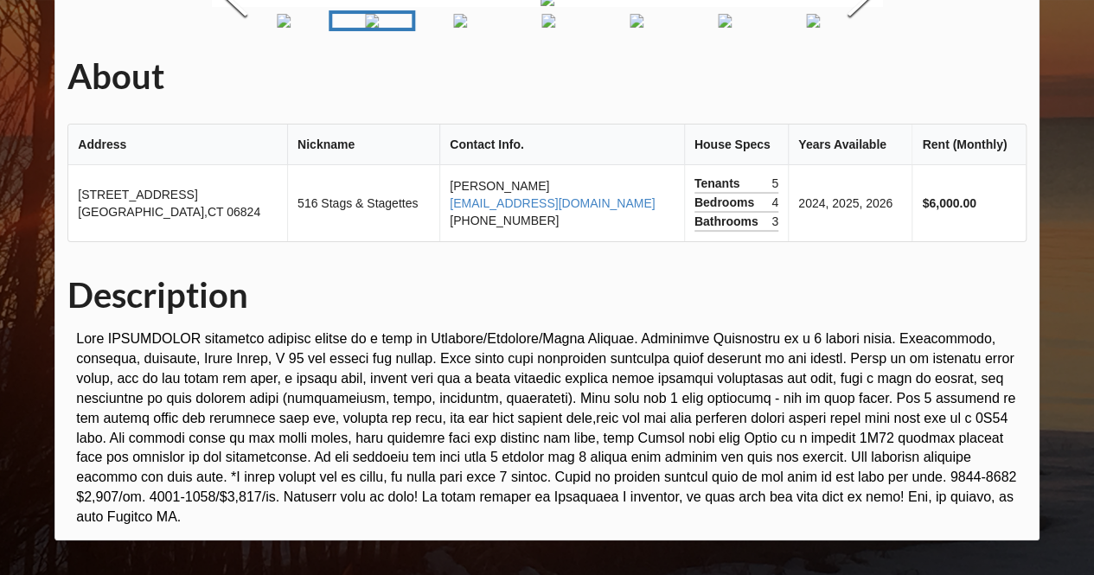
click at [458, 28] on img "Go to Slide 4" at bounding box center [460, 21] width 14 height 14
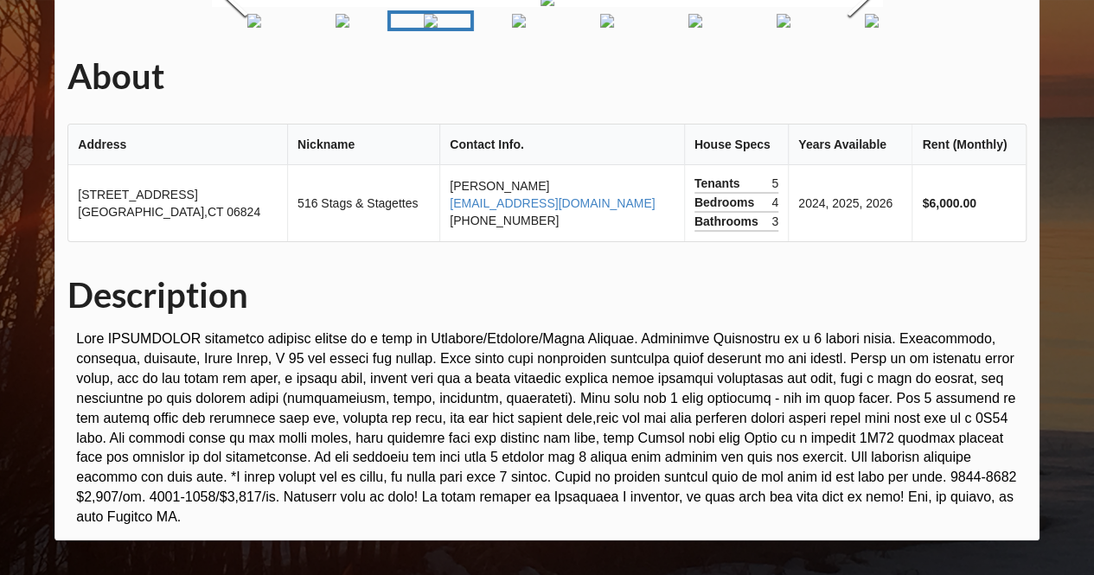
scroll to position [0, 0]
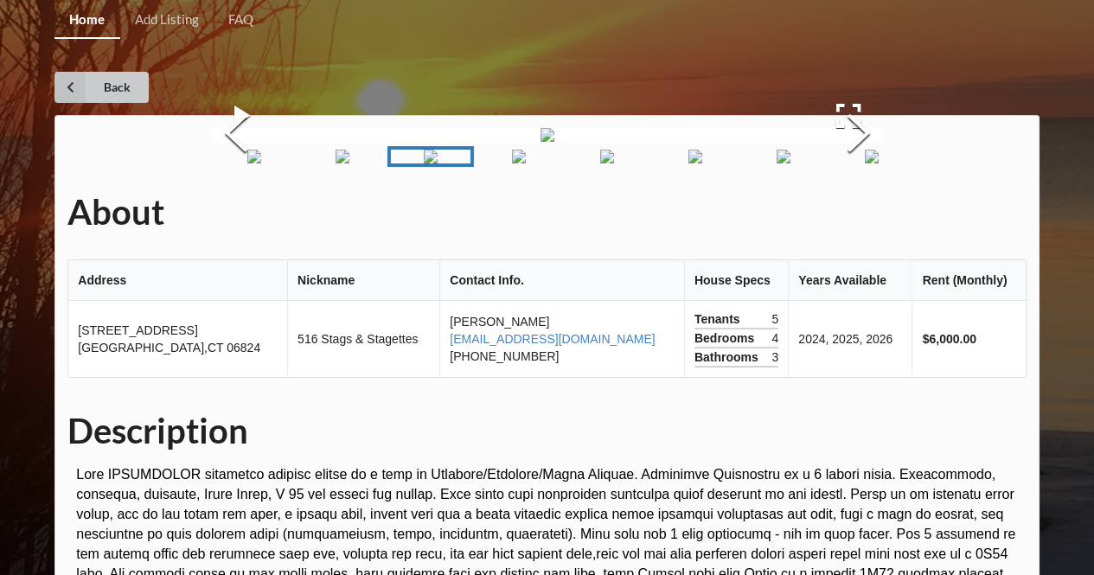
click at [128, 87] on link "Back" at bounding box center [101, 87] width 94 height 31
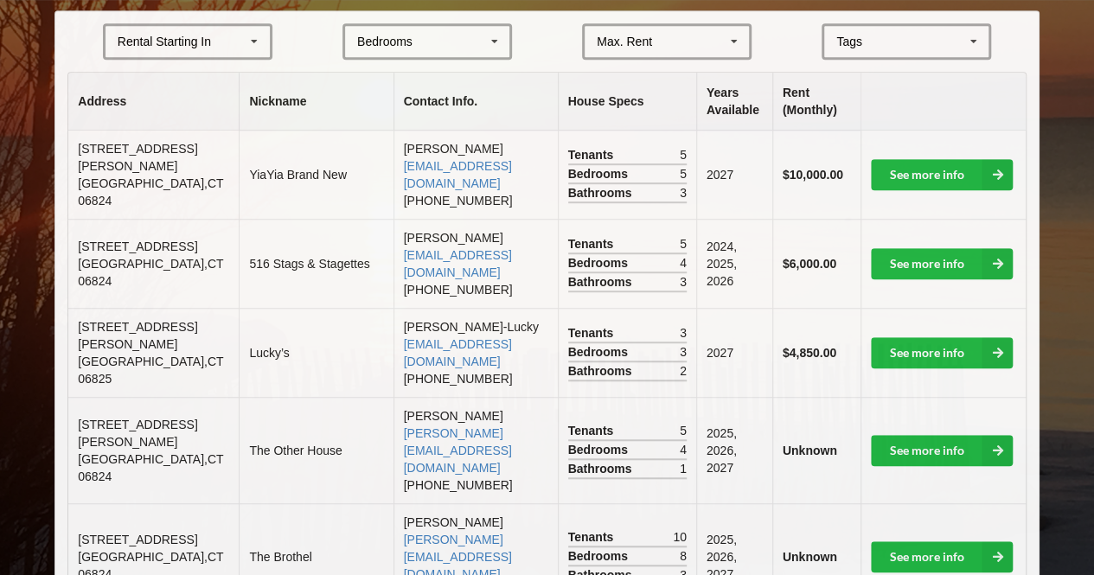
scroll to position [404, 0]
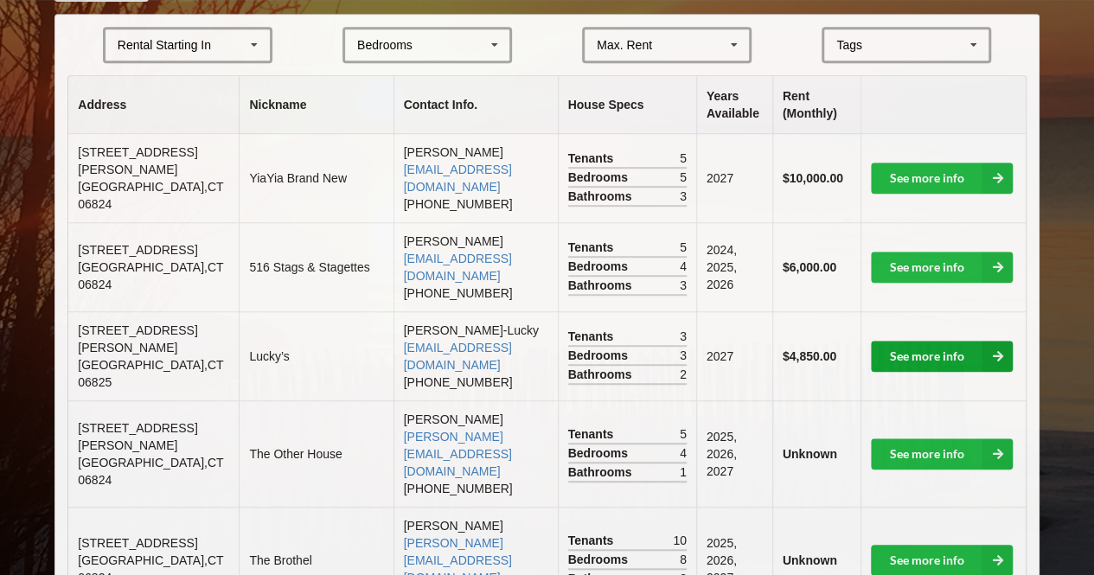
click at [897, 341] on link "See more info" at bounding box center [942, 356] width 142 height 31
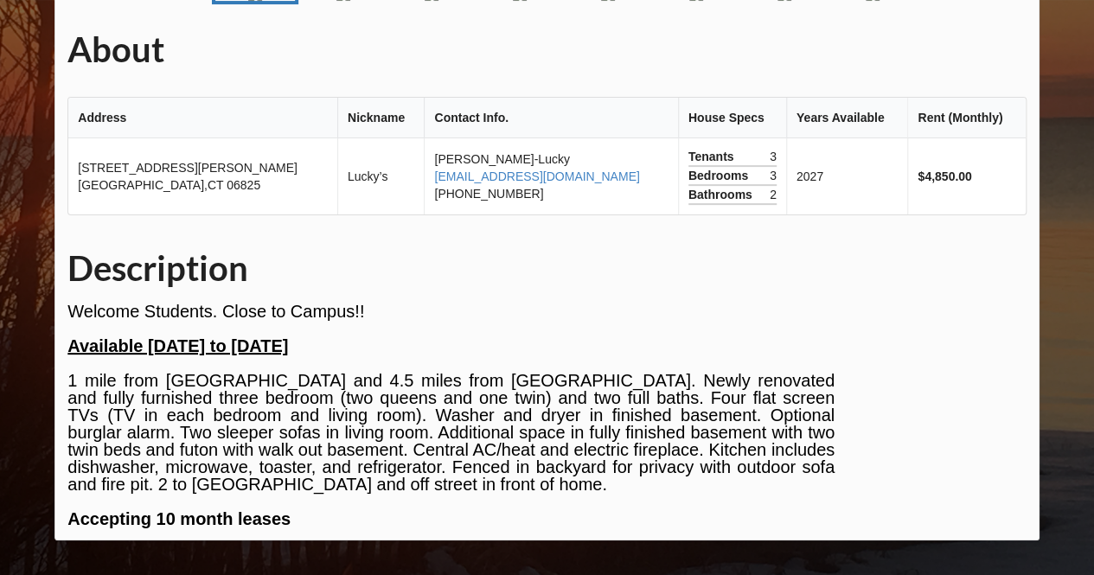
scroll to position [100, 0]
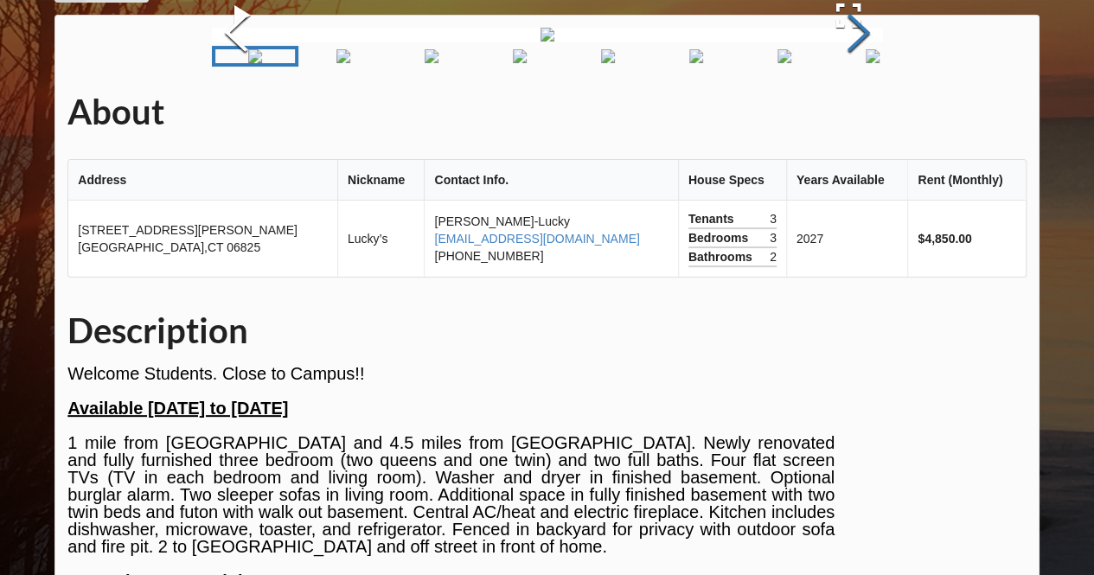
click at [856, 113] on button "Next Slide" at bounding box center [858, 35] width 48 height 157
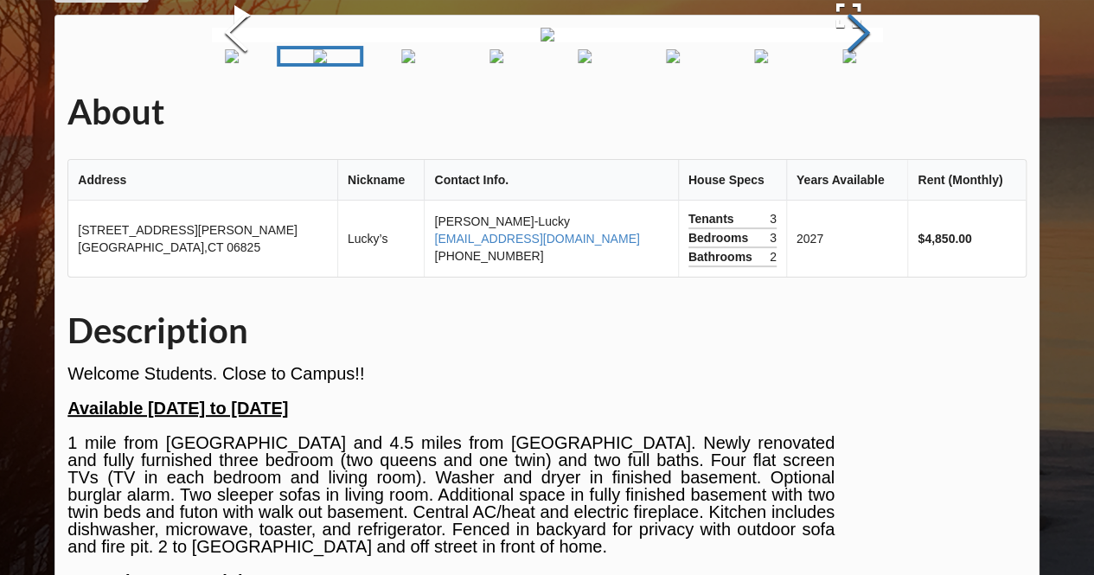
click at [856, 113] on button "Next Slide" at bounding box center [858, 35] width 48 height 157
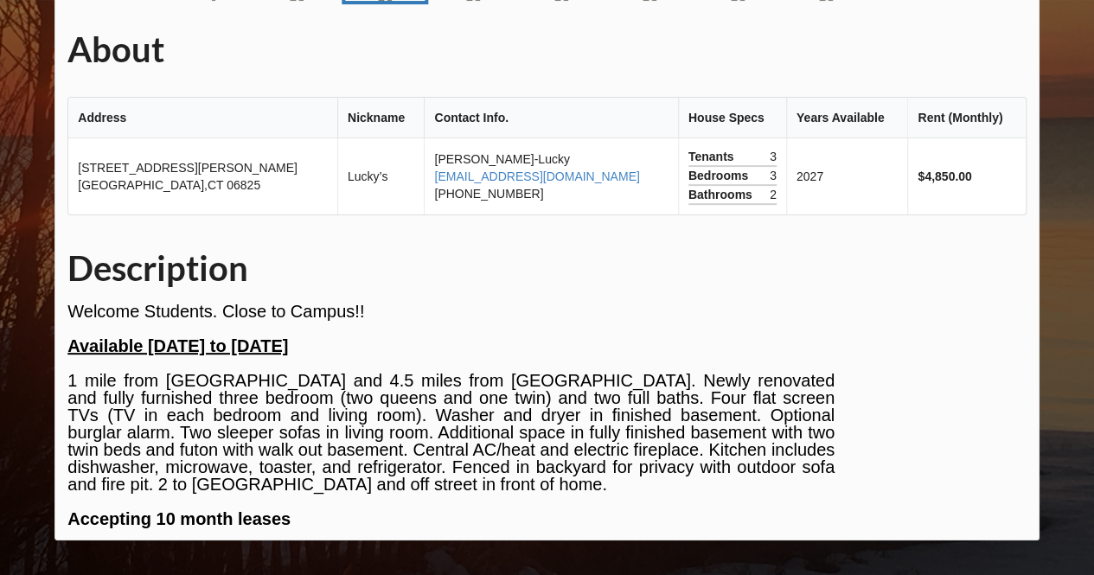
scroll to position [415, 0]
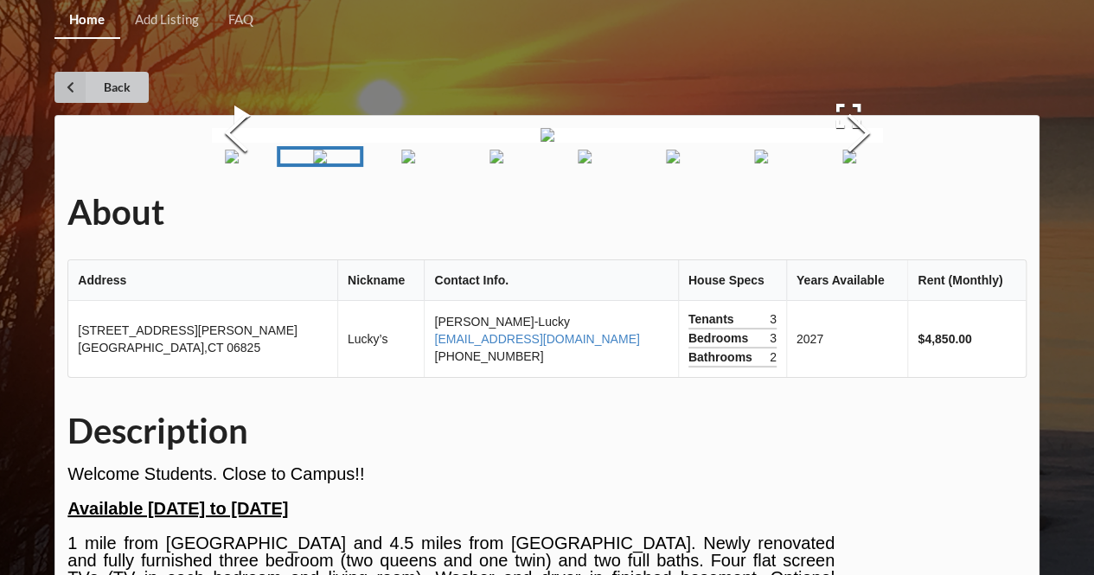
click at [106, 84] on link "Back" at bounding box center [101, 87] width 94 height 31
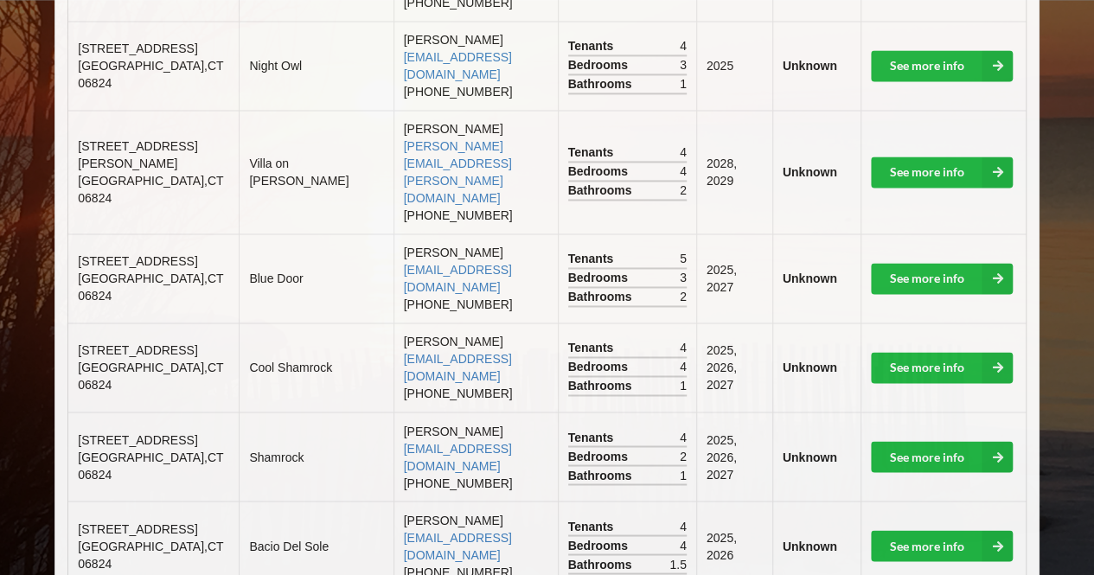
scroll to position [1234, 0]
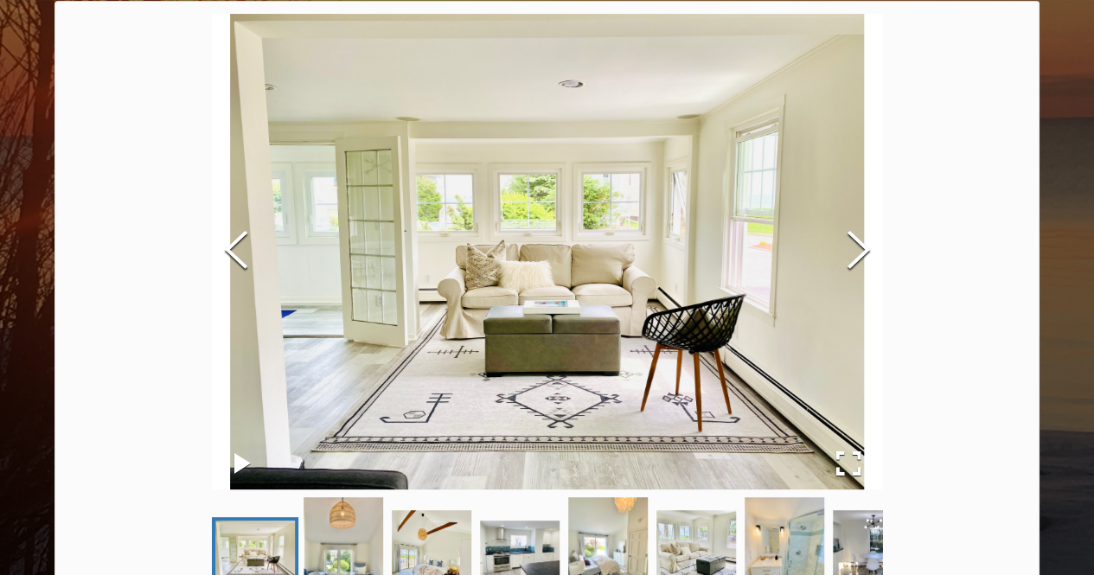
scroll to position [166, 0]
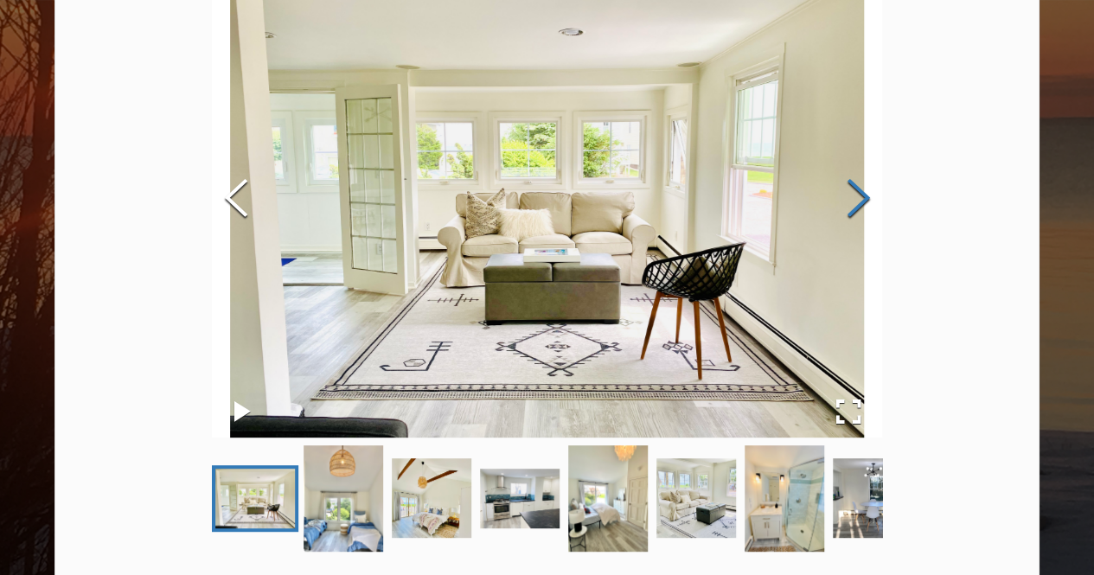
click at [863, 192] on button "Next Slide" at bounding box center [858, 200] width 48 height 157
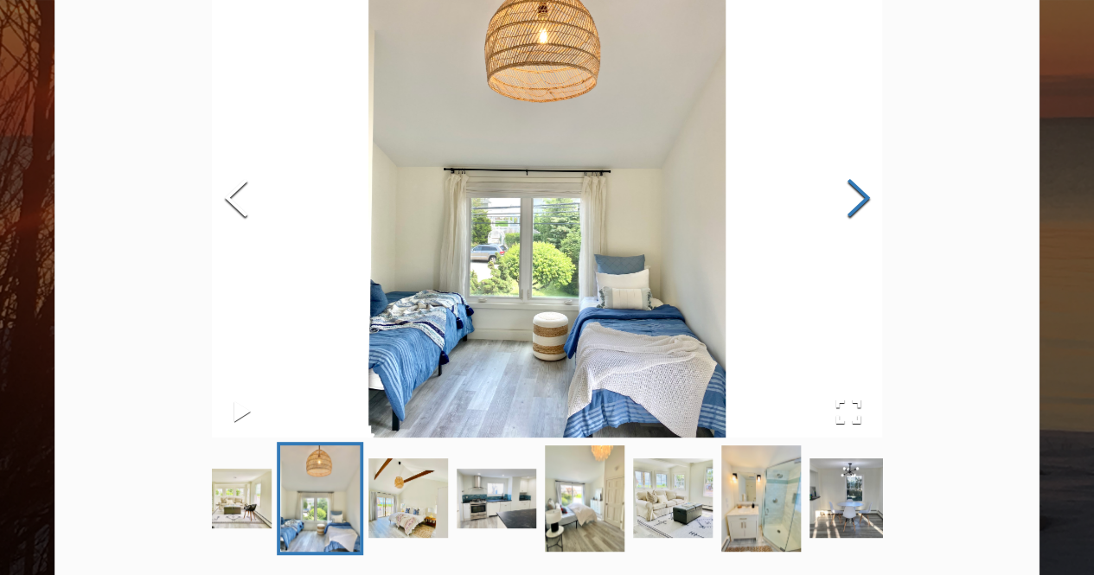
click at [863, 192] on button "Next Slide" at bounding box center [858, 200] width 48 height 157
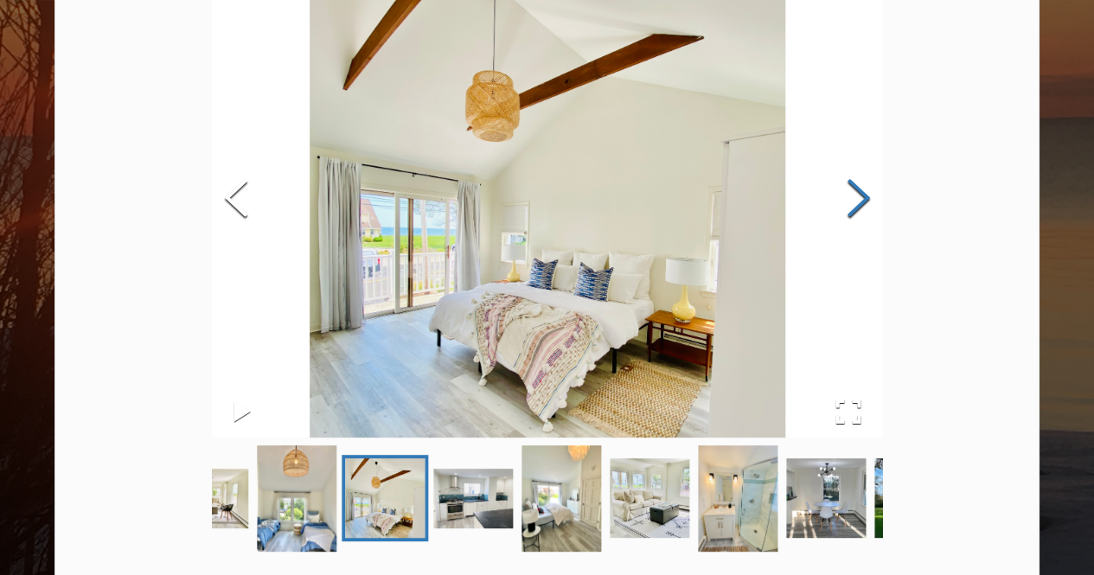
click at [863, 192] on button "Next Slide" at bounding box center [858, 200] width 48 height 157
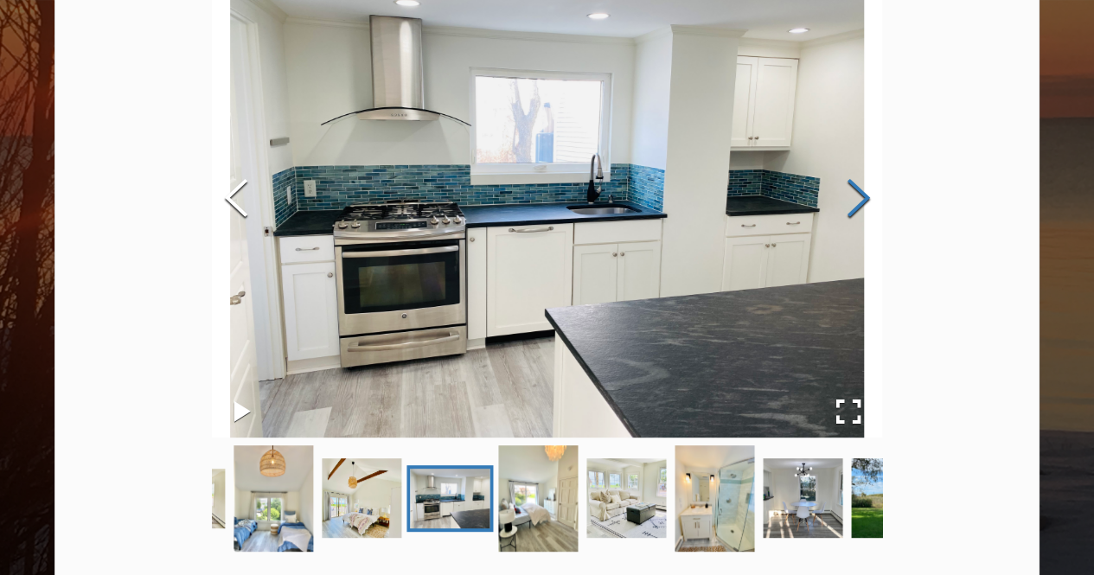
click at [863, 192] on button "Next Slide" at bounding box center [858, 200] width 48 height 157
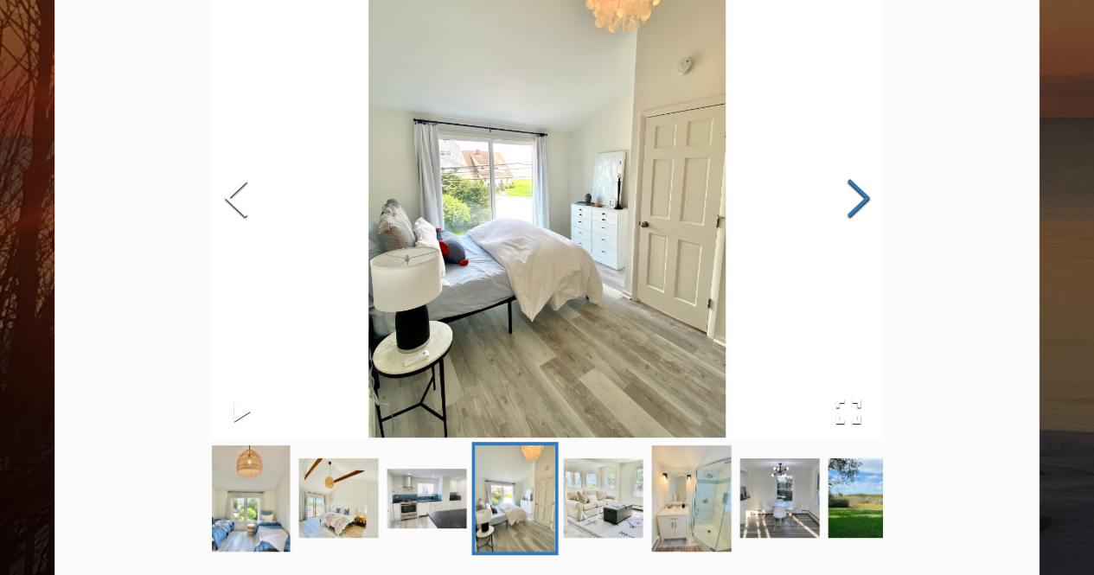
click at [863, 192] on button "Next Slide" at bounding box center [858, 200] width 48 height 157
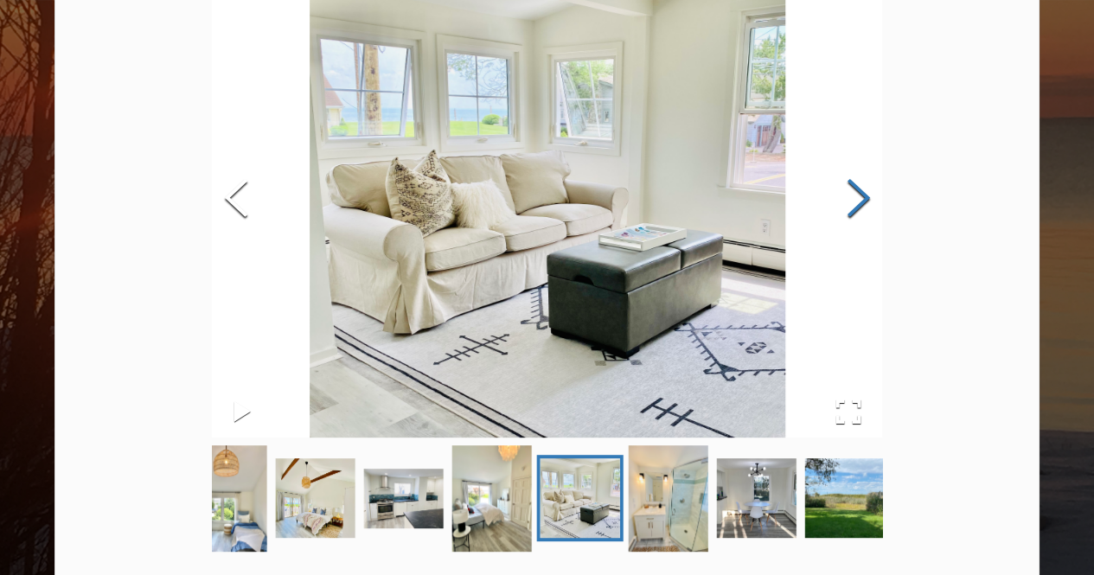
click at [863, 192] on button "Next Slide" at bounding box center [858, 200] width 48 height 157
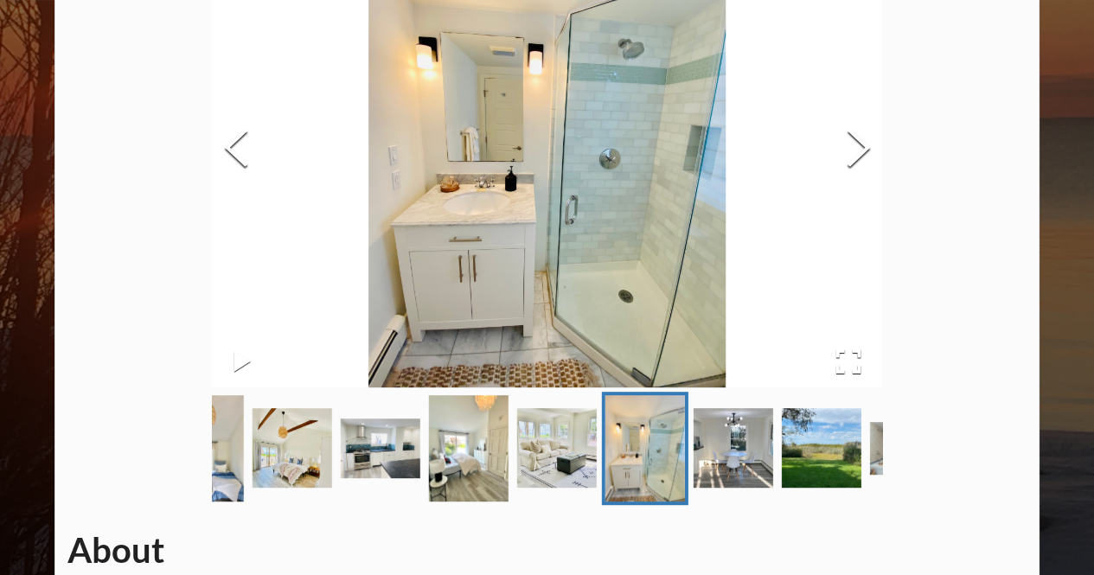
scroll to position [219, 0]
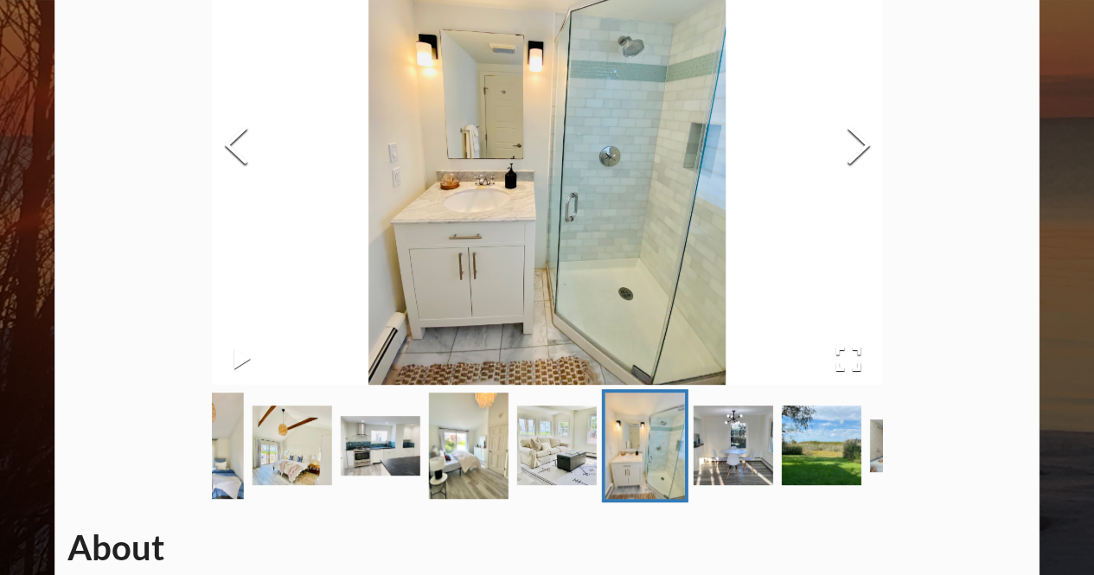
click at [743, 475] on img "Go to Slide 8" at bounding box center [733, 446] width 80 height 80
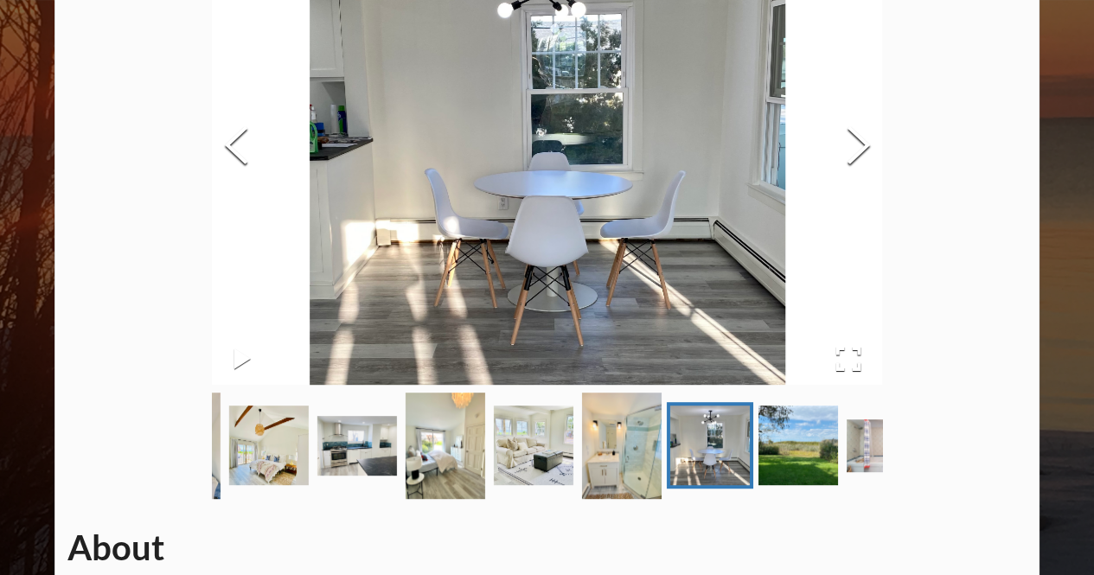
click at [780, 477] on img "Go to Slide 9" at bounding box center [798, 446] width 80 height 80
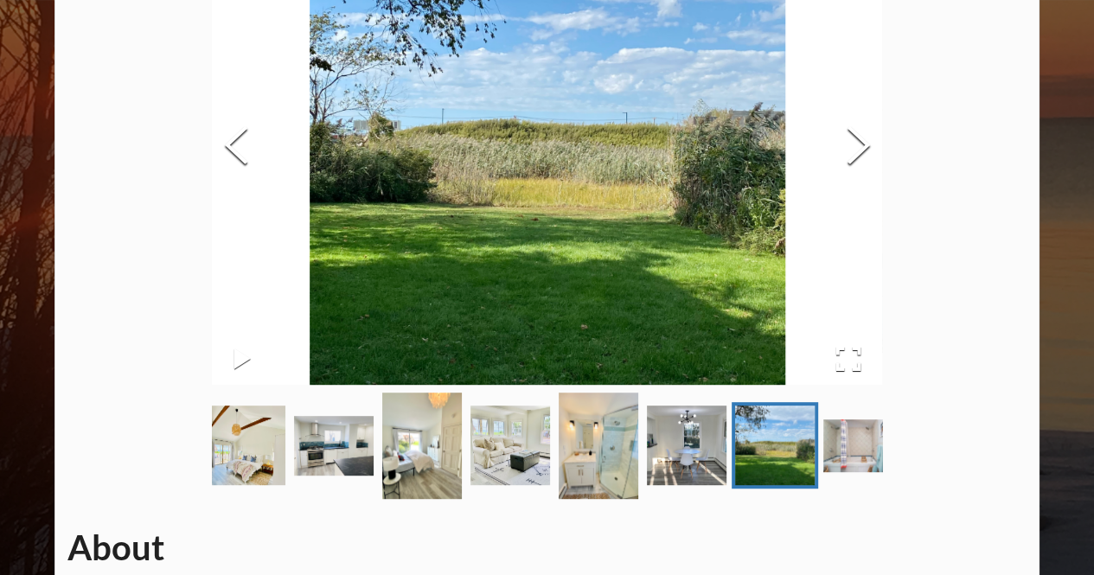
click at [850, 461] on img "Go to Slide 10" at bounding box center [863, 446] width 80 height 53
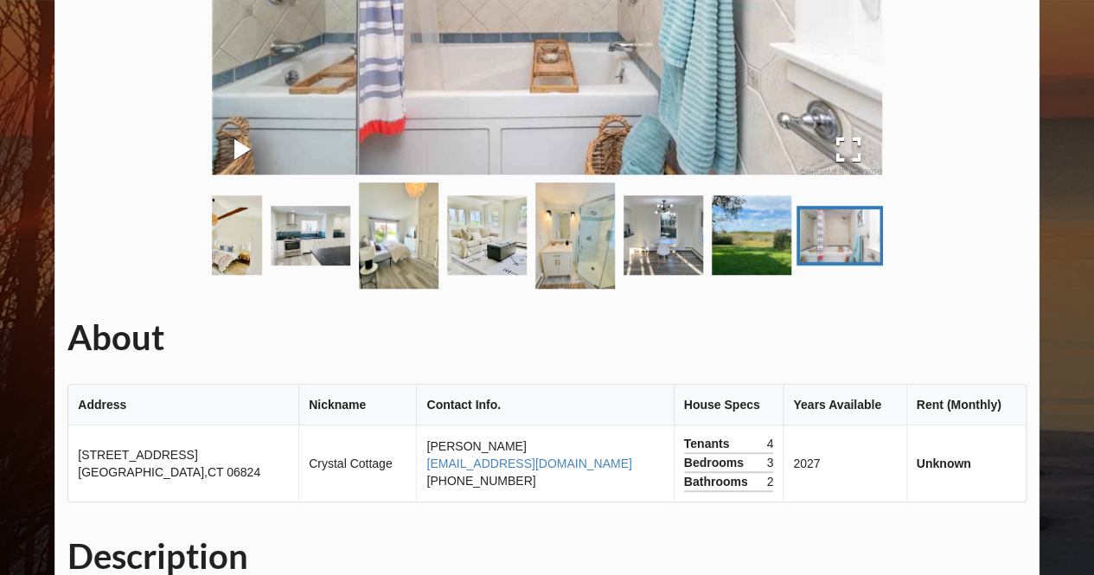
scroll to position [399, 0]
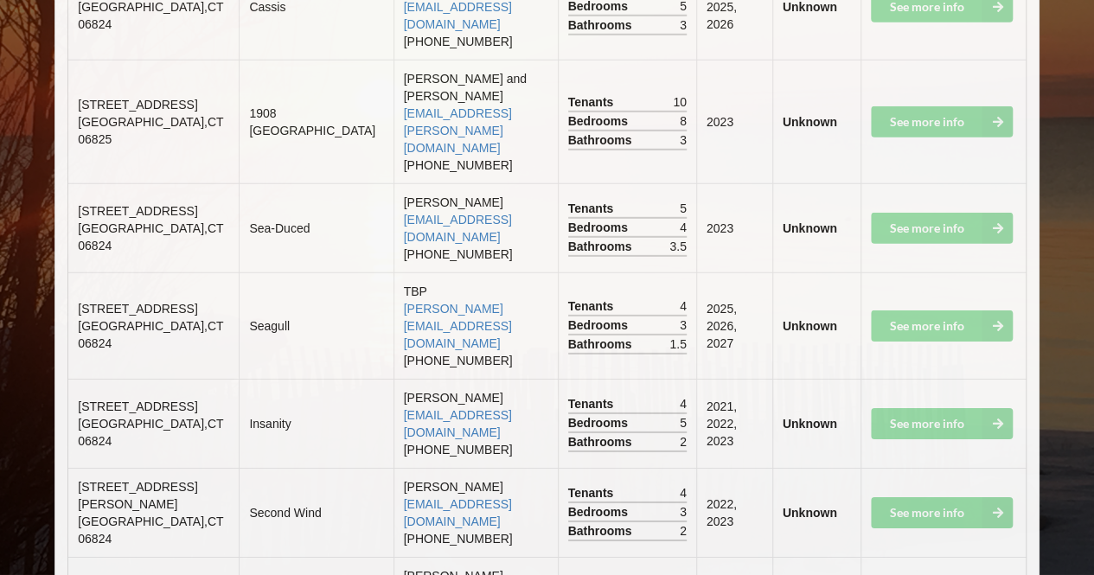
scroll to position [5852, 0]
